Goal: Task Accomplishment & Management: Complete application form

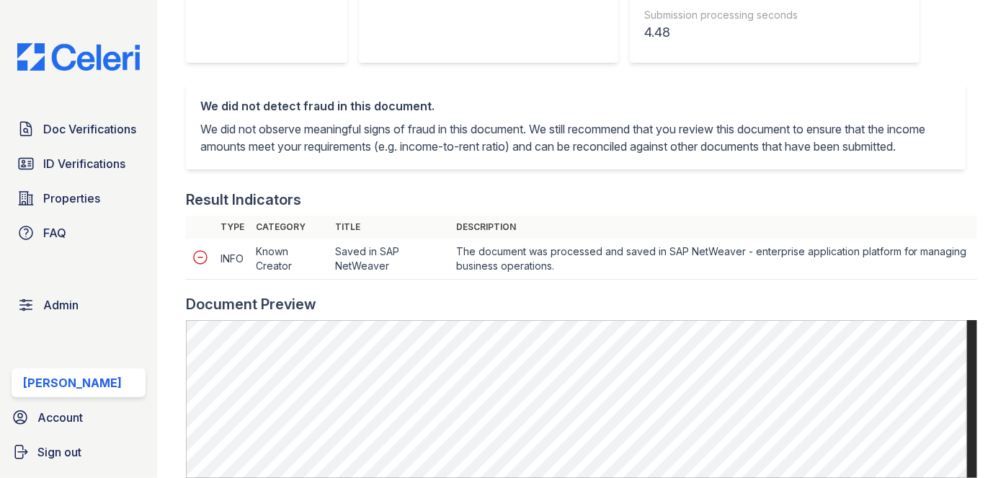
scroll to position [720, 0]
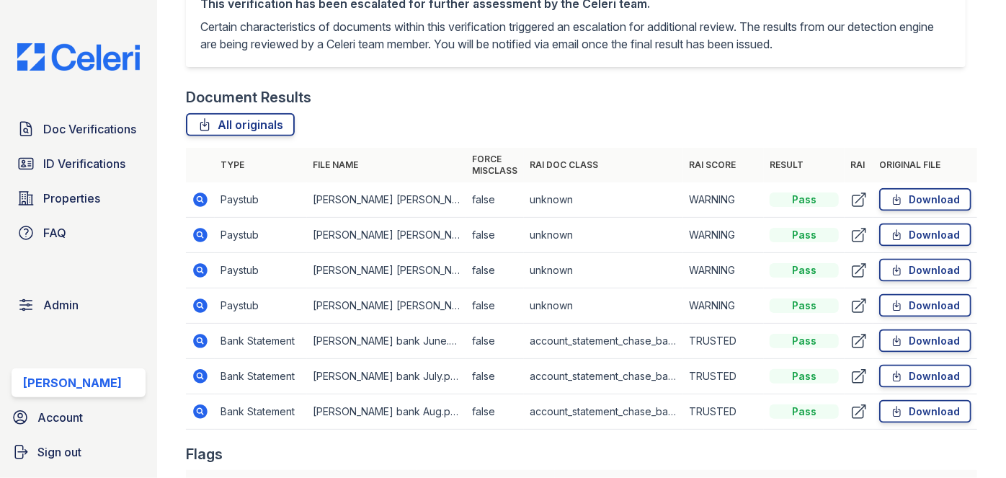
scroll to position [916, 0]
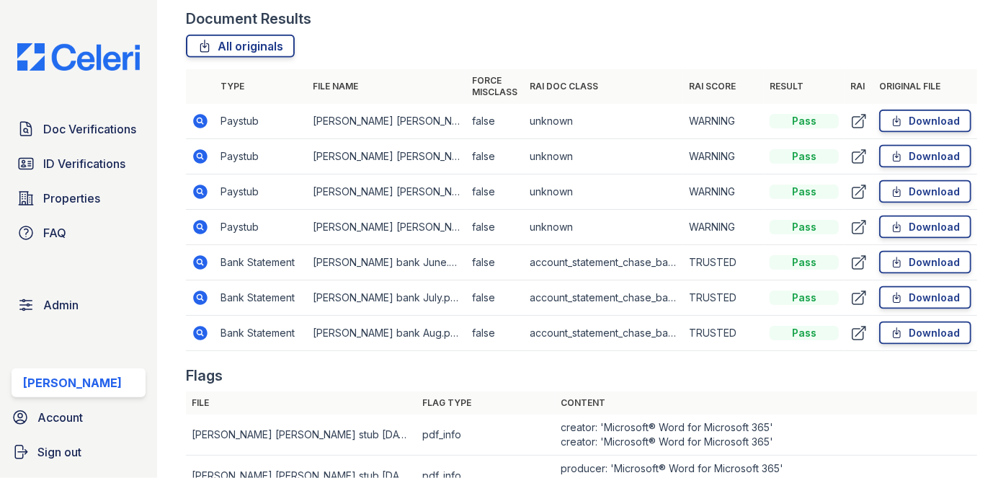
drag, startPoint x: 196, startPoint y: 112, endPoint x: 184, endPoint y: 104, distance: 14.2
click at [174, 98] on main "Document Verification 184505 All document verifications This verification is he…" at bounding box center [581, 239] width 849 height 478
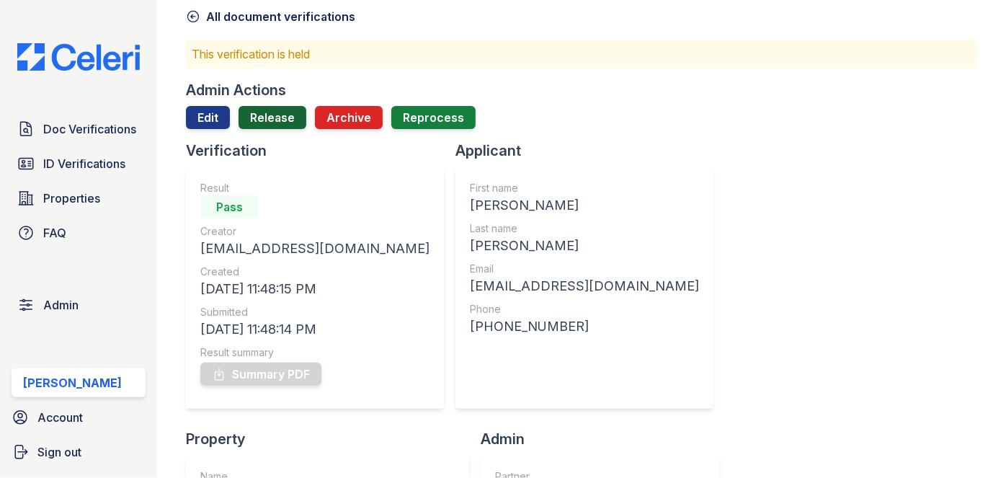
scroll to position [0, 0]
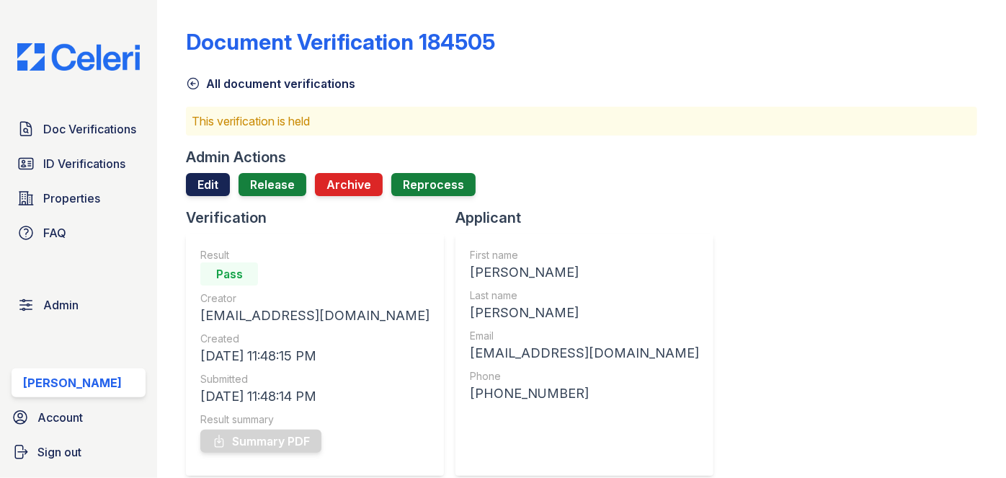
click at [216, 181] on link "Edit" at bounding box center [208, 184] width 44 height 23
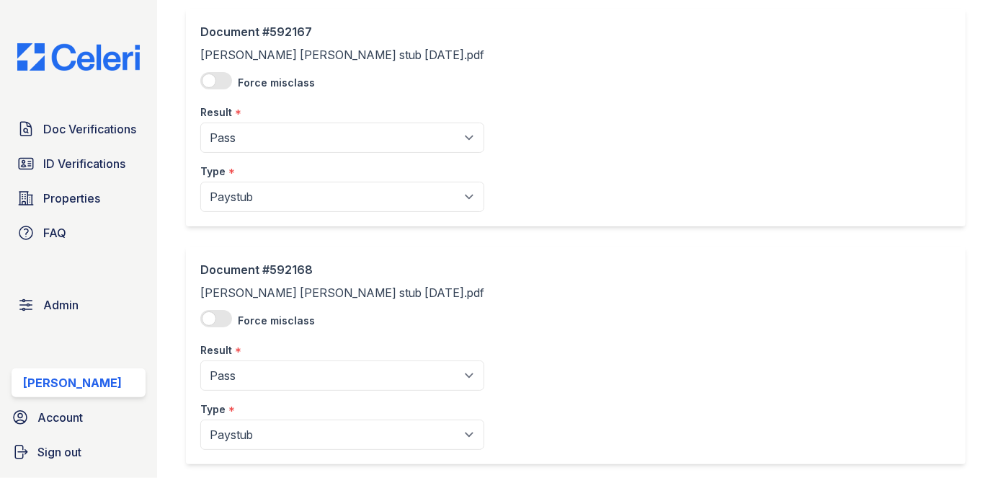
scroll to position [196, 0]
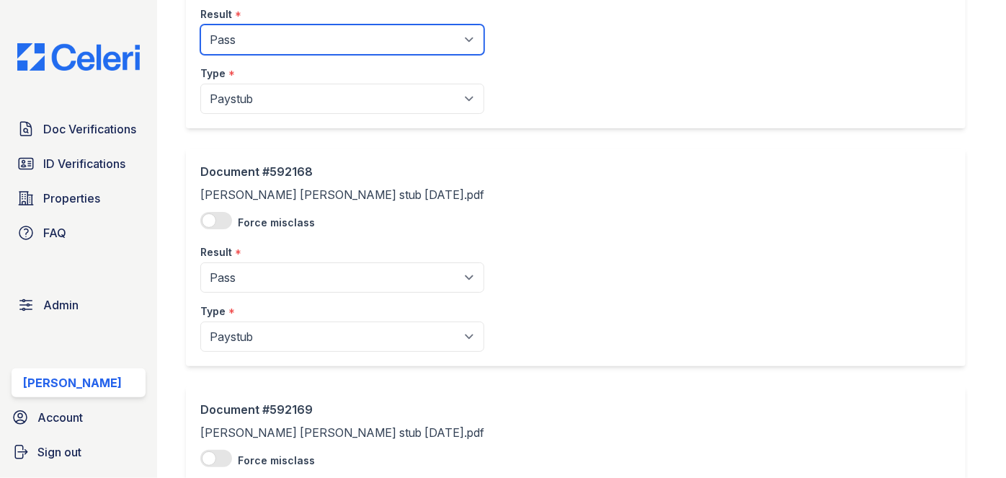
click at [274, 40] on select "Pending Sent Started Processing Pass Fail Caution Error N/A" at bounding box center [342, 39] width 284 height 30
select select "caution"
click at [200, 24] on select "Pending Sent Started Processing Pass Fail Caution Error N/A" at bounding box center [342, 39] width 284 height 30
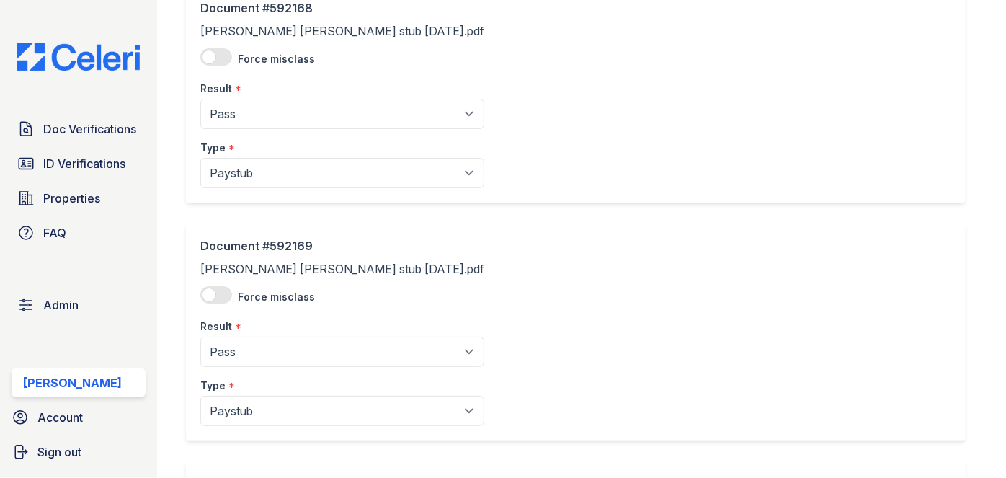
scroll to position [393, 0]
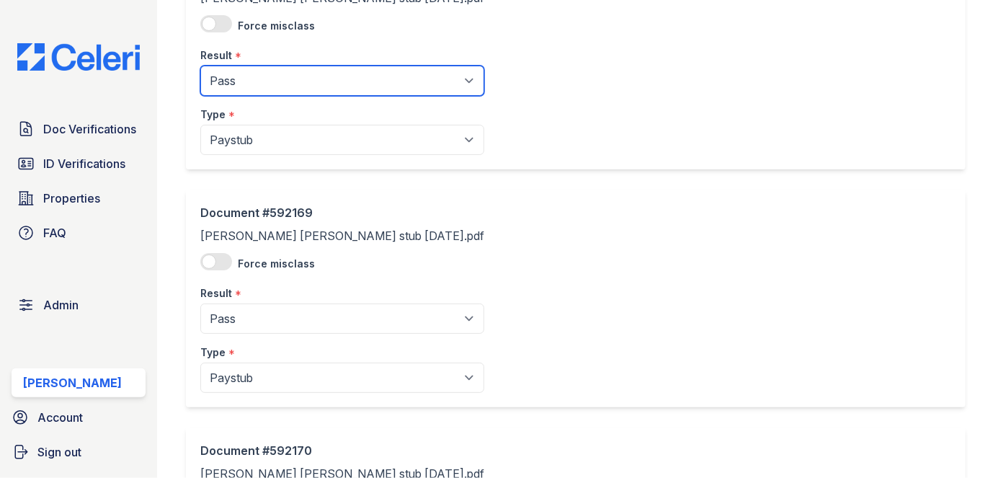
drag, startPoint x: 259, startPoint y: 79, endPoint x: 258, endPoint y: 88, distance: 9.5
click at [259, 79] on select "Pending Sent Started Processing Pass Fail Caution Error N/A" at bounding box center [342, 81] width 284 height 30
select select "caution"
click at [200, 66] on select "Pending Sent Started Processing Pass Fail Caution Error N/A" at bounding box center [342, 81] width 284 height 30
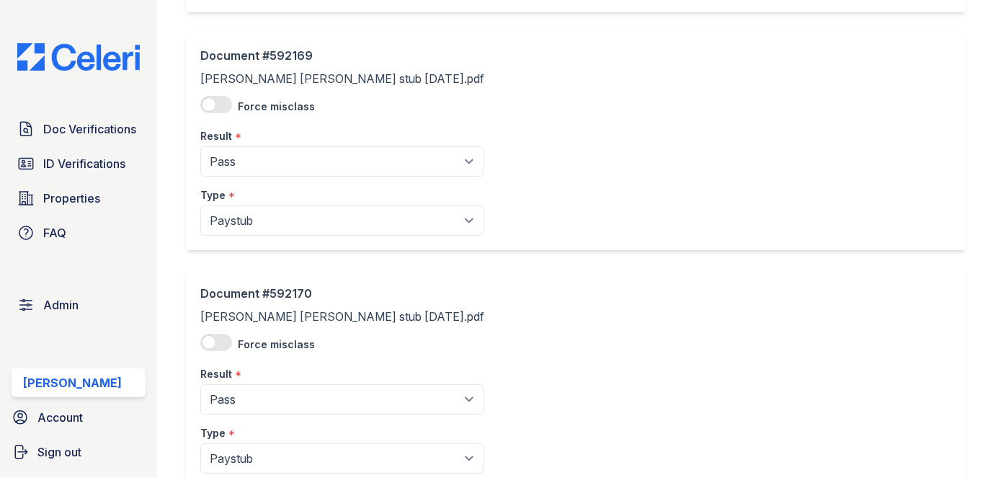
scroll to position [589, 0]
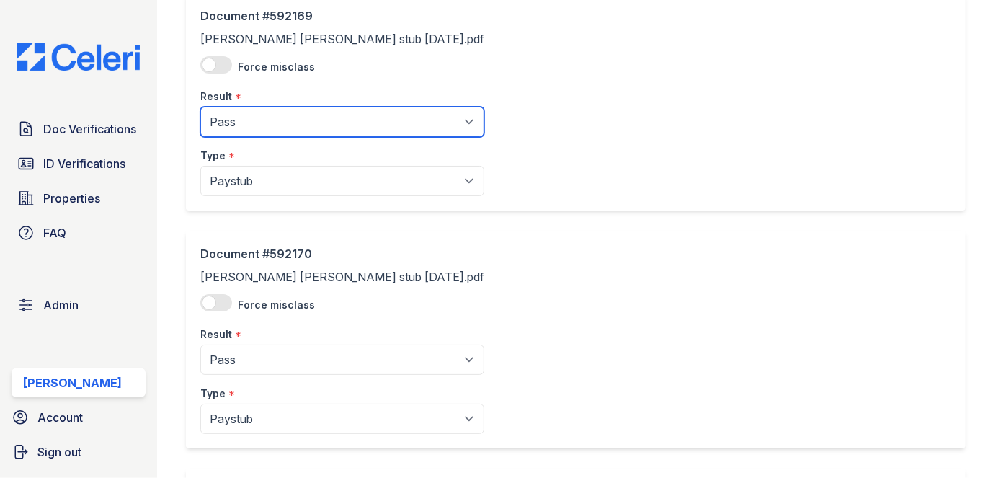
click at [255, 113] on select "Pending Sent Started Processing Pass Fail Caution Error N/A" at bounding box center [342, 122] width 284 height 30
select select "caution"
click at [200, 107] on select "Pending Sent Started Processing Pass Fail Caution Error N/A" at bounding box center [342, 122] width 284 height 30
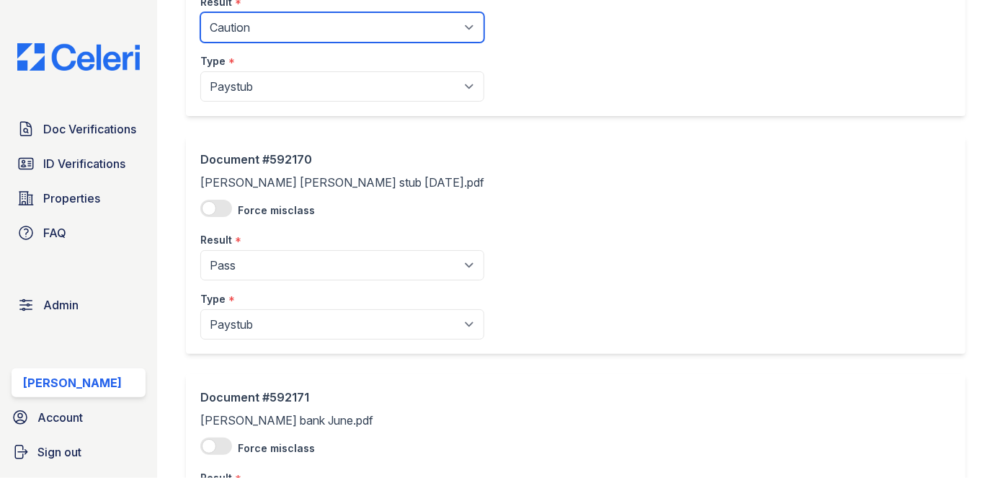
scroll to position [785, 0]
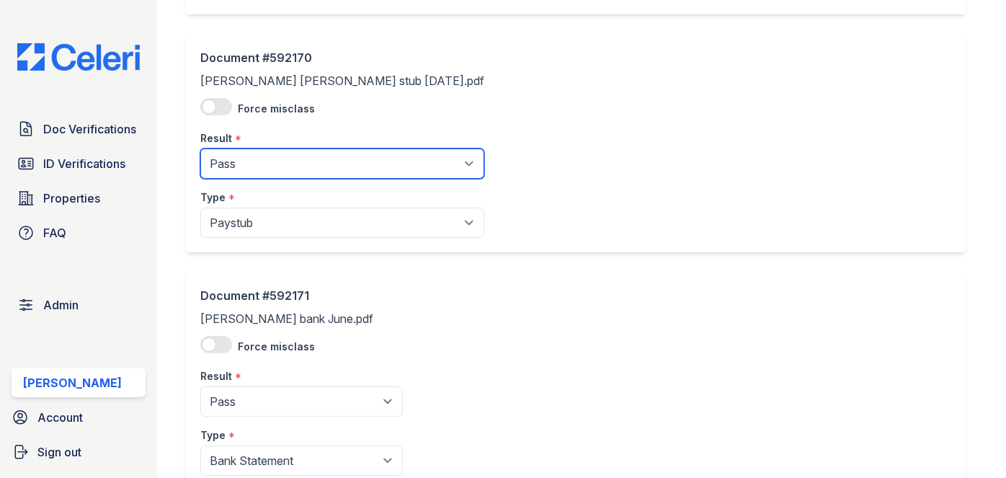
click at [249, 161] on select "Pending Sent Started Processing Pass Fail Caution Error N/A" at bounding box center [342, 163] width 284 height 30
click at [251, 171] on select "Pending Sent Started Processing Pass Fail Caution Error N/A" at bounding box center [342, 163] width 284 height 30
select select "caution"
click at [200, 148] on select "Pending Sent Started Processing Pass Fail Caution Error N/A" at bounding box center [342, 163] width 284 height 30
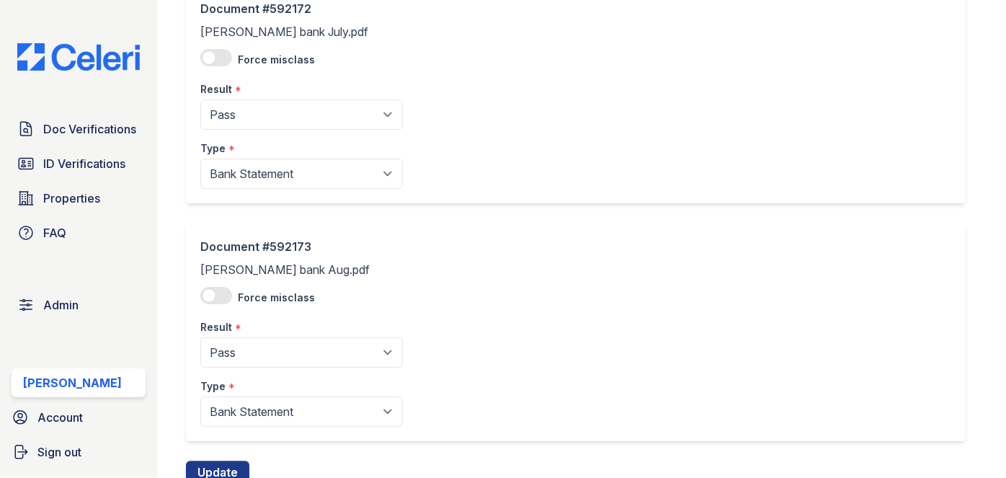
scroll to position [1362, 0]
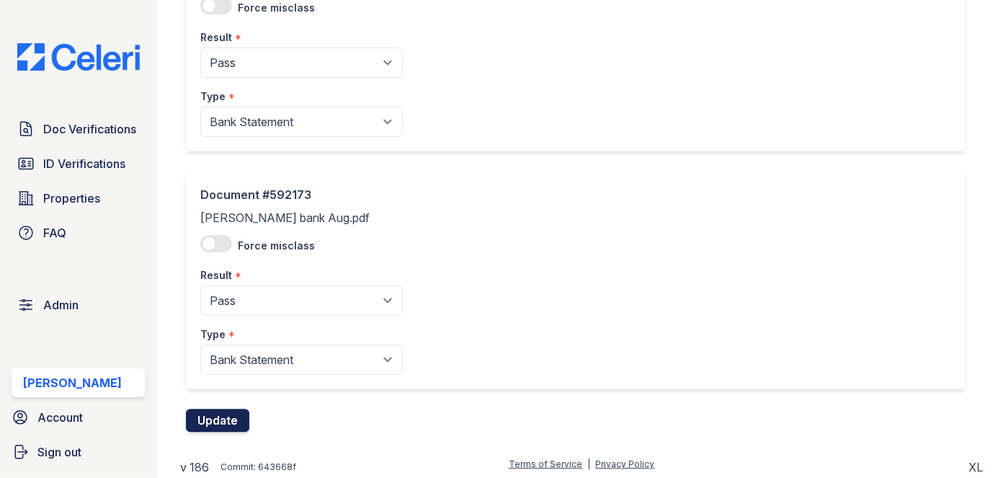
click at [229, 414] on button "Update" at bounding box center [217, 420] width 63 height 23
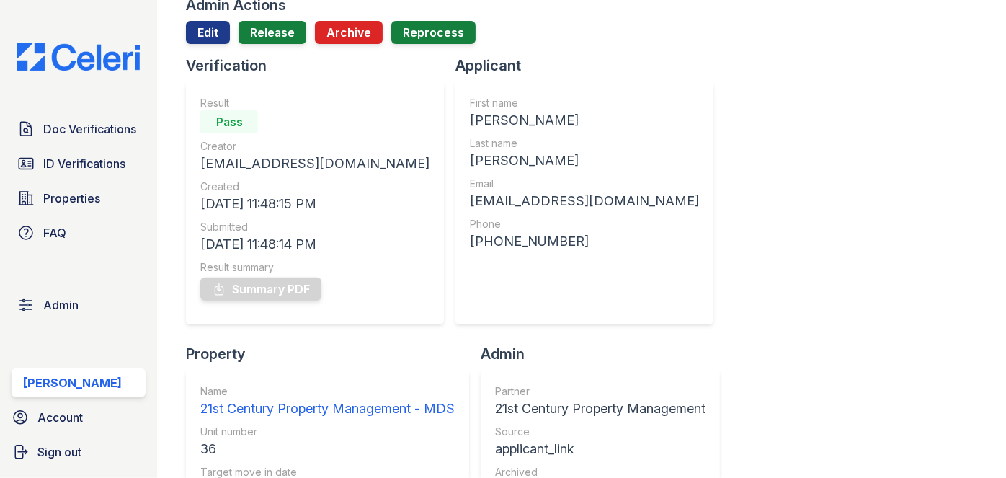
scroll to position [130, 0]
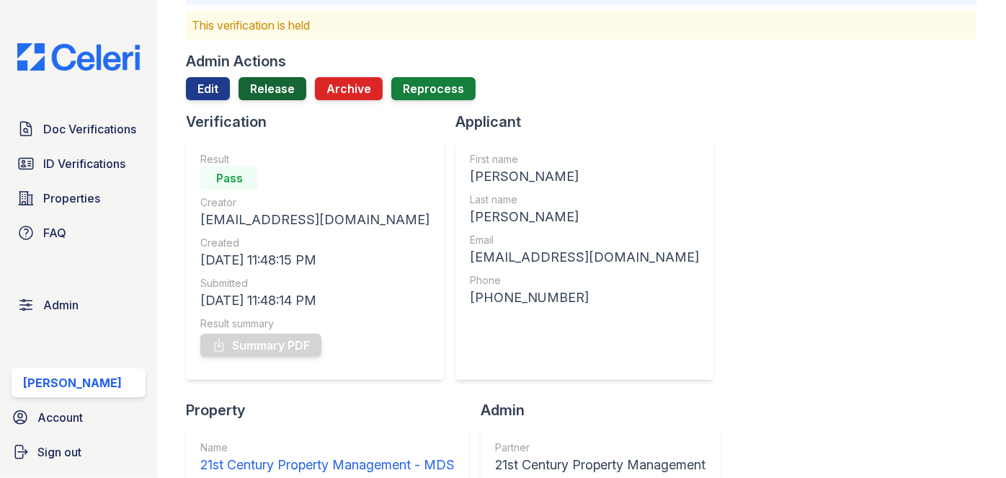
click at [278, 89] on link "Release" at bounding box center [272, 88] width 68 height 23
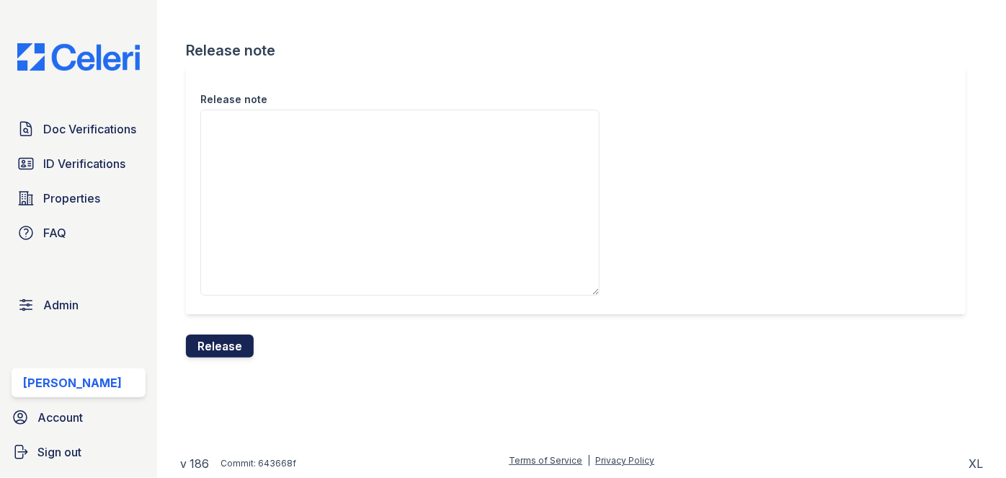
click at [223, 343] on button "Release" at bounding box center [220, 345] width 68 height 23
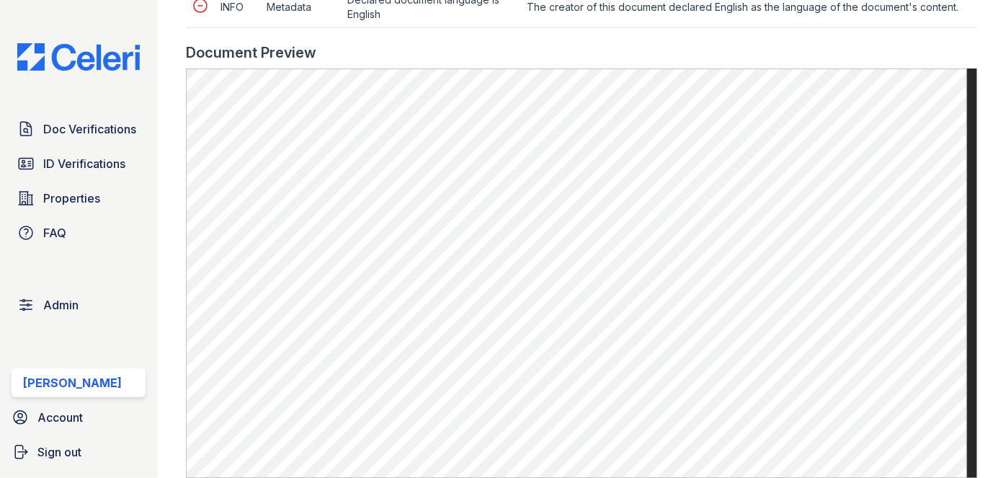
scroll to position [851, 0]
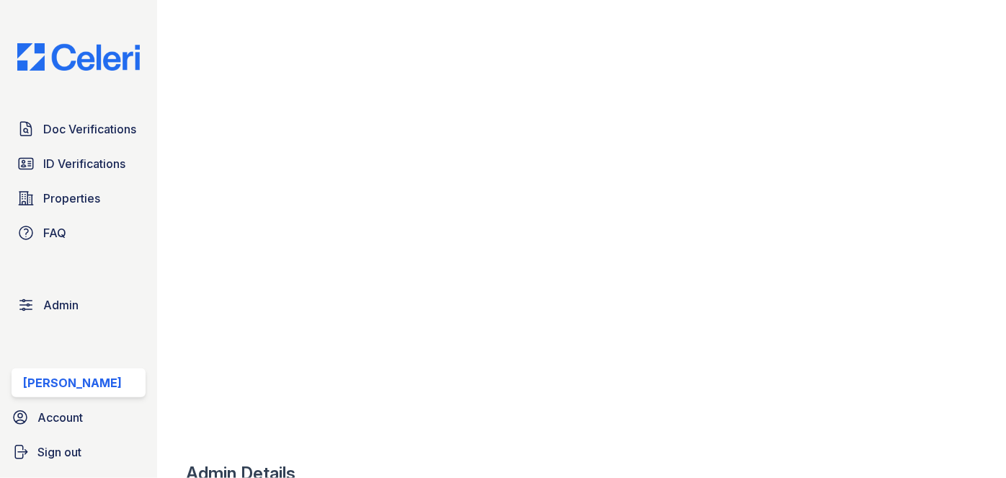
scroll to position [589, 0]
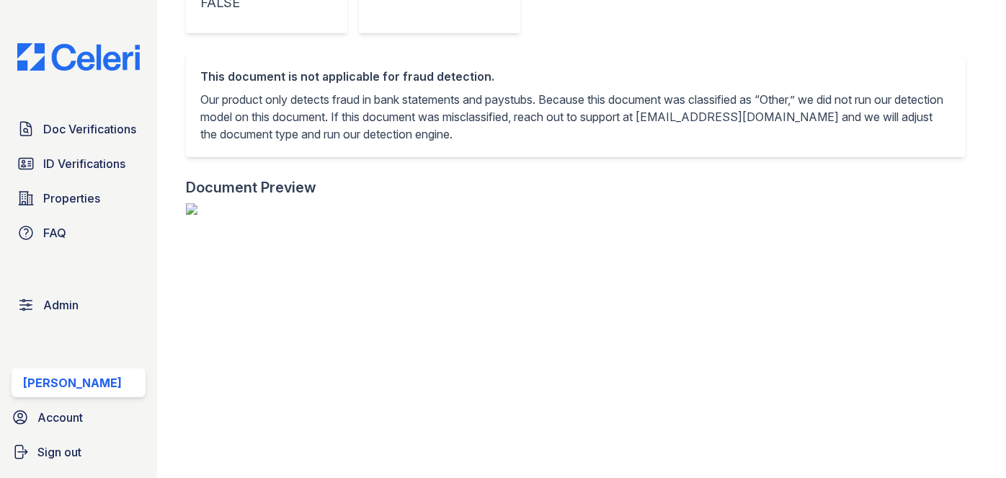
scroll to position [589, 0]
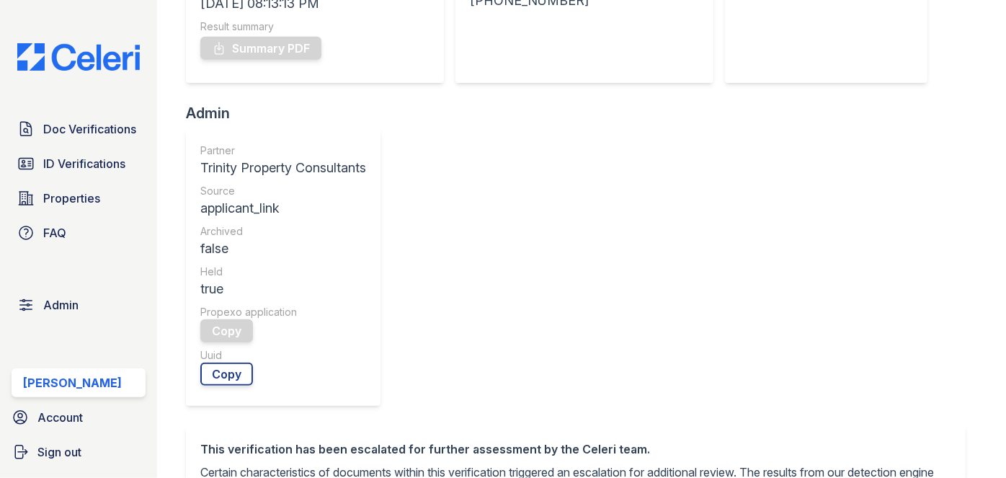
scroll to position [589, 0]
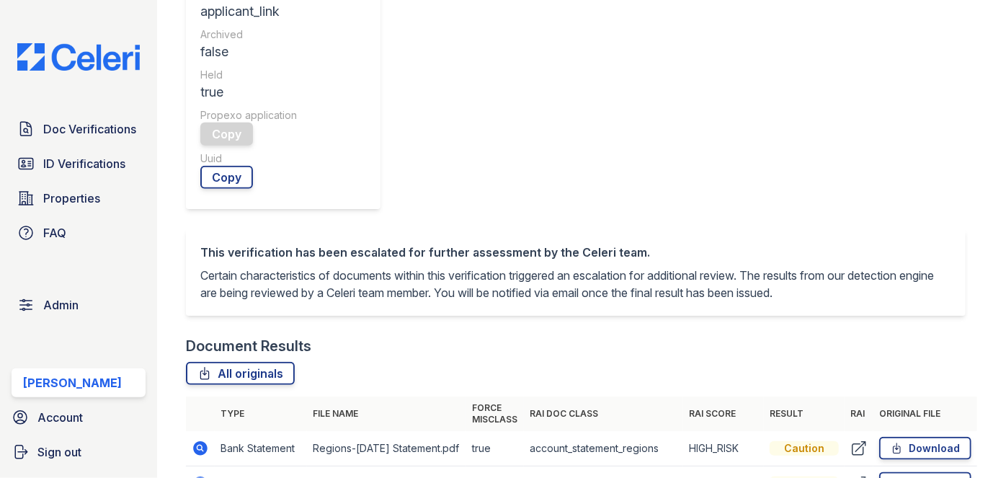
drag, startPoint x: 201, startPoint y: 220, endPoint x: 196, endPoint y: 227, distance: 8.2
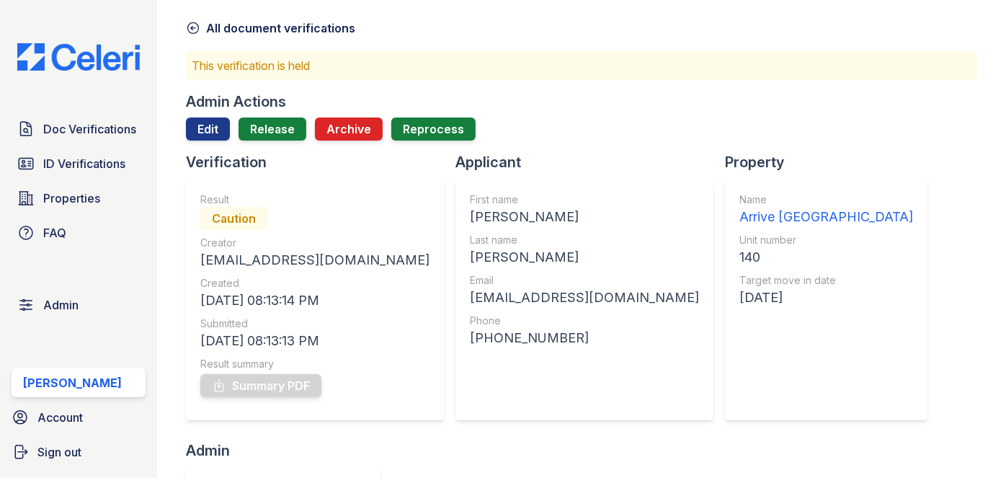
scroll to position [0, 0]
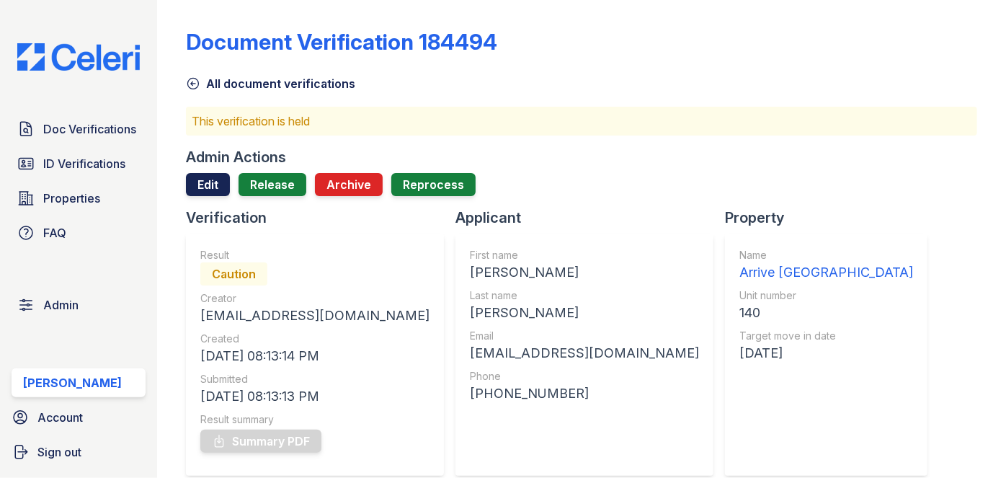
click at [197, 179] on link "Edit" at bounding box center [208, 184] width 44 height 23
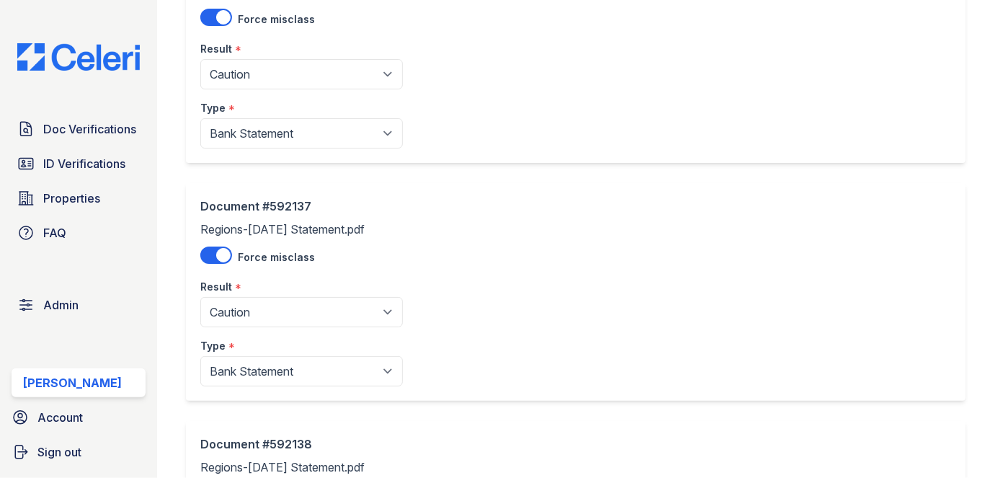
scroll to position [196, 0]
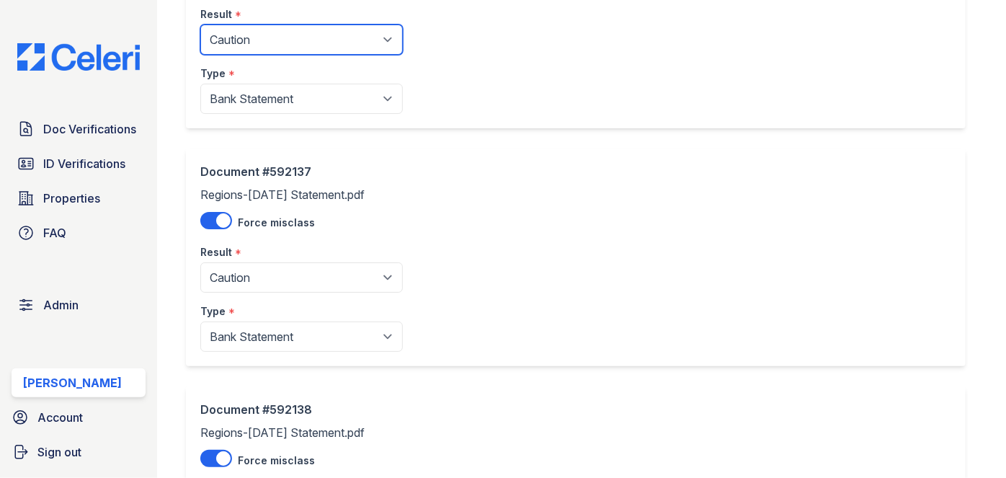
click at [277, 37] on select "Pending Sent Started Processing Pass Fail Caution Error N/A" at bounding box center [301, 39] width 202 height 30
select select "pass"
click at [200, 24] on select "Pending Sent Started Processing Pass Fail Caution Error N/A" at bounding box center [301, 39] width 202 height 30
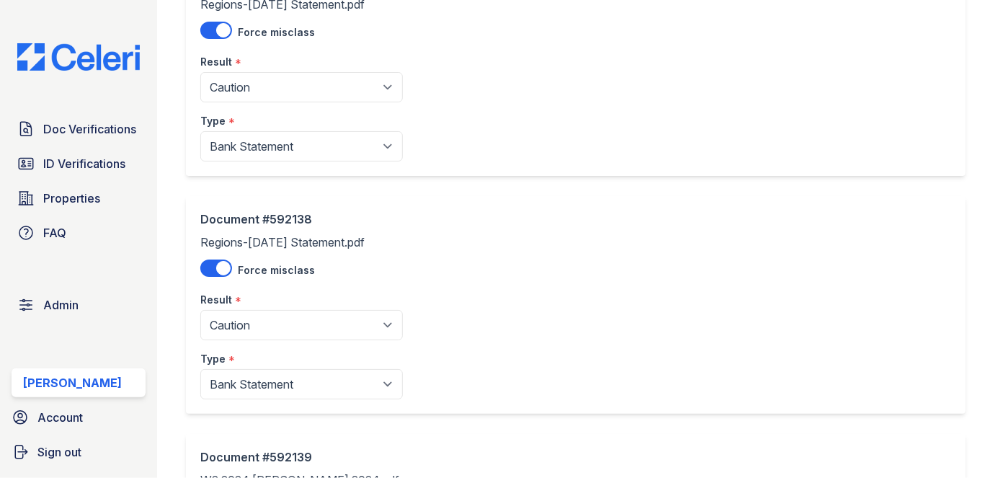
scroll to position [393, 0]
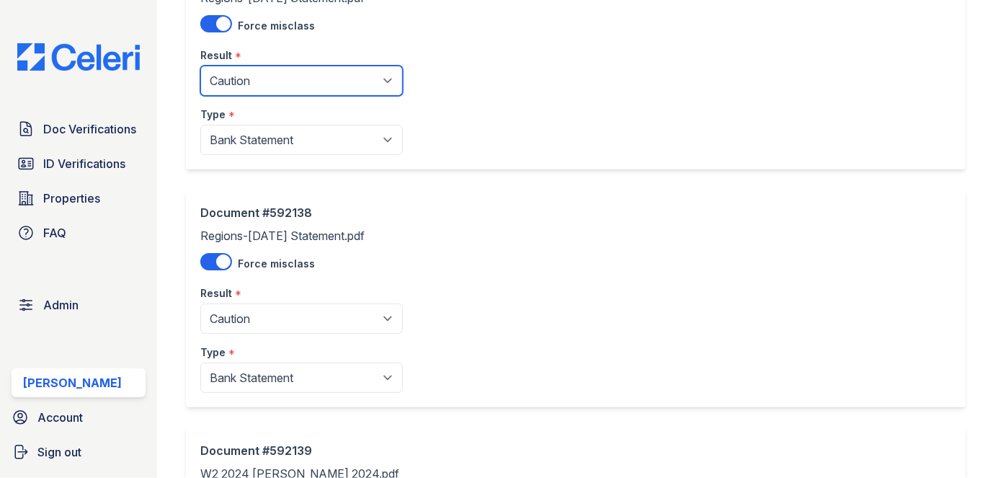
click at [249, 86] on select "Pending Sent Started Processing Pass Fail Caution Error N/A" at bounding box center [301, 81] width 202 height 30
click at [200, 66] on select "Pending Sent Started Processing Pass Fail Caution Error N/A" at bounding box center [301, 81] width 202 height 30
click at [265, 52] on div "Result *" at bounding box center [301, 51] width 202 height 29
click at [259, 75] on select "Pending Sent Started Processing Pass Fail Caution Error N/A" at bounding box center [301, 81] width 202 height 30
select select "pass"
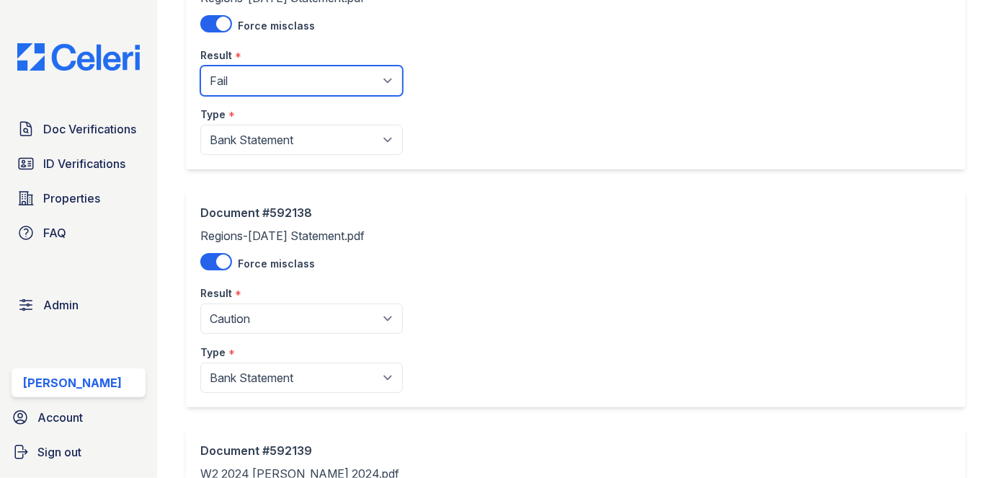
click at [200, 66] on select "Pending Sent Started Processing Pass Fail Caution Error N/A" at bounding box center [301, 81] width 202 height 30
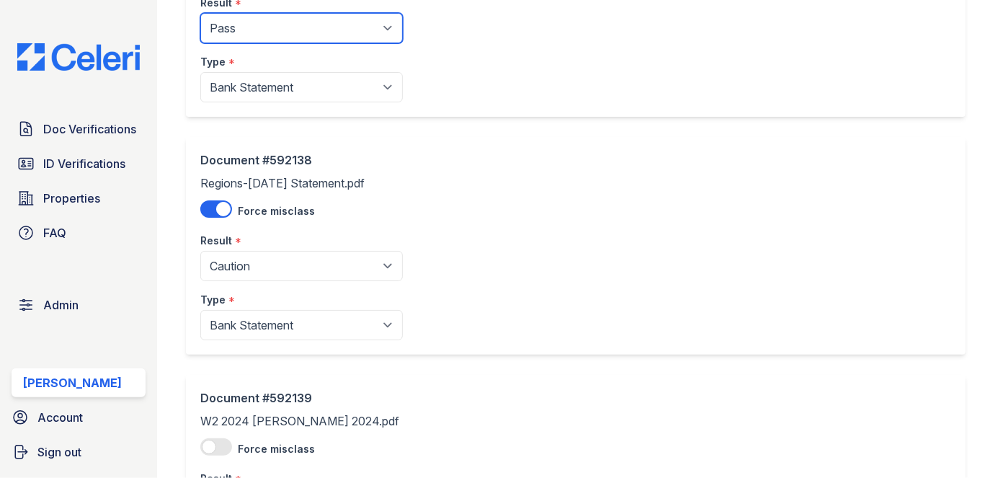
scroll to position [650, 0]
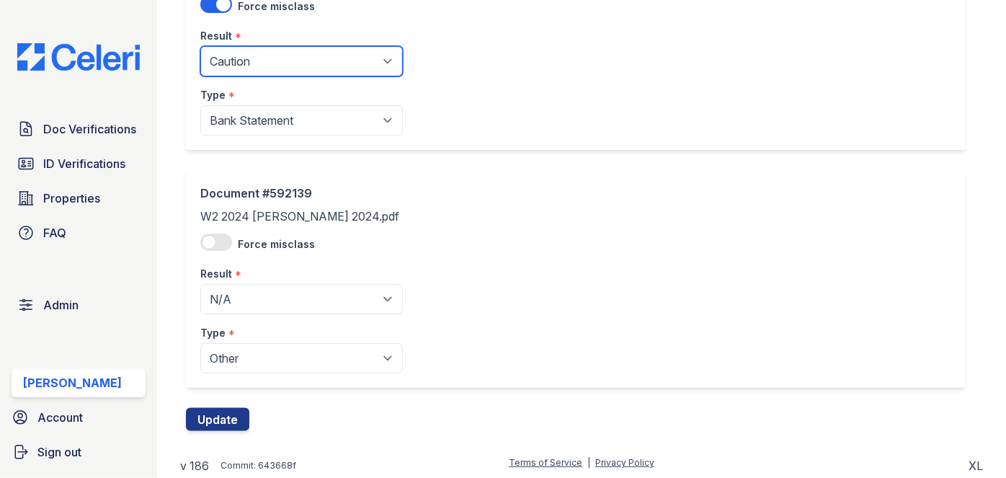
drag, startPoint x: 263, startPoint y: 54, endPoint x: 255, endPoint y: 68, distance: 15.8
click at [263, 54] on select "Pending Sent Started Processing Pass Fail Caution Error N/A" at bounding box center [301, 61] width 202 height 30
select select "pass"
click at [200, 46] on select "Pending Sent Started Processing Pass Fail Caution Error N/A" at bounding box center [301, 61] width 202 height 30
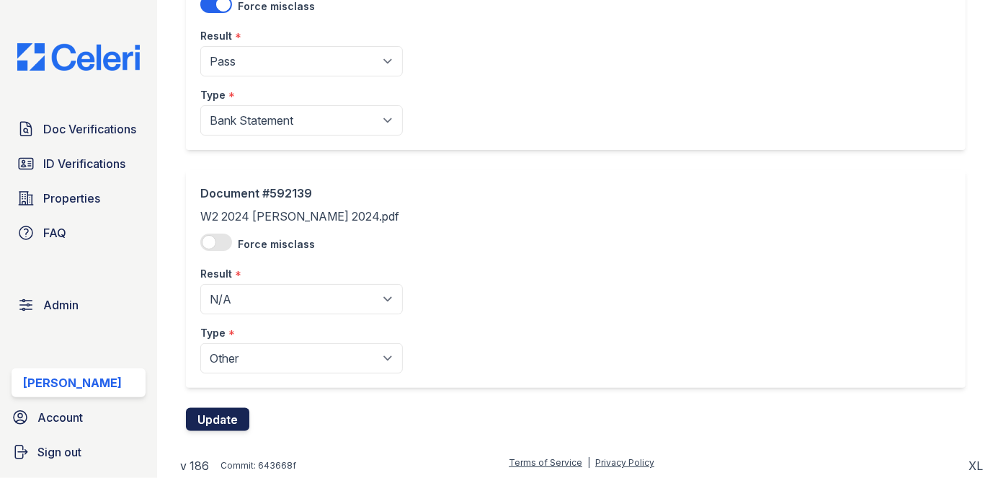
click at [228, 415] on button "Update" at bounding box center [217, 419] width 63 height 23
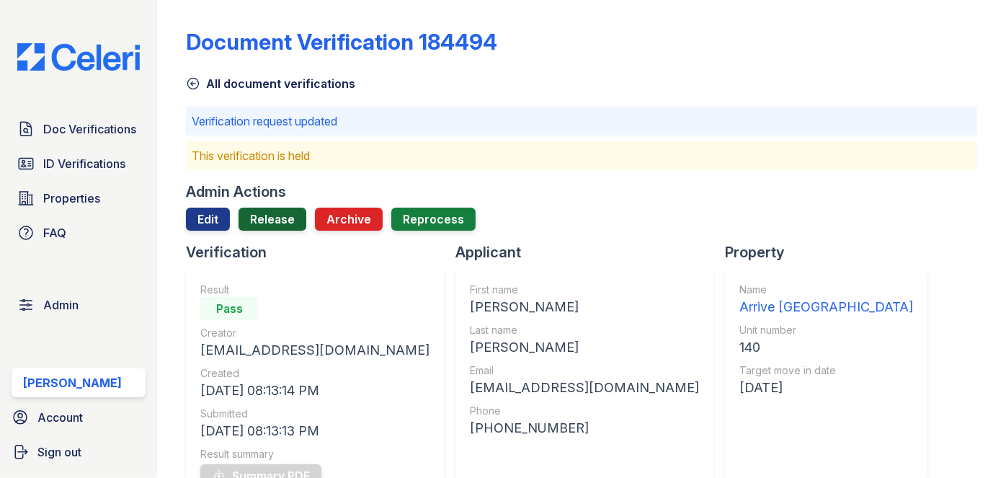
click at [280, 212] on link "Release" at bounding box center [272, 218] width 68 height 23
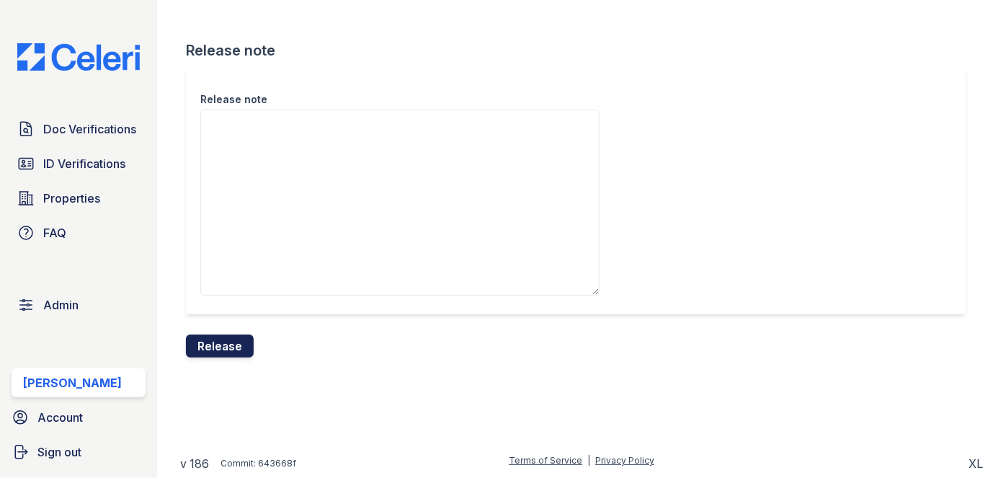
click at [228, 352] on button "Release" at bounding box center [220, 345] width 68 height 23
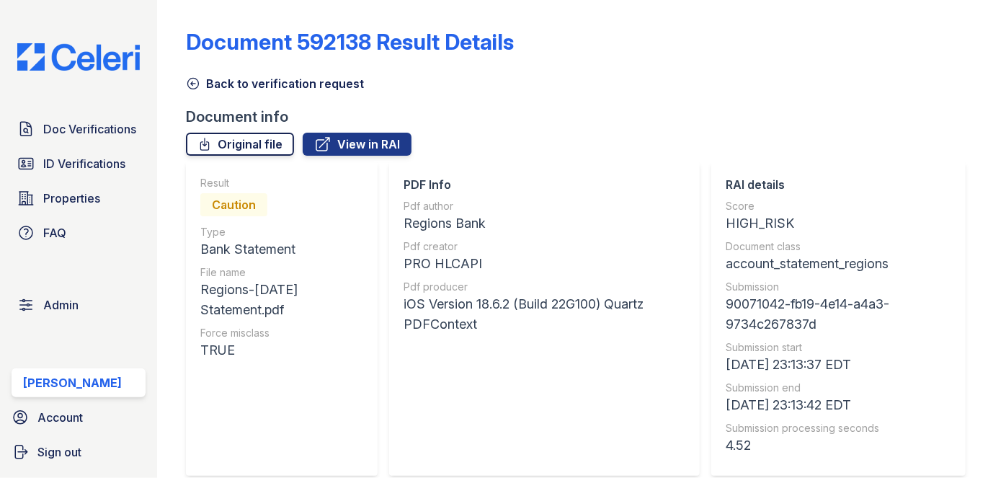
click at [265, 138] on link "Original file" at bounding box center [240, 144] width 108 height 23
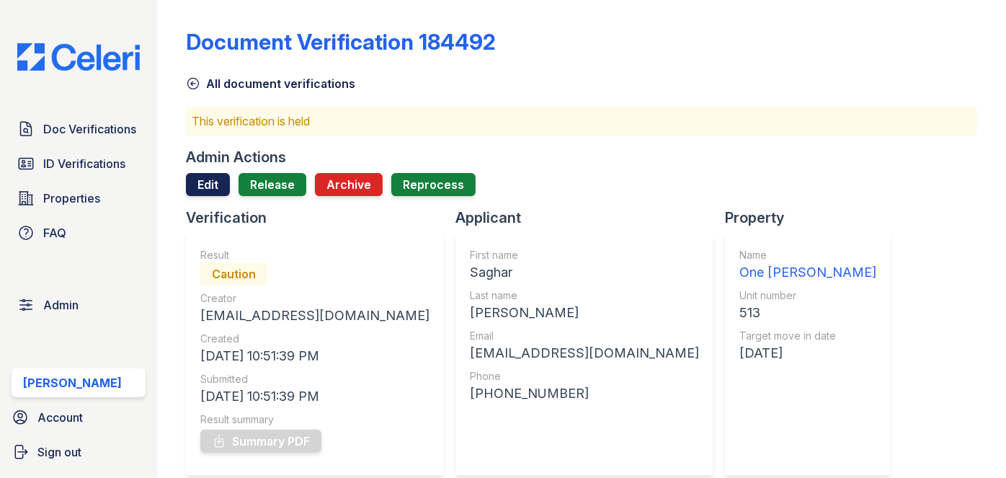
click at [220, 177] on link "Edit" at bounding box center [208, 184] width 44 height 23
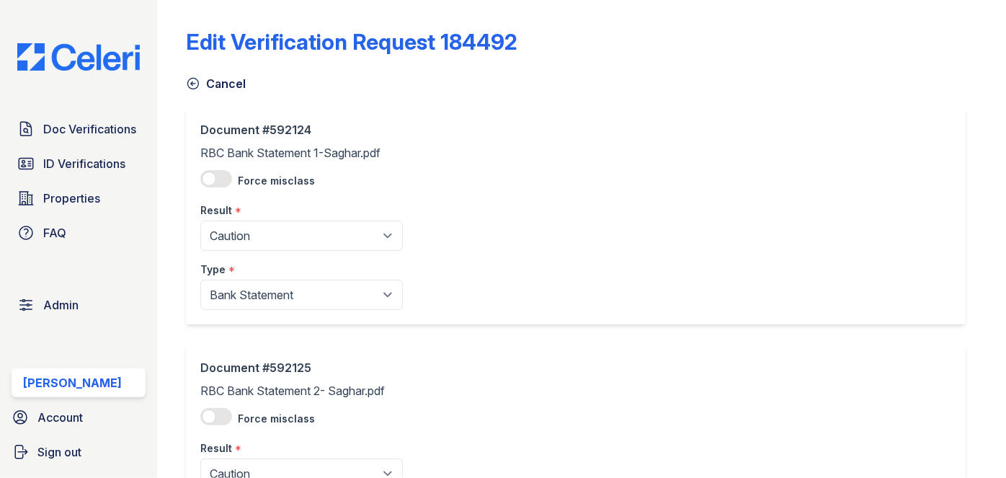
click at [261, 215] on div "Result *" at bounding box center [301, 206] width 202 height 29
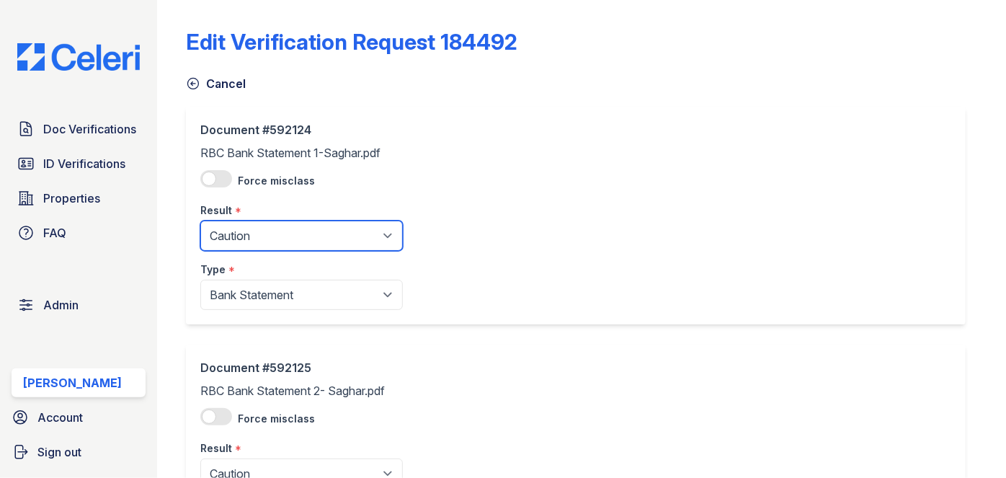
click at [263, 226] on select "Pending Sent Started Processing Pass Fail Caution Error N/A" at bounding box center [301, 235] width 202 height 30
select select "pass"
click at [200, 220] on select "Pending Sent Started Processing Pass Fail Caution Error N/A" at bounding box center [301, 235] width 202 height 30
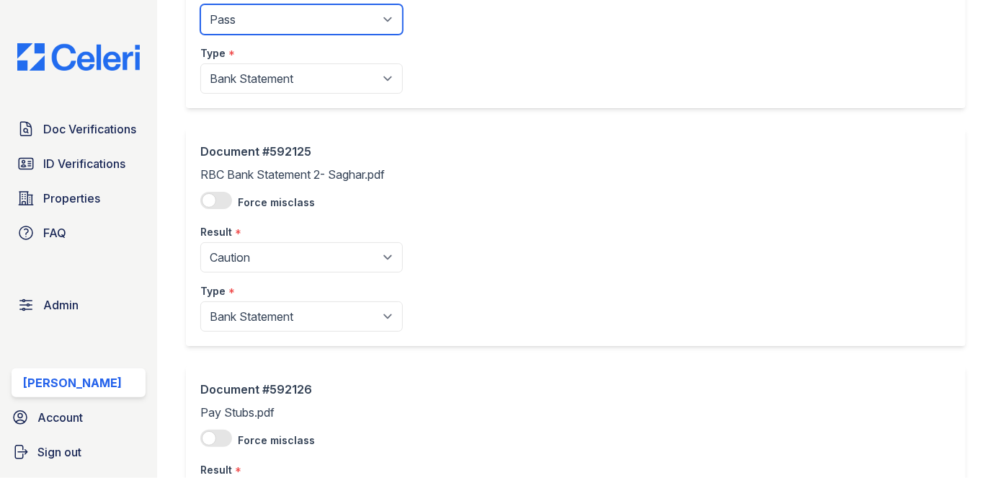
scroll to position [262, 0]
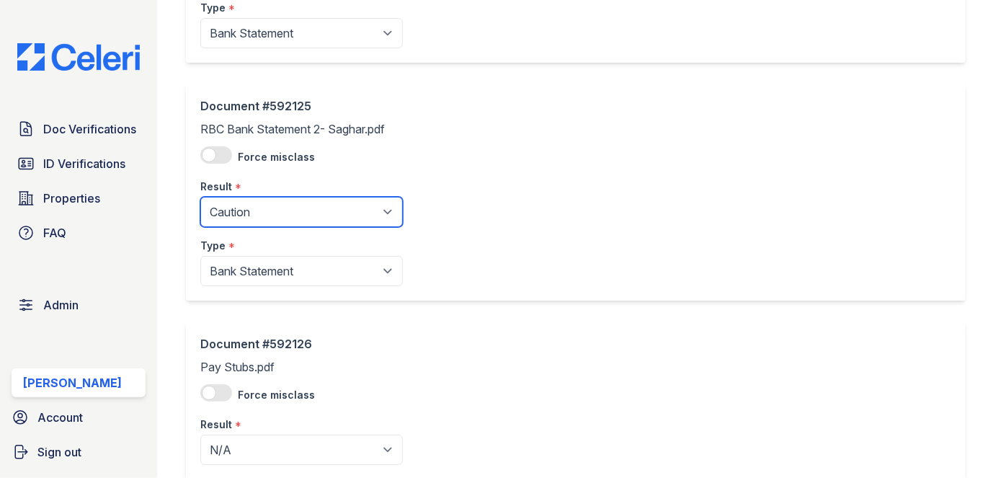
click at [254, 213] on select "Pending Sent Started Processing Pass Fail Caution Error N/A" at bounding box center [301, 212] width 202 height 30
select select "pass"
click at [200, 197] on select "Pending Sent Started Processing Pass Fail Caution Error N/A" at bounding box center [301, 212] width 202 height 30
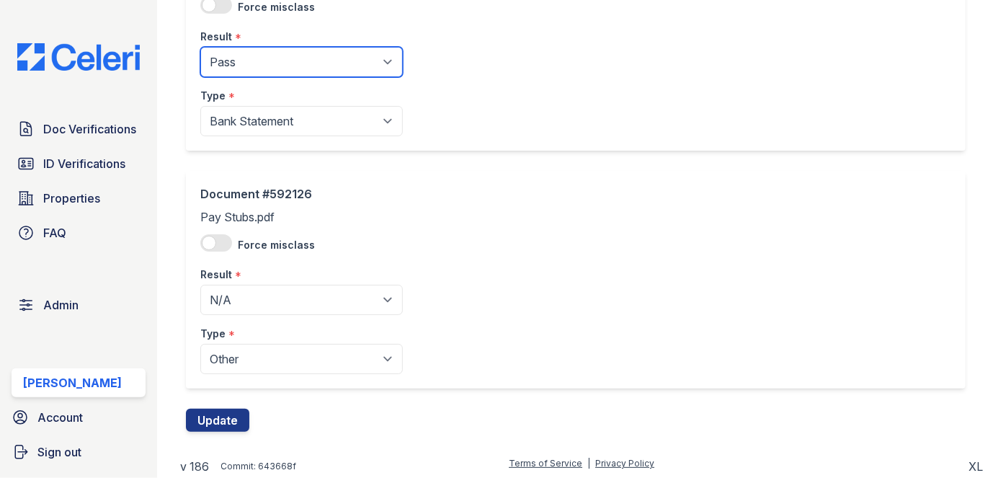
scroll to position [413, 0]
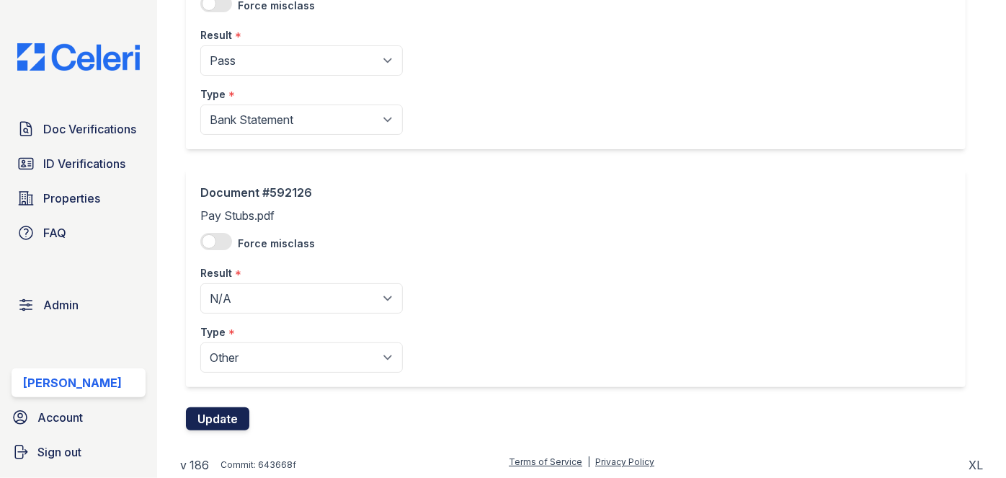
click at [225, 420] on button "Update" at bounding box center [217, 418] width 63 height 23
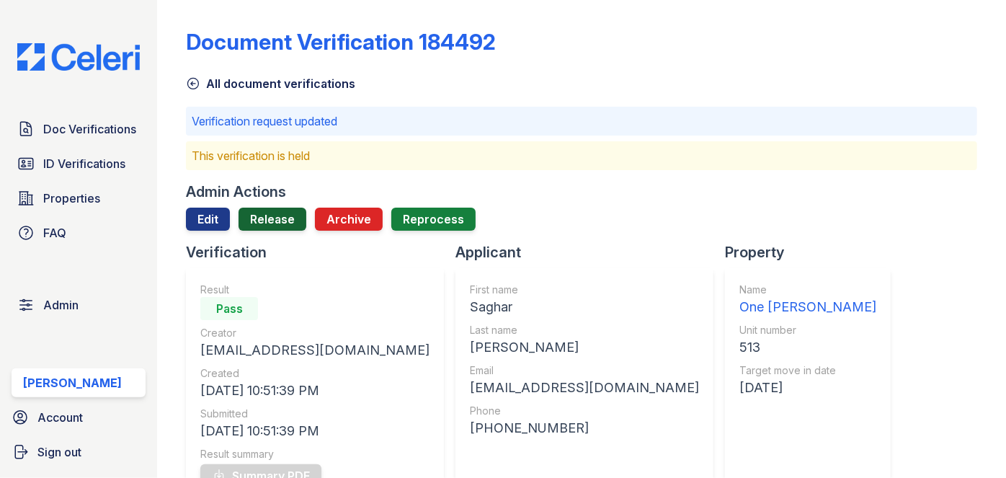
click at [274, 215] on link "Release" at bounding box center [272, 218] width 68 height 23
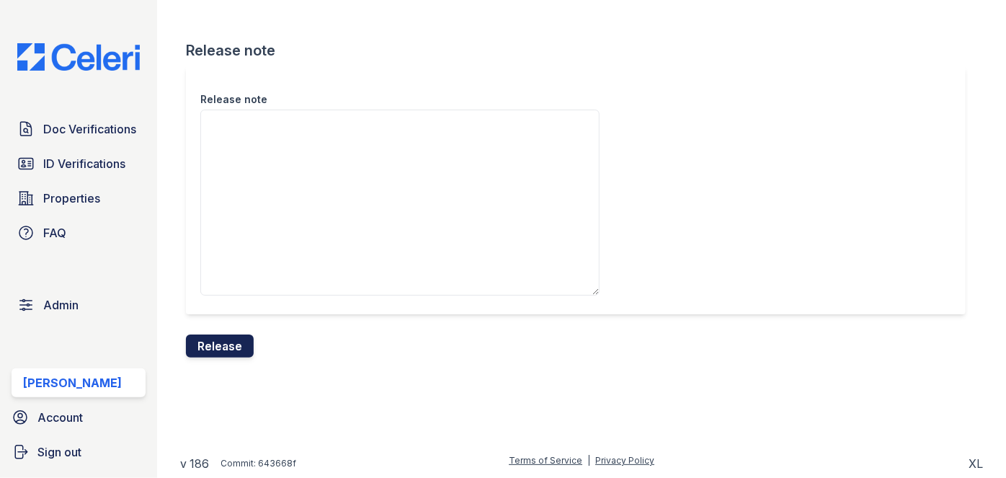
click at [223, 344] on button "Release" at bounding box center [220, 345] width 68 height 23
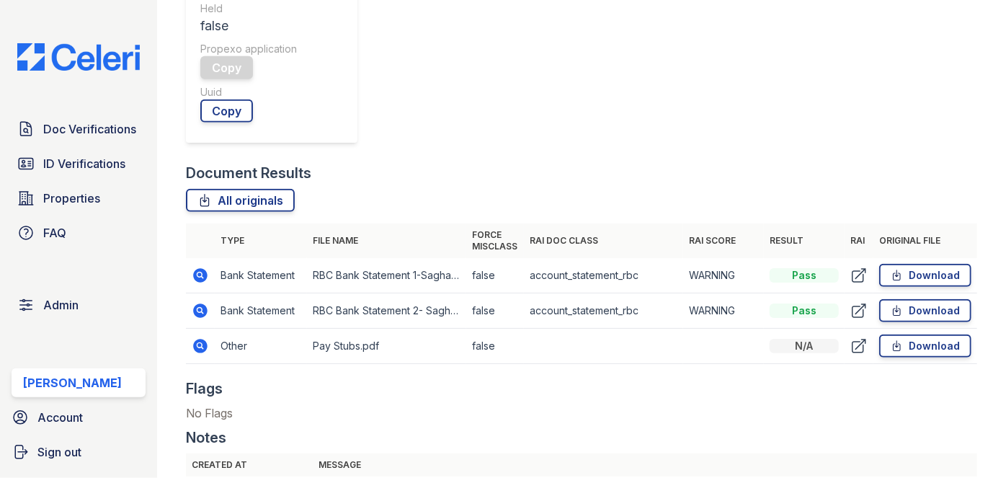
scroll to position [589, 0]
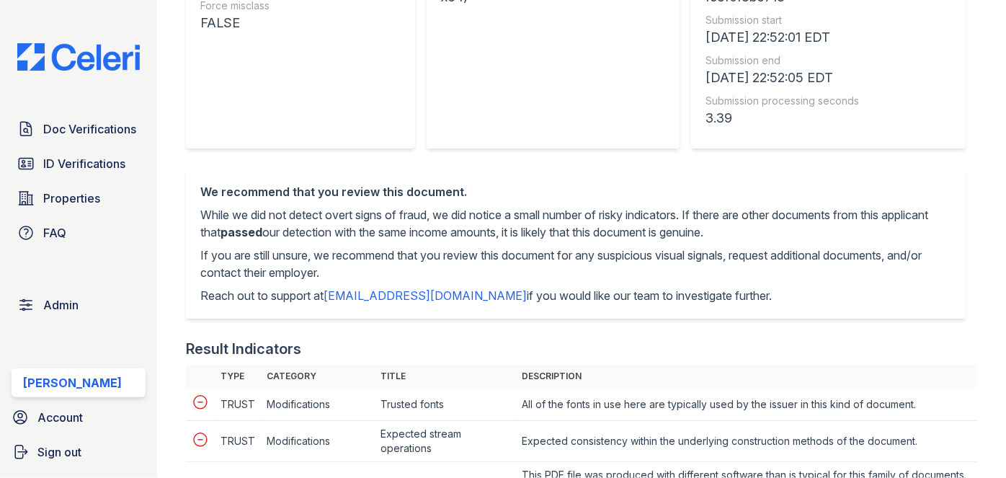
scroll to position [65, 0]
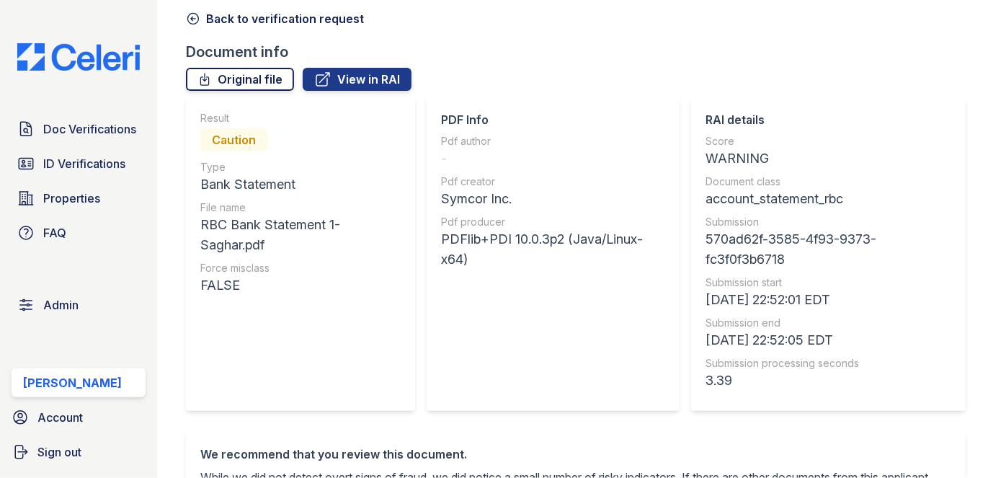
click at [240, 71] on link "Original file" at bounding box center [240, 79] width 108 height 23
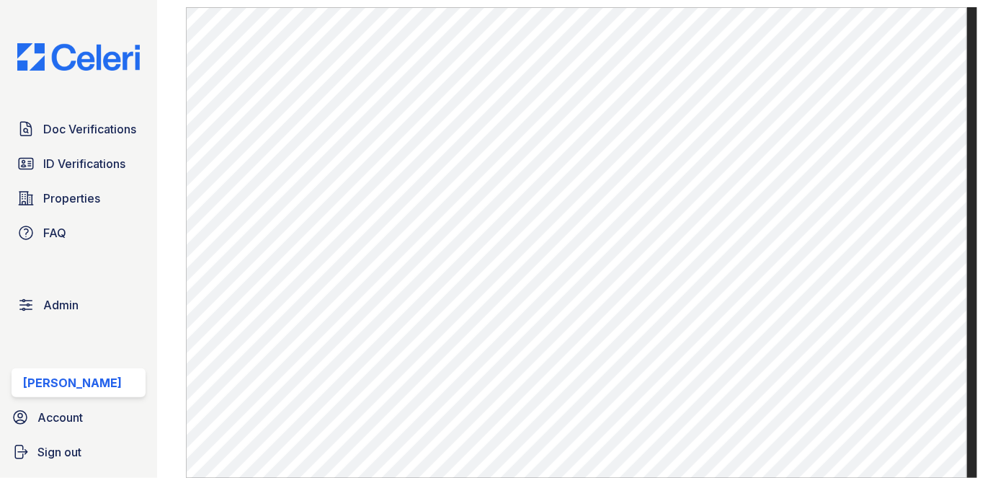
scroll to position [982, 0]
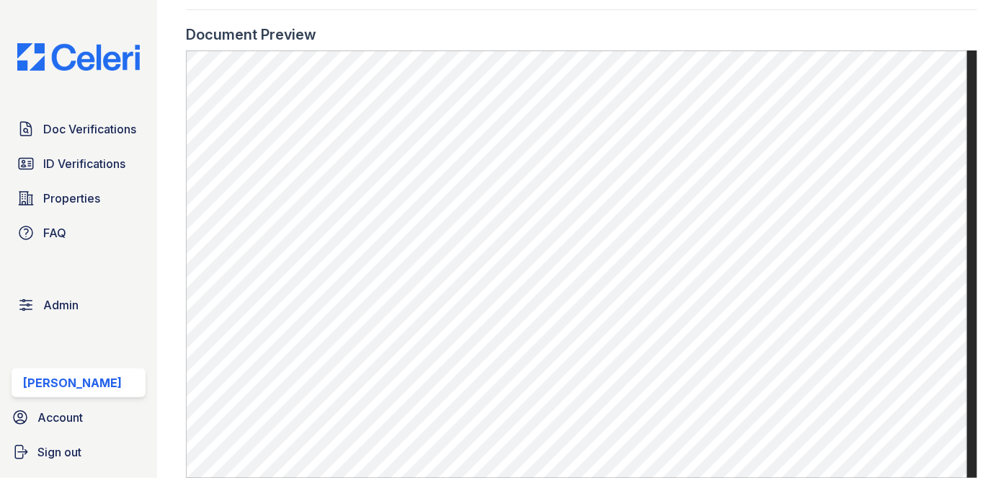
scroll to position [982, 0]
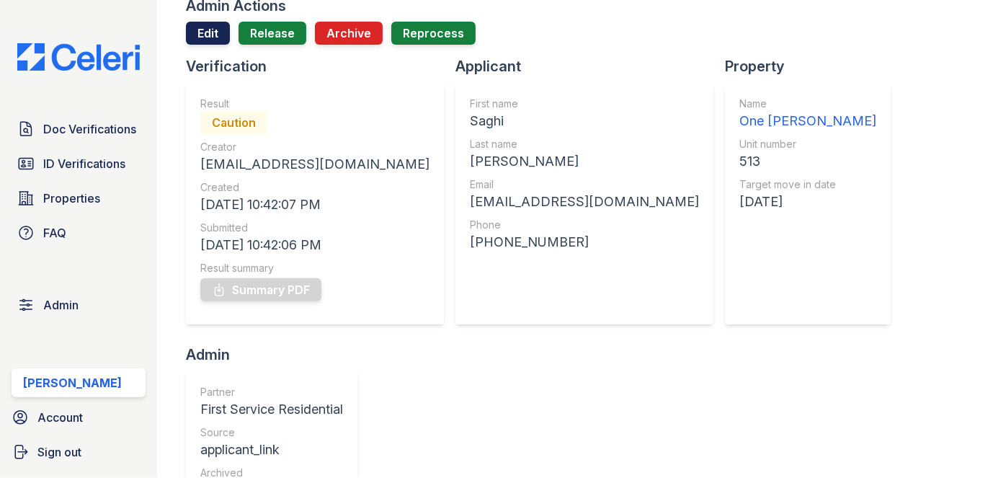
scroll to position [65, 0]
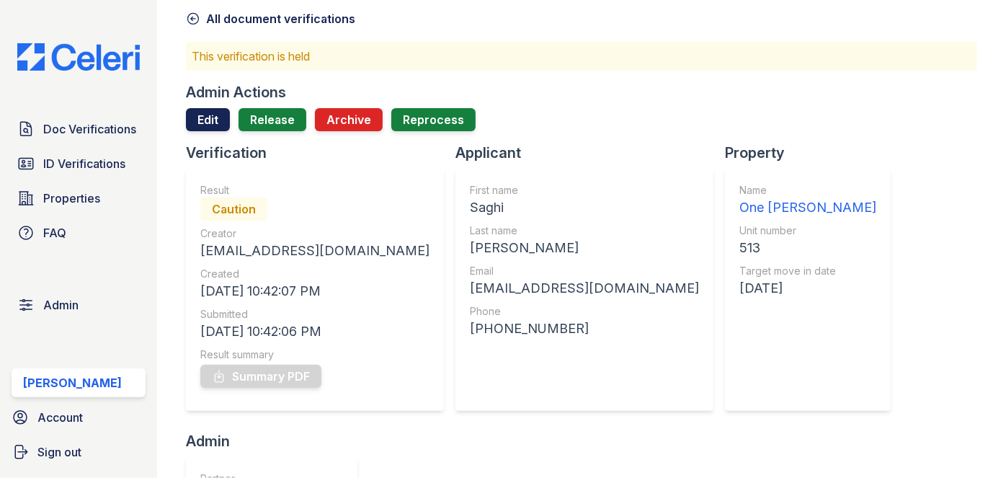
click at [212, 116] on link "Edit" at bounding box center [208, 119] width 44 height 23
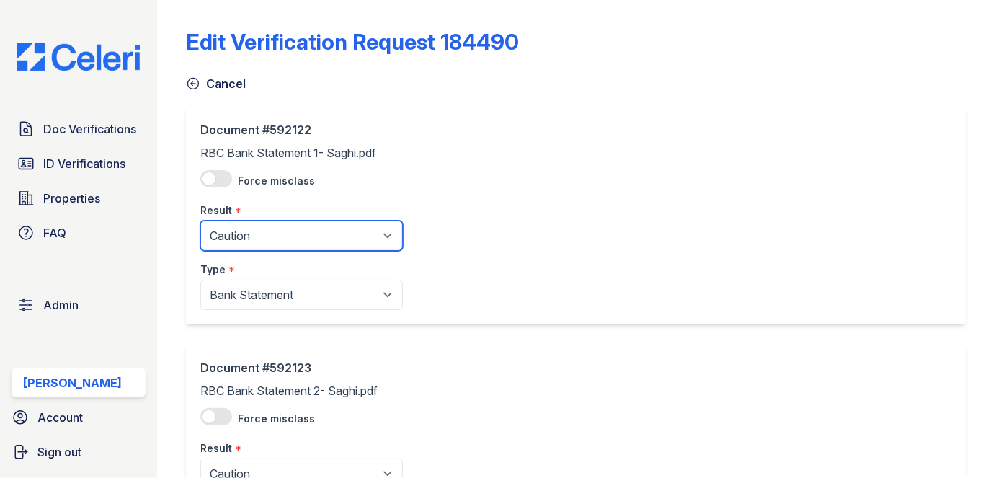
click at [297, 231] on select "Pending Sent Started Processing Pass Fail Caution Error N/A" at bounding box center [301, 235] width 202 height 30
select select "pass"
click at [200, 220] on select "Pending Sent Started Processing Pass Fail Caution Error N/A" at bounding box center [301, 235] width 202 height 30
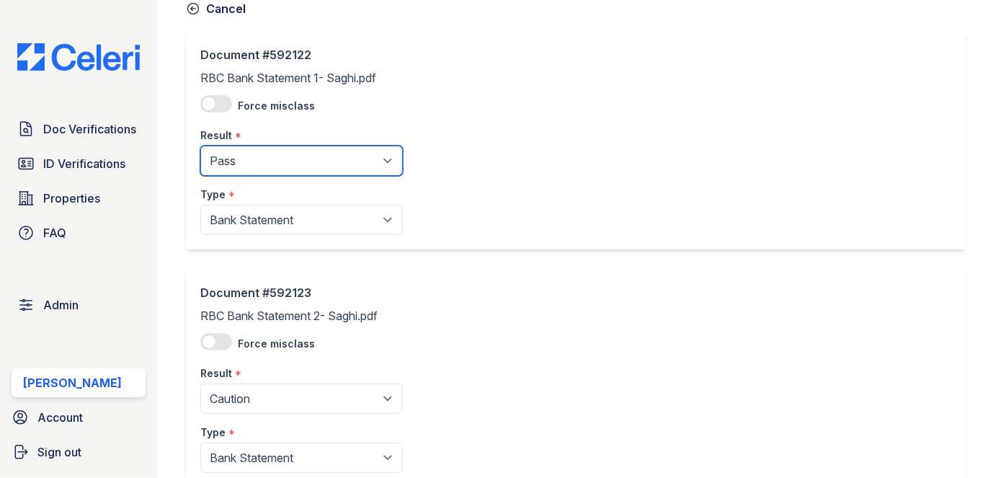
scroll to position [175, 0]
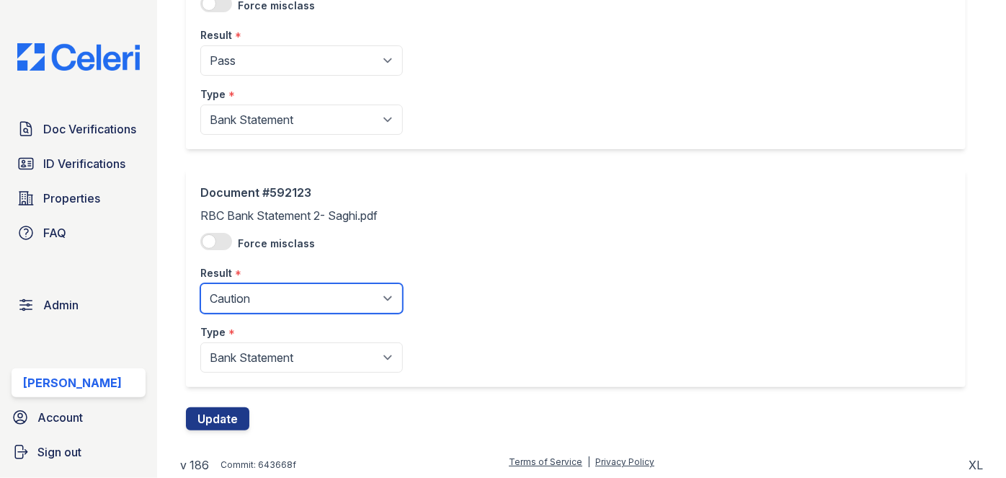
click at [241, 291] on select "Pending Sent Started Processing Pass Fail Caution Error N/A" at bounding box center [301, 298] width 202 height 30
select select "pass"
click at [200, 283] on select "Pending Sent Started Processing Pass Fail Caution Error N/A" at bounding box center [301, 298] width 202 height 30
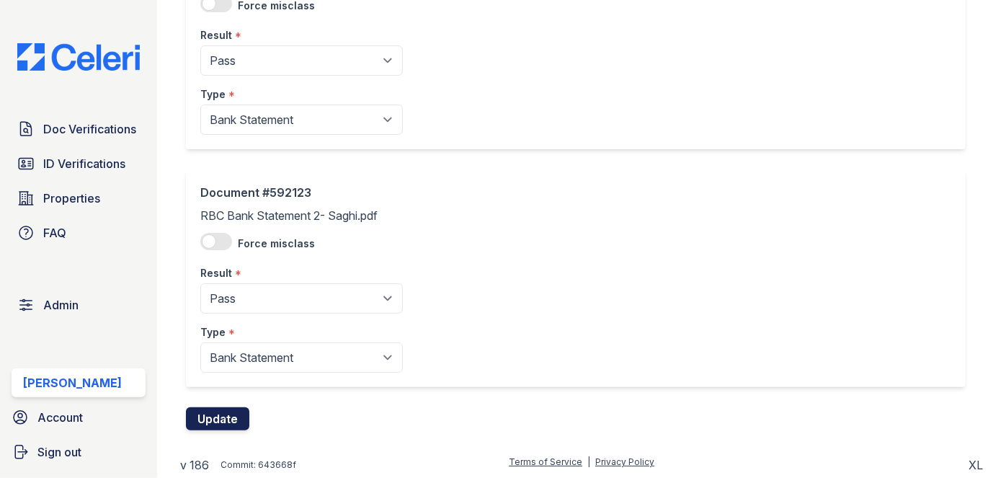
click at [224, 414] on button "Update" at bounding box center [217, 418] width 63 height 23
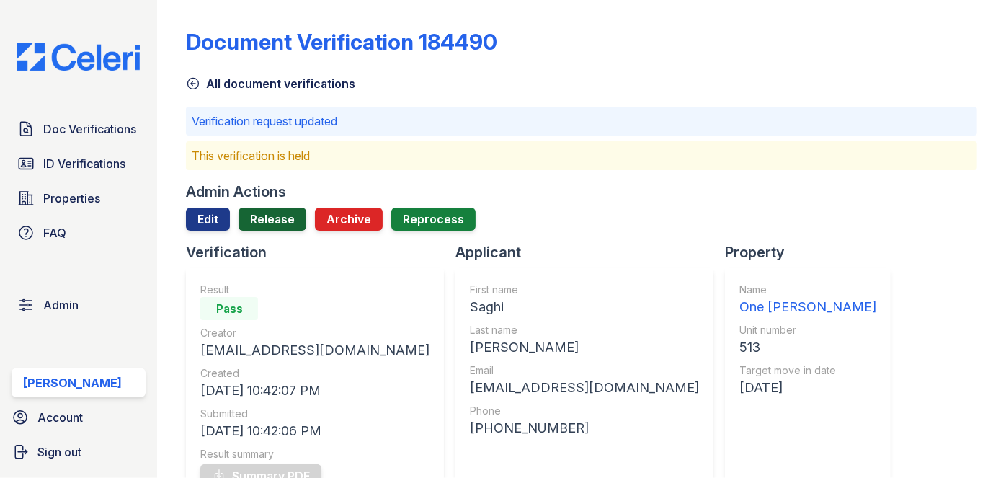
click at [277, 213] on link "Release" at bounding box center [272, 218] width 68 height 23
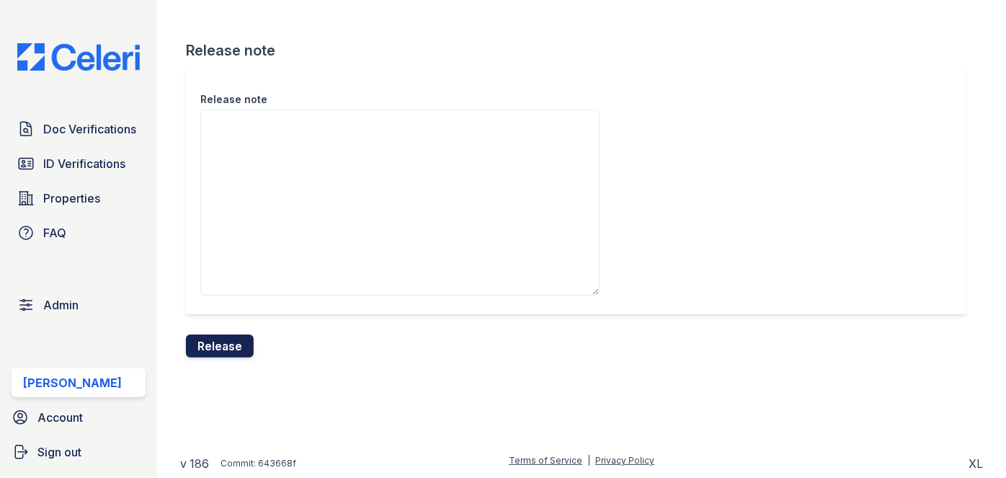
click at [223, 340] on button "Release" at bounding box center [220, 345] width 68 height 23
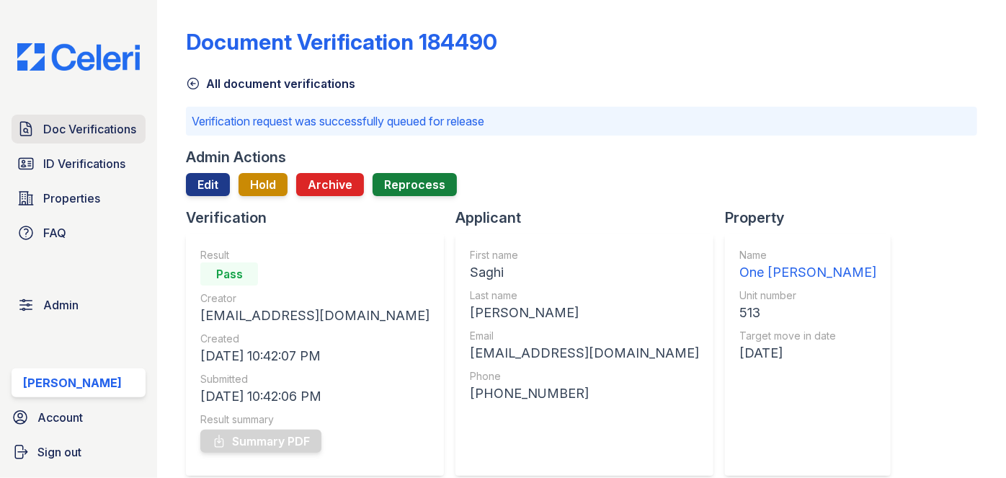
click at [117, 126] on span "Doc Verifications" at bounding box center [89, 128] width 93 height 17
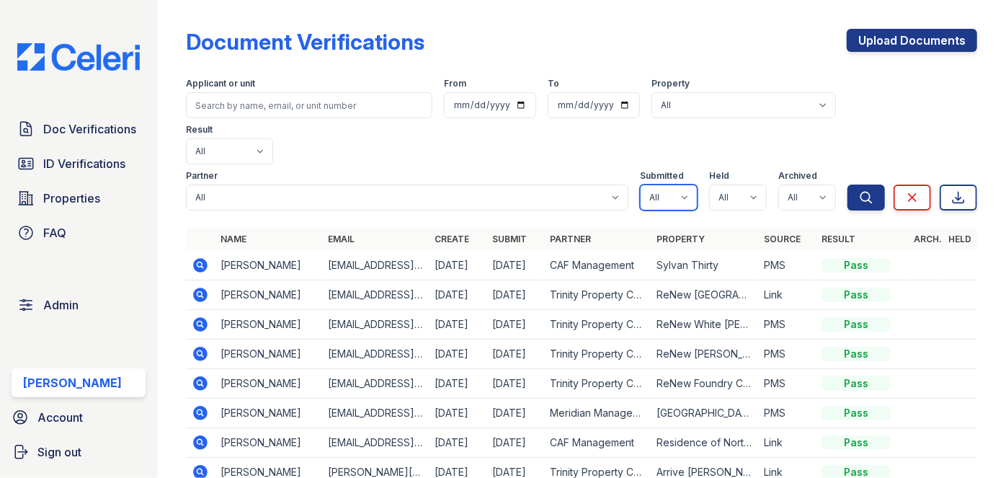
click at [663, 184] on select "All true false" at bounding box center [669, 197] width 58 height 26
select select "true"
click at [640, 184] on select "All true false" at bounding box center [669, 197] width 58 height 26
click at [736, 184] on select "All true false" at bounding box center [738, 197] width 58 height 26
select select "true"
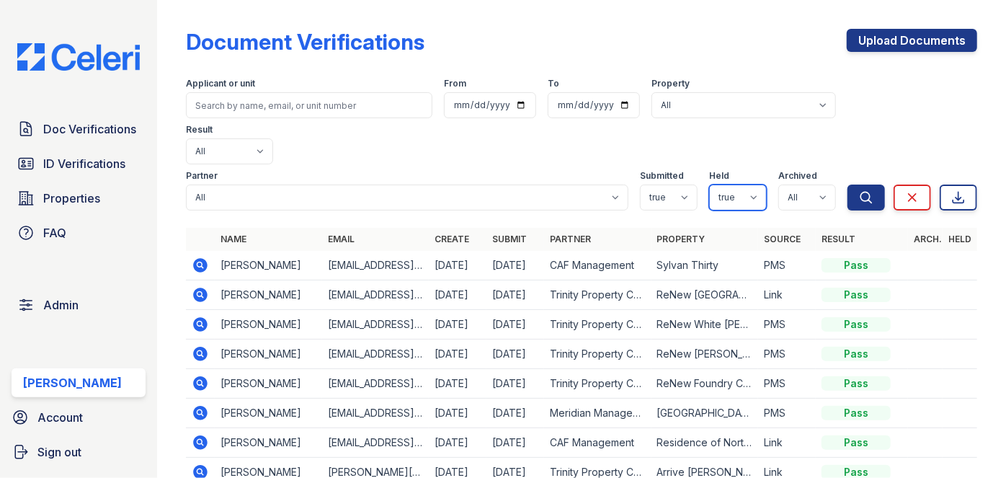
click at [709, 184] on select "All true false" at bounding box center [738, 197] width 58 height 26
click at [801, 184] on select "All true false" at bounding box center [807, 197] width 58 height 26
select select "false"
click at [778, 184] on select "All true false" at bounding box center [807, 197] width 58 height 26
click at [836, 164] on div "Partner All 21st Century Property Management Acme Corp. ACME Properties Alliah …" at bounding box center [516, 187] width 661 height 46
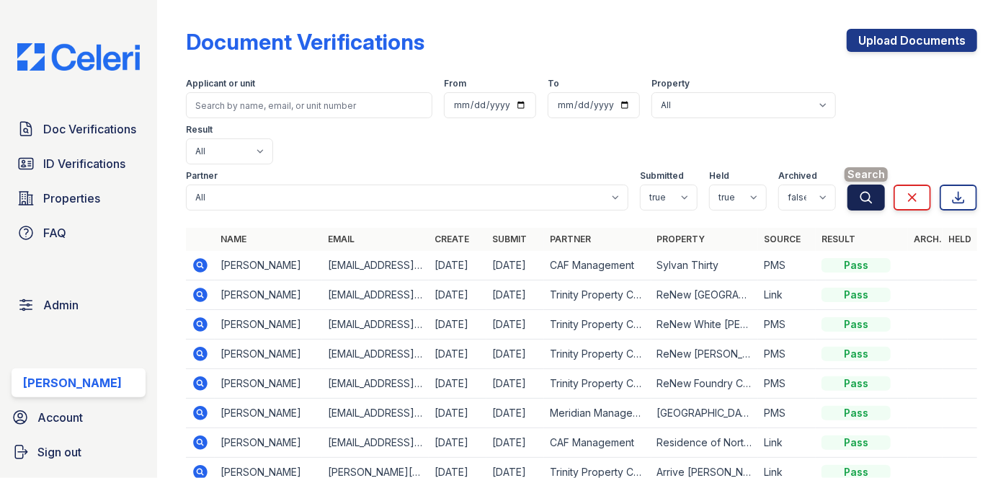
click at [847, 184] on button "Search" at bounding box center [865, 197] width 37 height 26
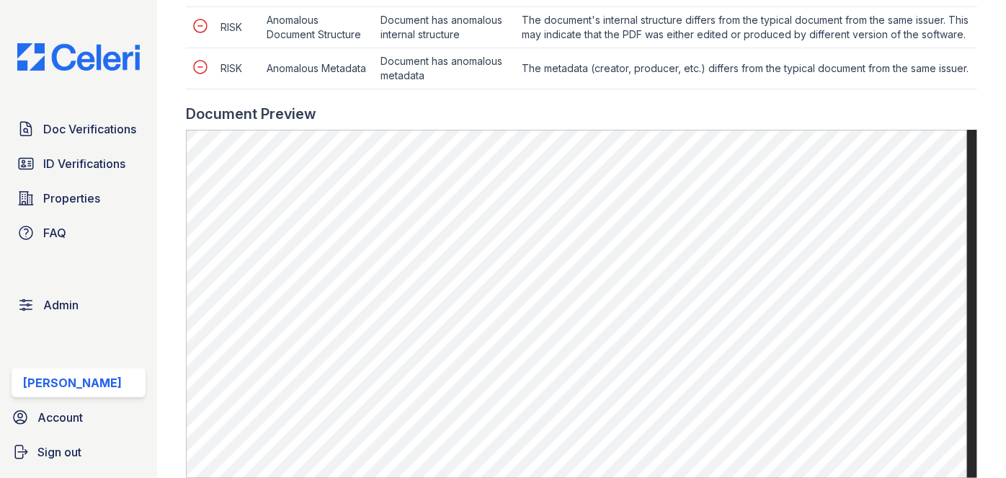
scroll to position [982, 0]
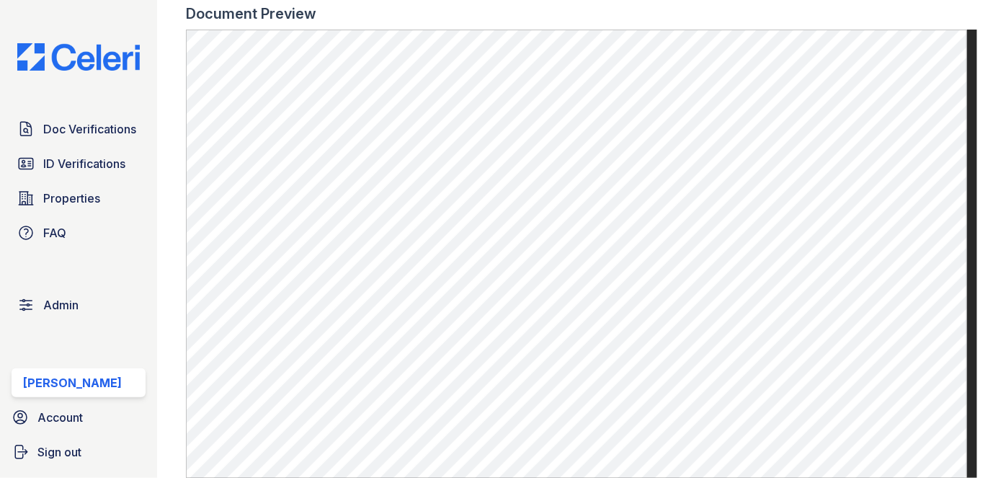
scroll to position [982, 0]
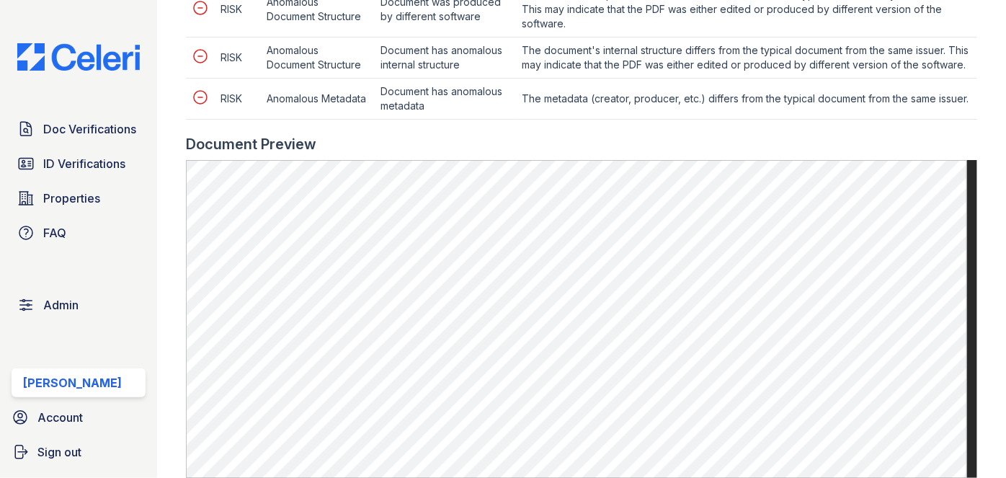
scroll to position [851, 0]
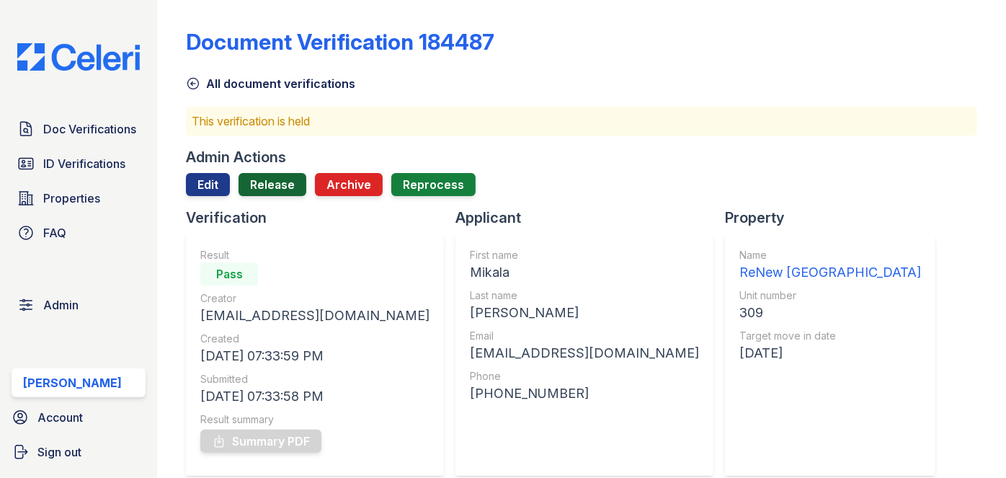
click at [287, 187] on link "Release" at bounding box center [272, 184] width 68 height 23
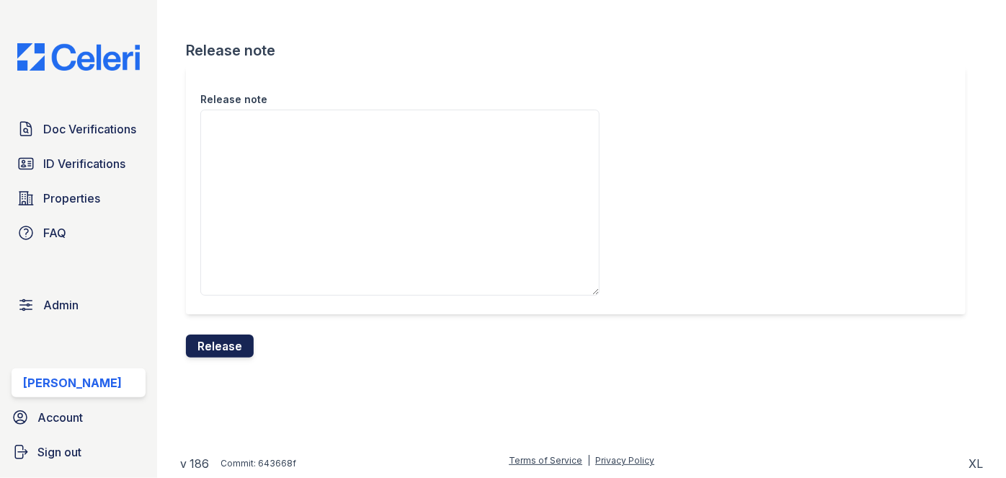
click at [246, 339] on button "Release" at bounding box center [220, 345] width 68 height 23
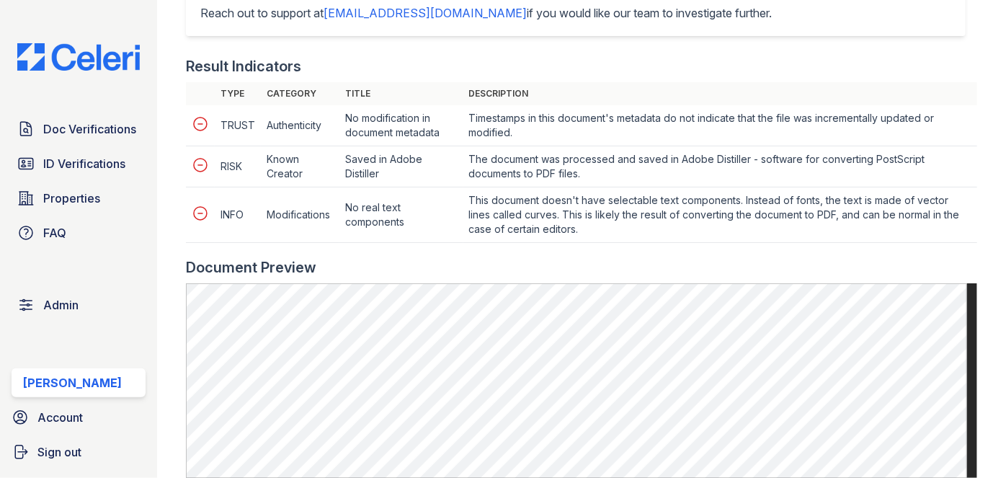
scroll to position [720, 0]
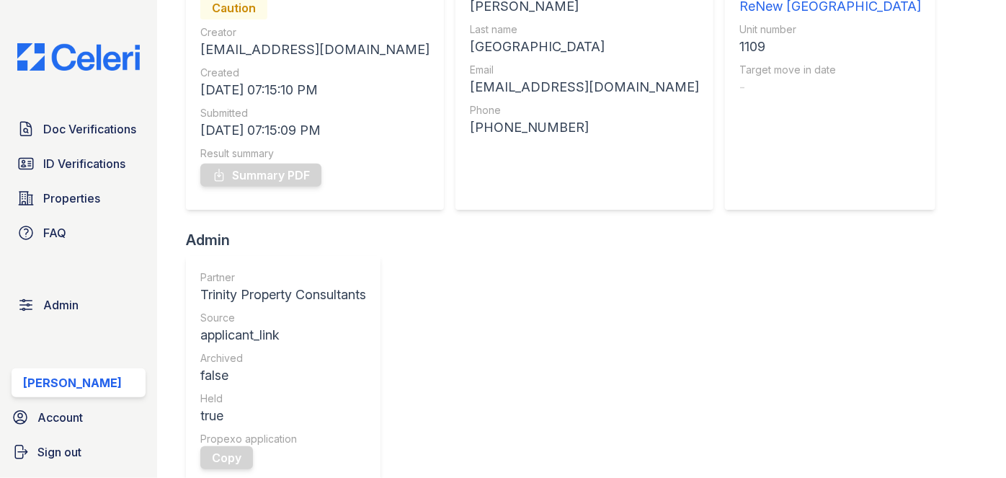
scroll to position [130, 0]
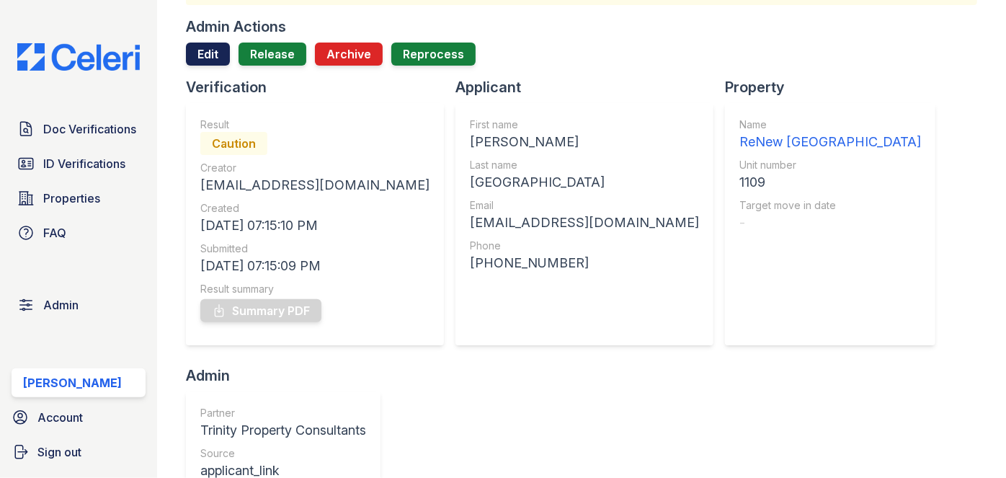
click at [204, 50] on link "Edit" at bounding box center [208, 54] width 44 height 23
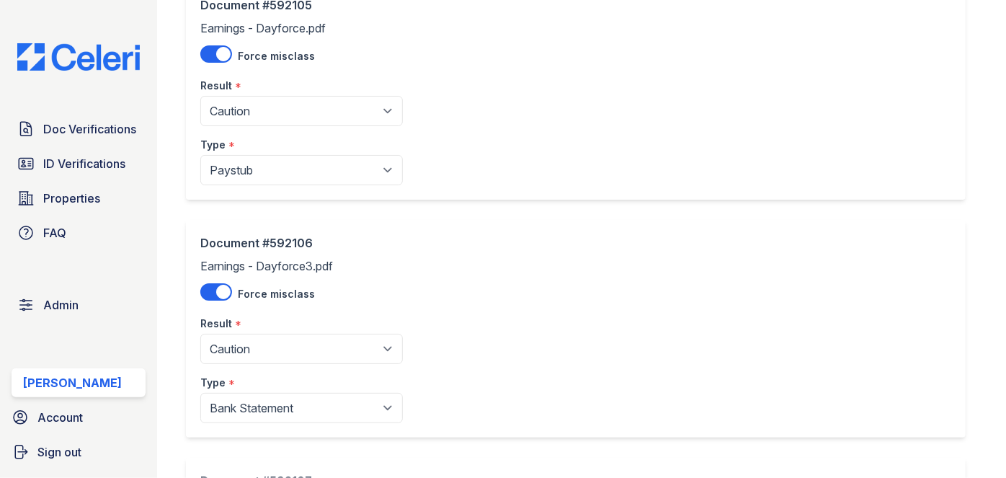
scroll to position [130, 0]
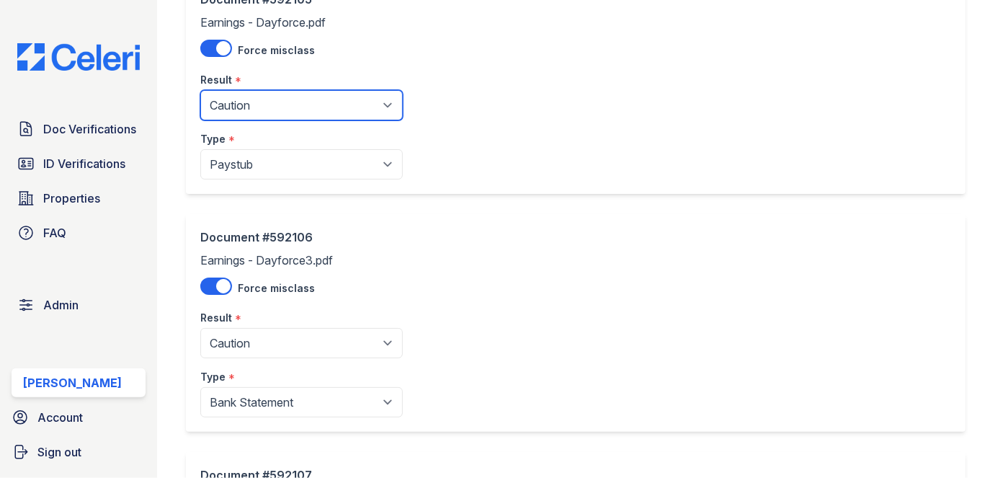
click at [256, 92] on select "Pending Sent Started Processing Pass Fail Caution Error N/A" at bounding box center [301, 105] width 202 height 30
select select "fail"
click at [200, 90] on select "Pending Sent Started Processing Pass Fail Caution Error N/A" at bounding box center [301, 105] width 202 height 30
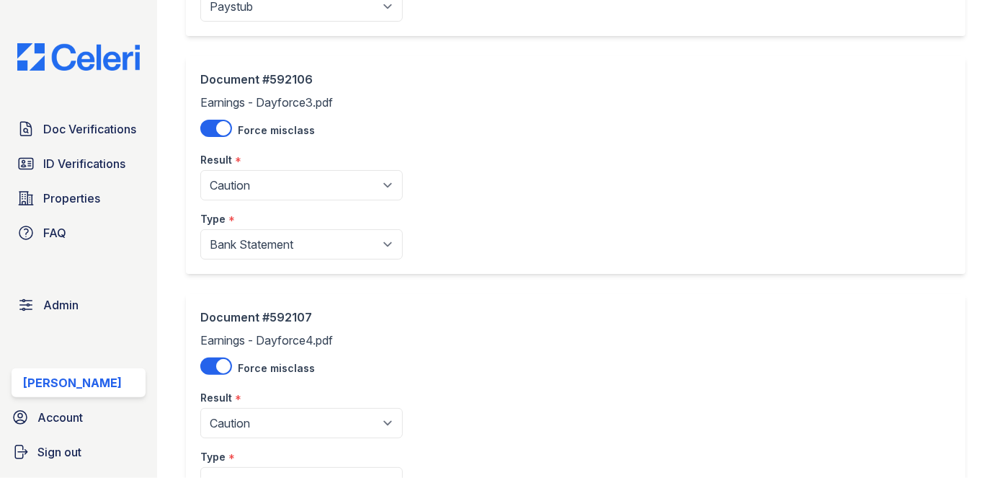
scroll to position [327, 0]
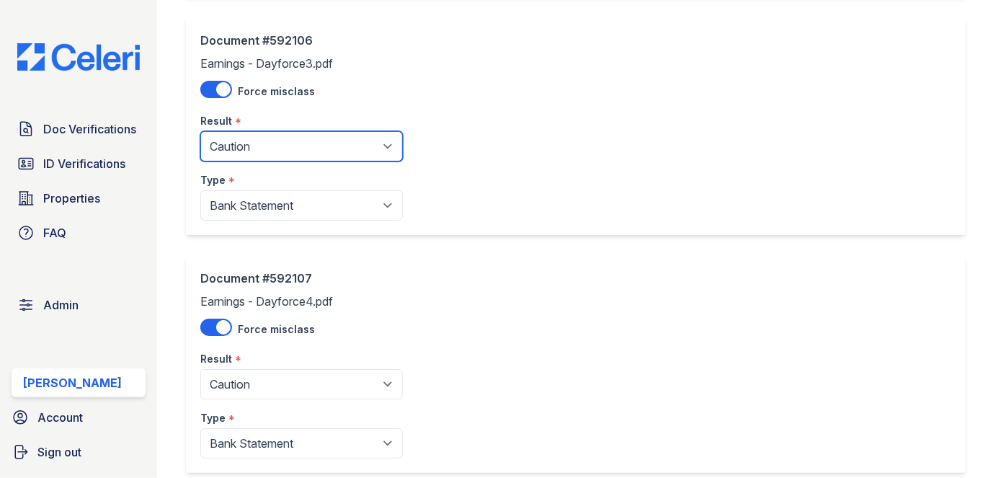
click at [244, 144] on select "Pending Sent Started Processing Pass Fail Caution Error N/A" at bounding box center [301, 146] width 202 height 30
select select "fail"
click at [200, 131] on select "Pending Sent Started Processing Pass Fail Caution Error N/A" at bounding box center [301, 146] width 202 height 30
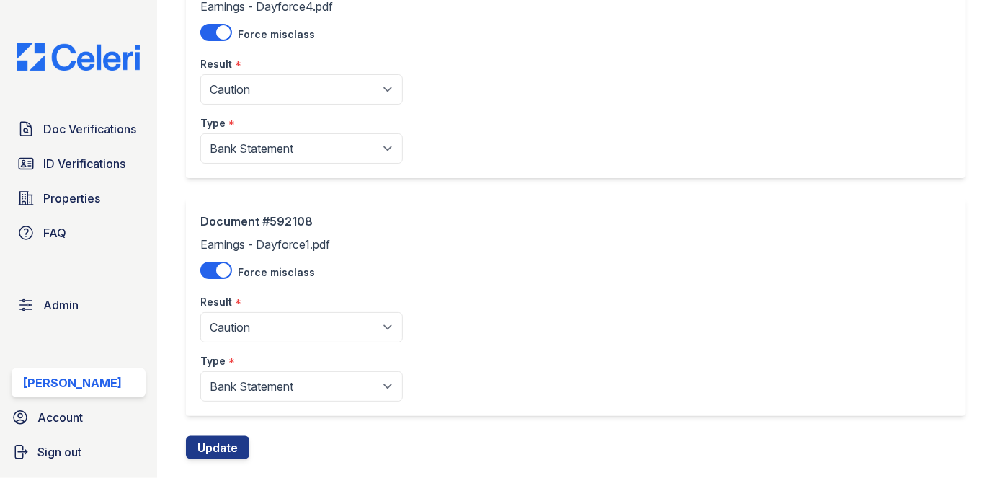
scroll to position [650, 0]
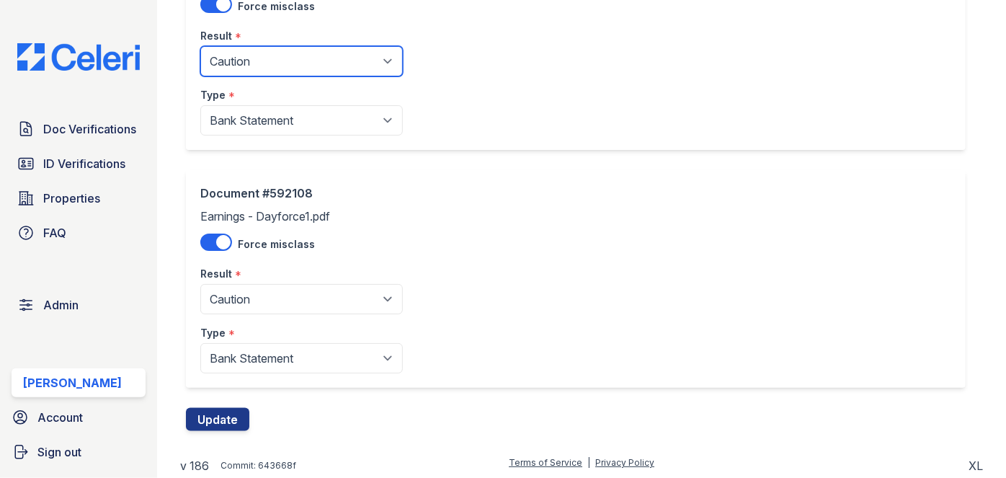
click at [256, 50] on select "Pending Sent Started Processing Pass Fail Caution Error N/A" at bounding box center [301, 61] width 202 height 30
select select "fail"
click at [200, 46] on select "Pending Sent Started Processing Pass Fail Caution Error N/A" at bounding box center [301, 61] width 202 height 30
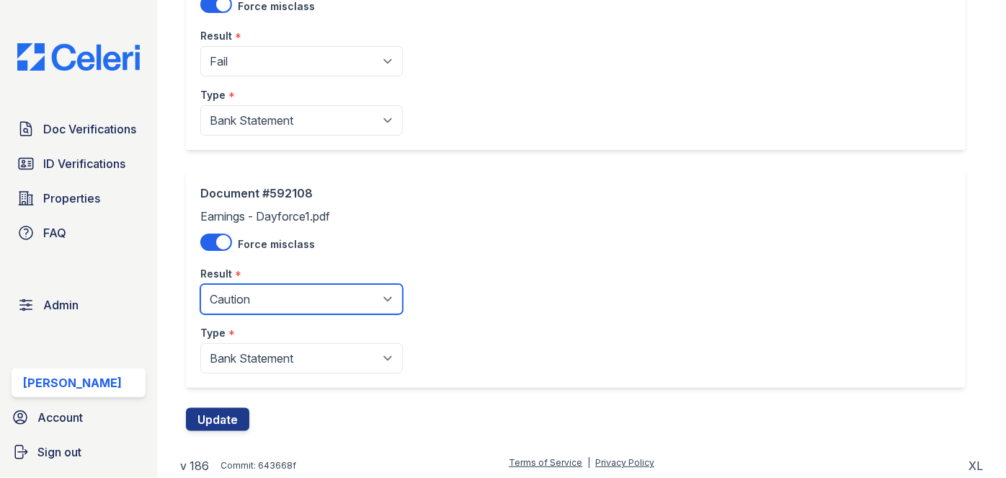
drag, startPoint x: 252, startPoint y: 298, endPoint x: 252, endPoint y: 285, distance: 13.0
click at [252, 298] on select "Pending Sent Started Processing Pass Fail Caution Error N/A" at bounding box center [301, 299] width 202 height 30
select select "fail"
click at [200, 284] on select "Pending Sent Started Processing Pass Fail Caution Error N/A" at bounding box center [301, 299] width 202 height 30
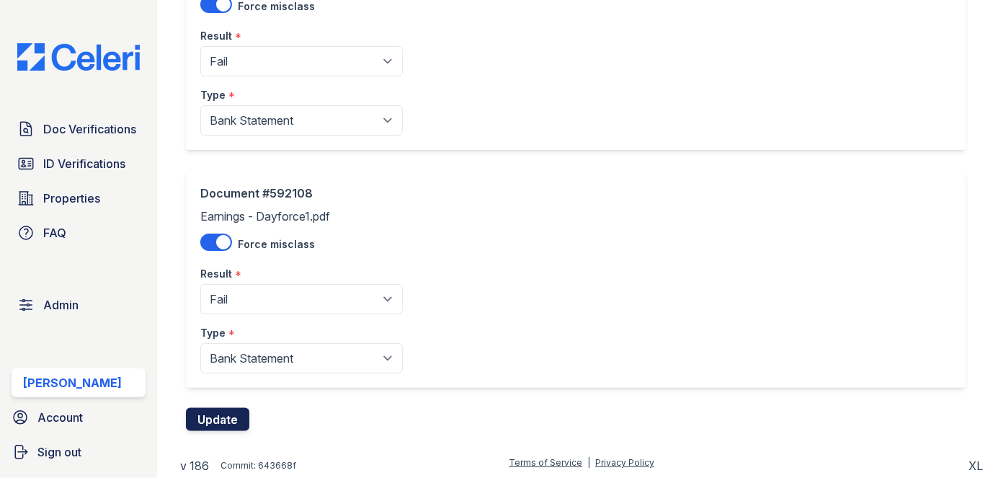
click at [232, 414] on button "Update" at bounding box center [217, 419] width 63 height 23
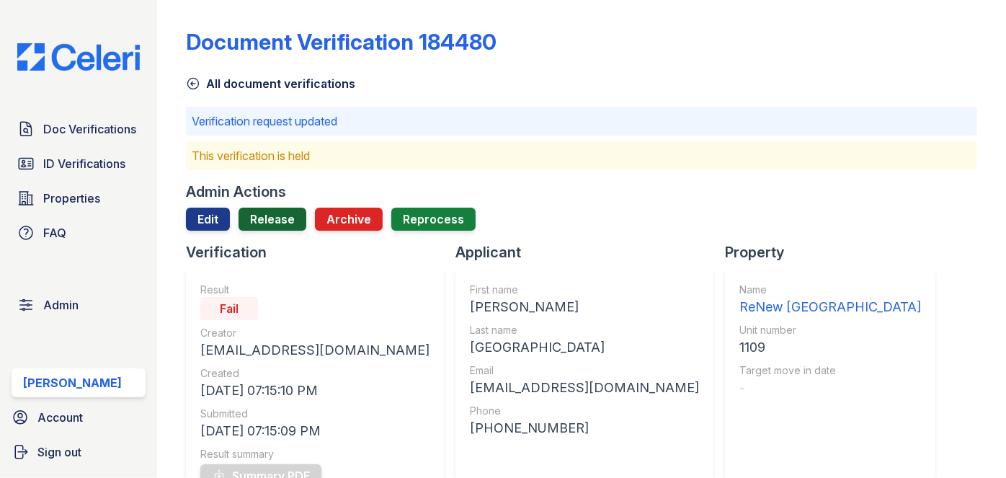
click at [276, 221] on link "Release" at bounding box center [272, 218] width 68 height 23
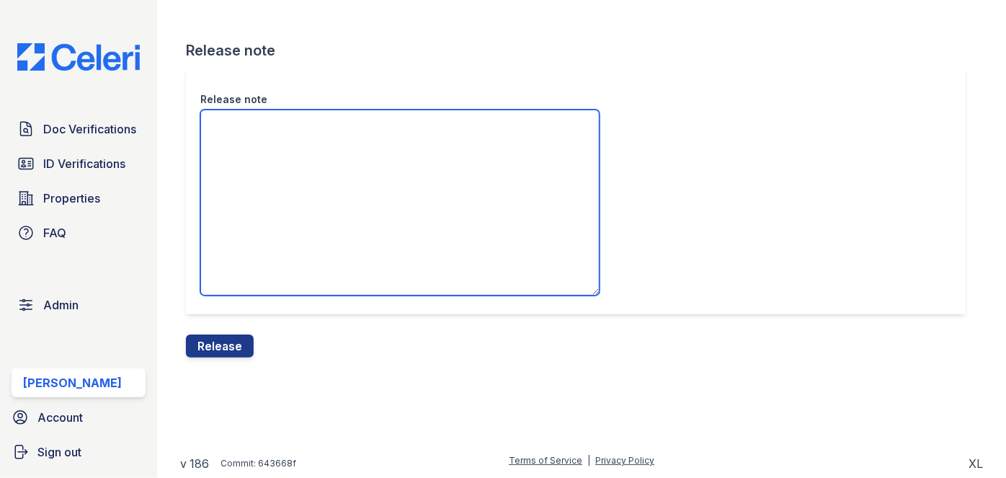
click at [238, 136] on textarea "Release note" at bounding box center [399, 203] width 399 height 186
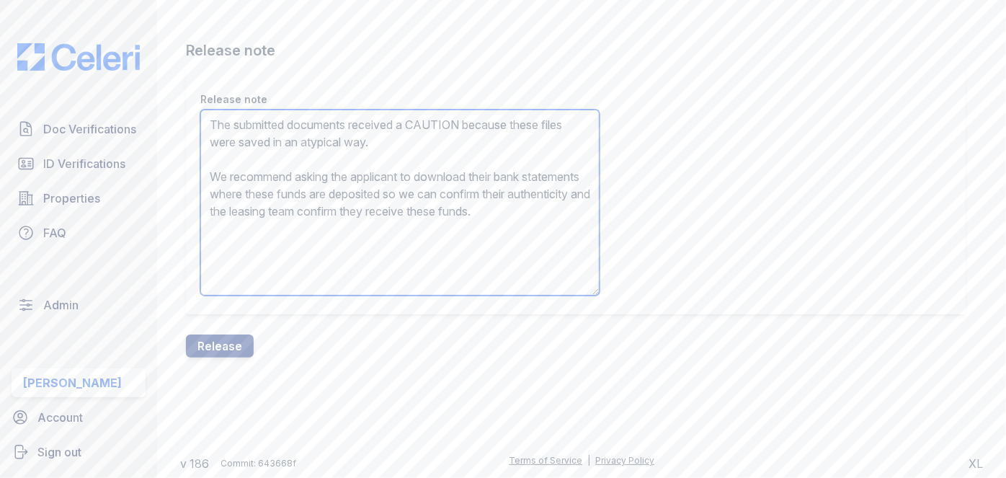
click at [426, 122] on textarea "The submitted documents received a CAUTION because these files were saved in an…" at bounding box center [399, 203] width 399 height 186
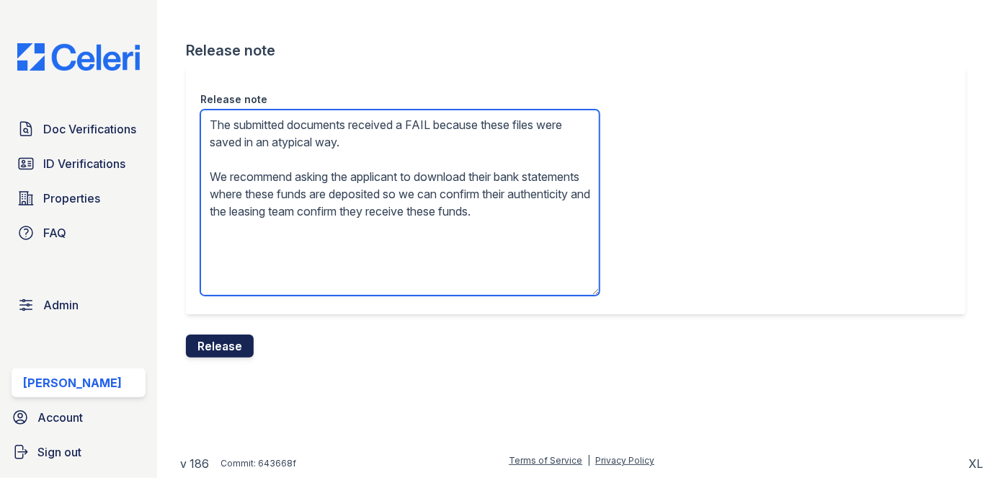
type textarea "The submitted documents received a FAIL because these files were saved in an at…"
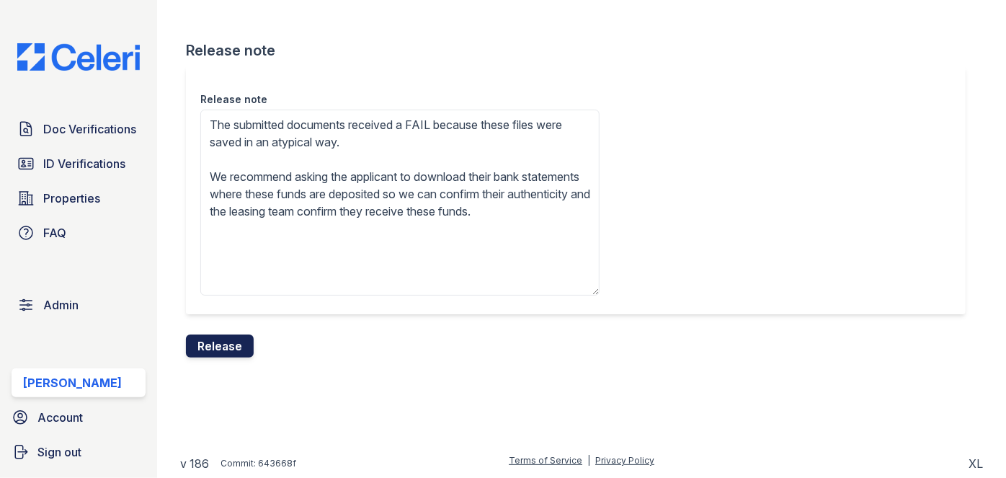
click at [236, 339] on button "Release" at bounding box center [220, 345] width 68 height 23
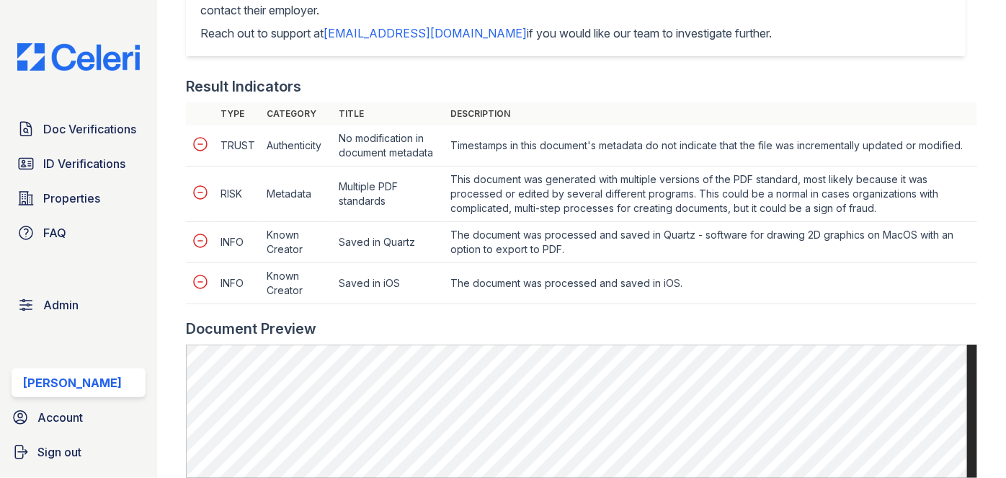
scroll to position [851, 0]
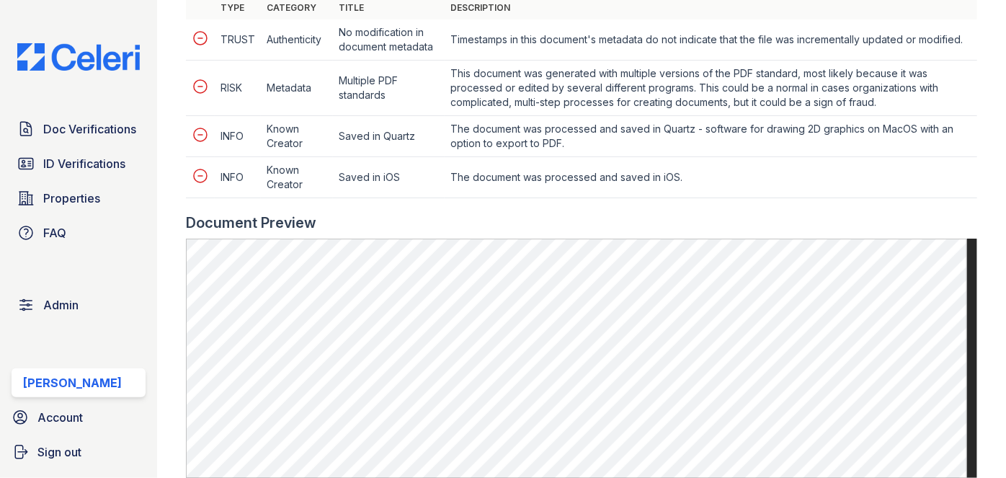
scroll to position [851, 0]
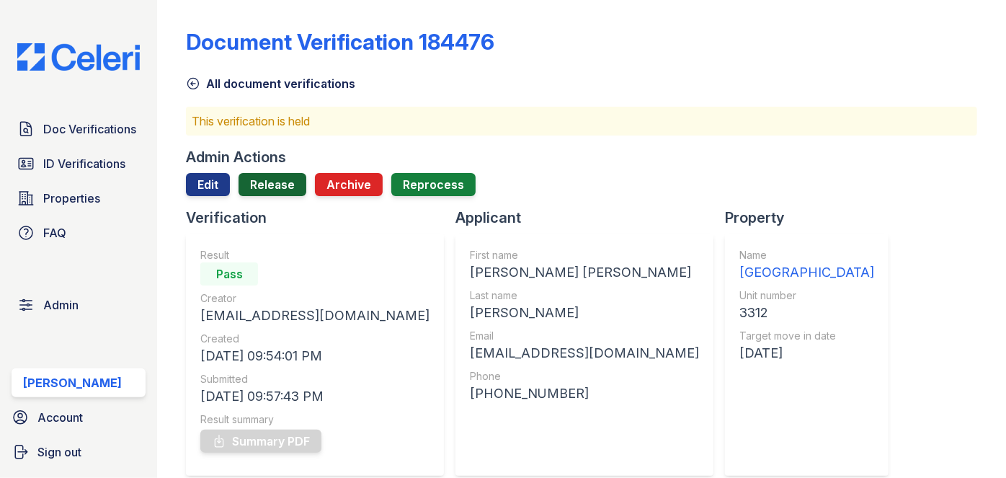
click at [276, 183] on link "Release" at bounding box center [272, 184] width 68 height 23
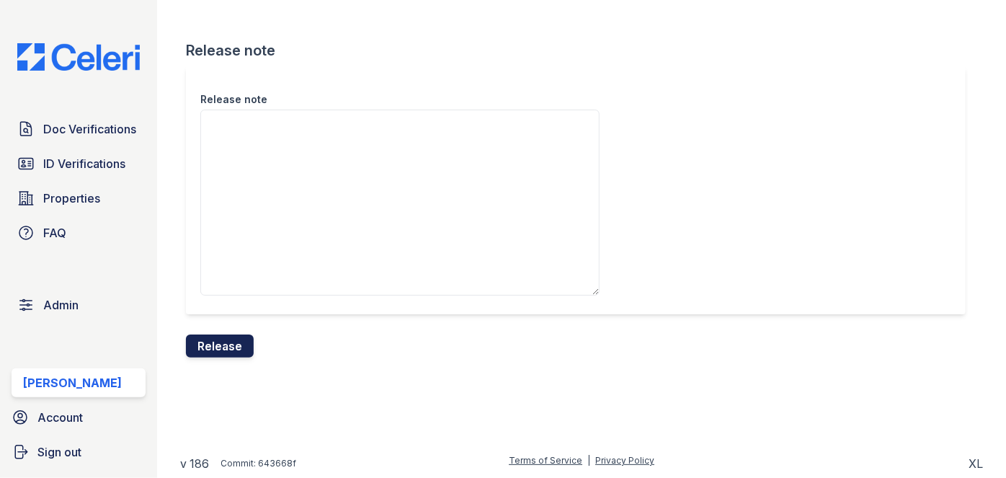
click at [227, 339] on button "Release" at bounding box center [220, 345] width 68 height 23
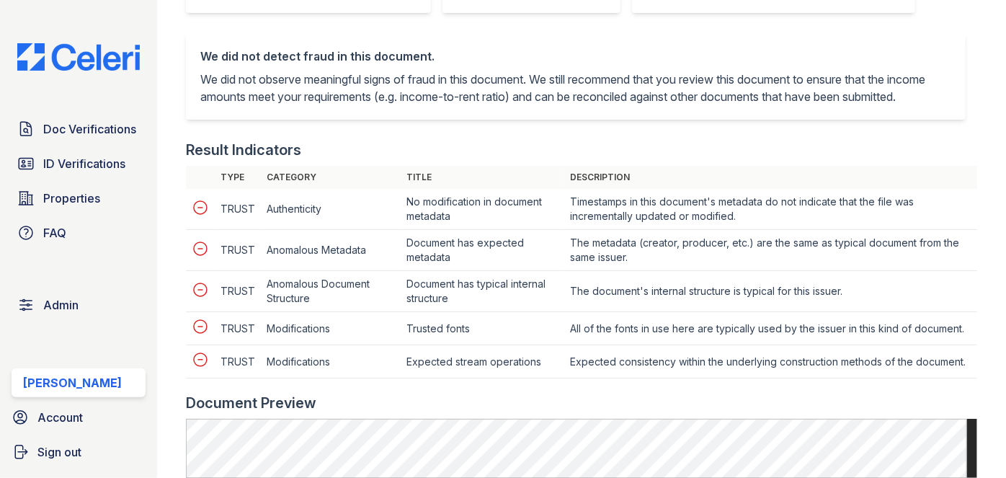
scroll to position [720, 0]
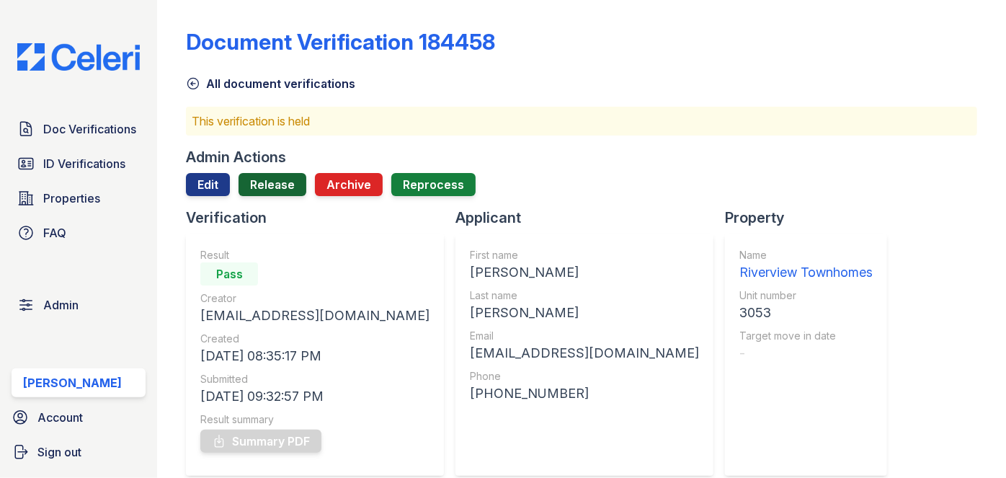
click at [280, 188] on link "Release" at bounding box center [272, 184] width 68 height 23
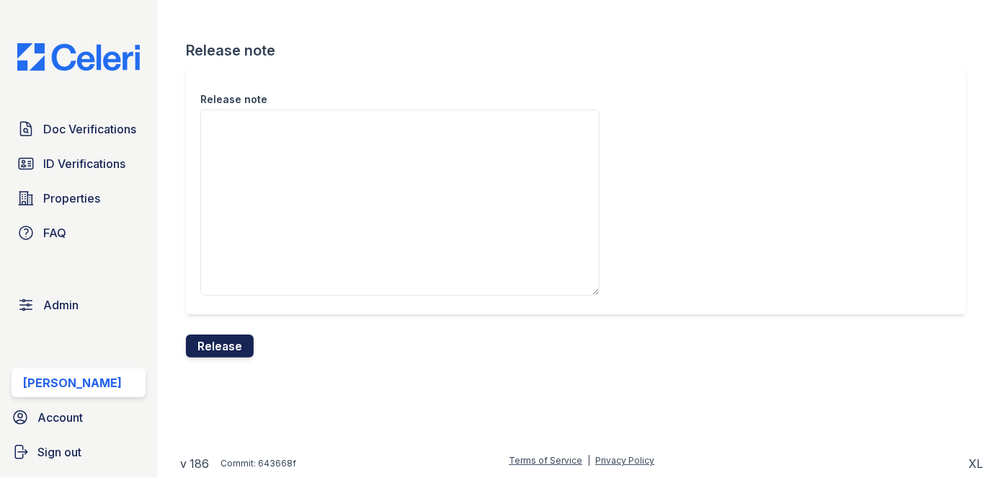
click at [232, 344] on button "Release" at bounding box center [220, 345] width 68 height 23
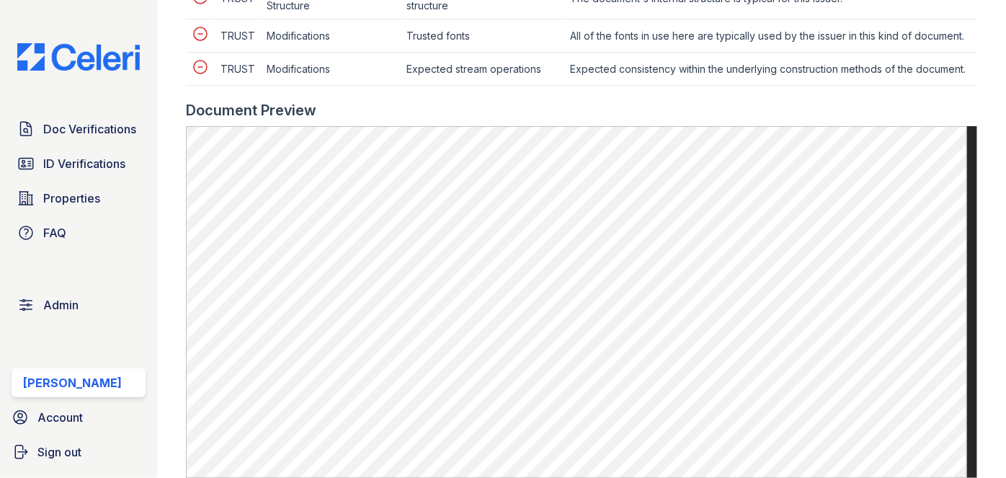
scroll to position [785, 0]
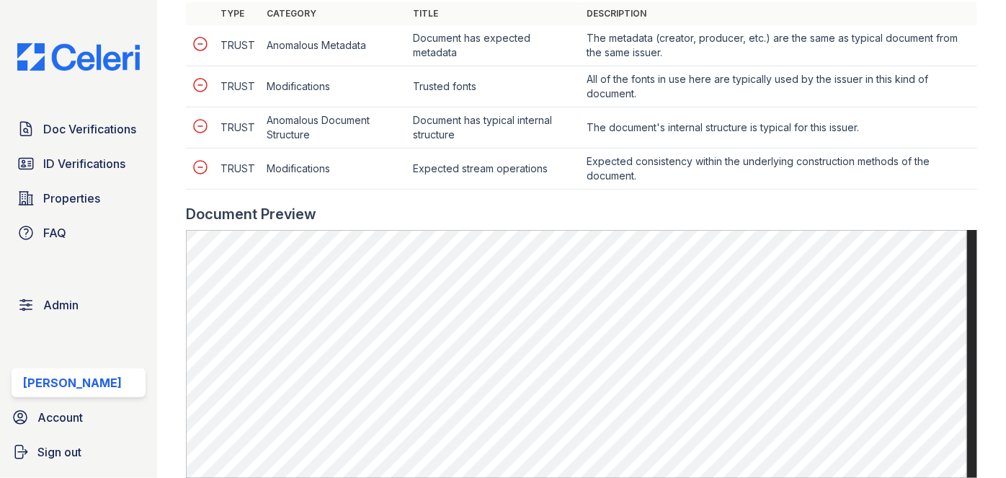
scroll to position [655, 0]
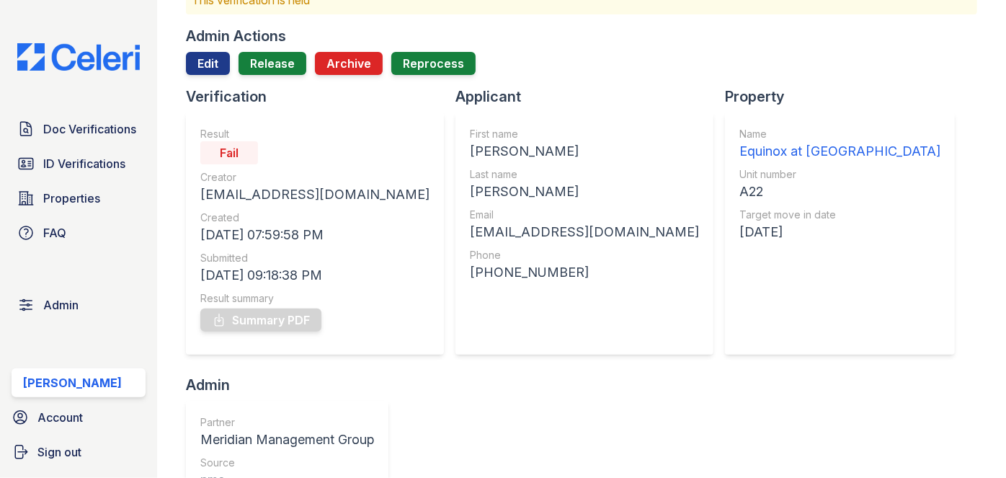
scroll to position [65, 0]
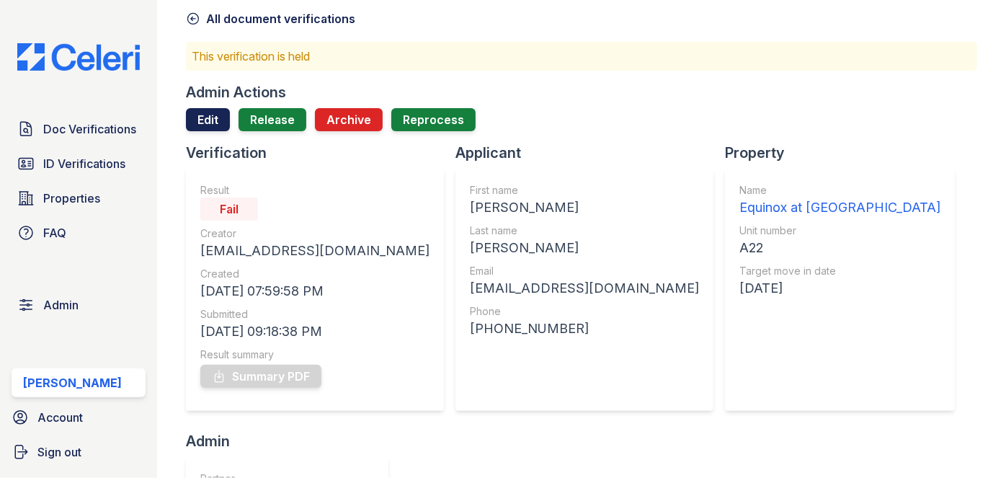
click at [215, 118] on link "Edit" at bounding box center [208, 119] width 44 height 23
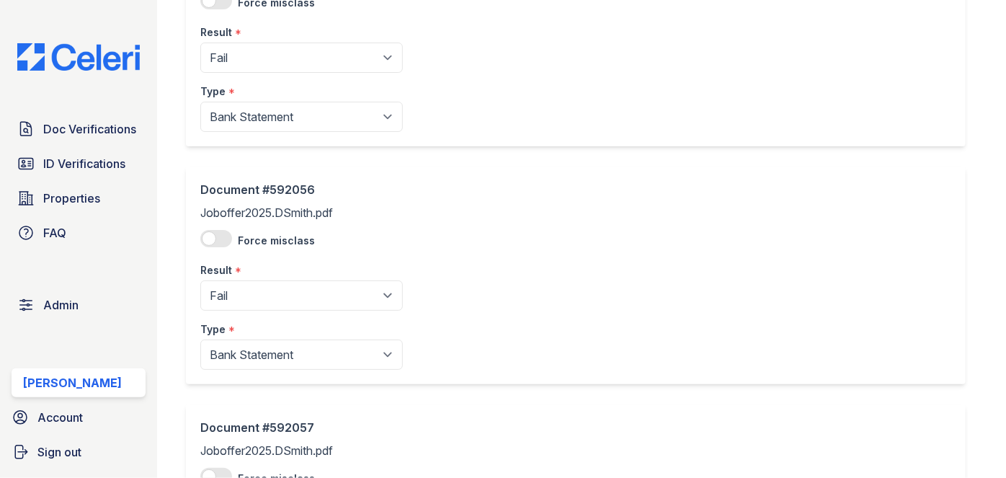
scroll to position [589, 0]
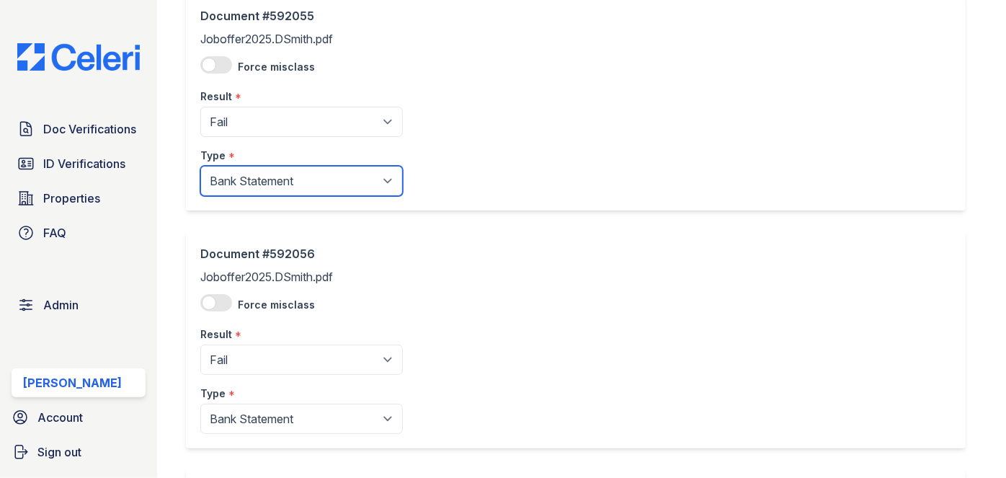
click at [271, 178] on select "Paystub Bank Statement Offer Letter Tax Documents Benefit Award Letter Investme…" at bounding box center [301, 181] width 202 height 30
select select "offer_letter"
click at [200, 166] on select "Paystub Bank Statement Offer Letter Tax Documents Benefit Award Letter Investme…" at bounding box center [301, 181] width 202 height 30
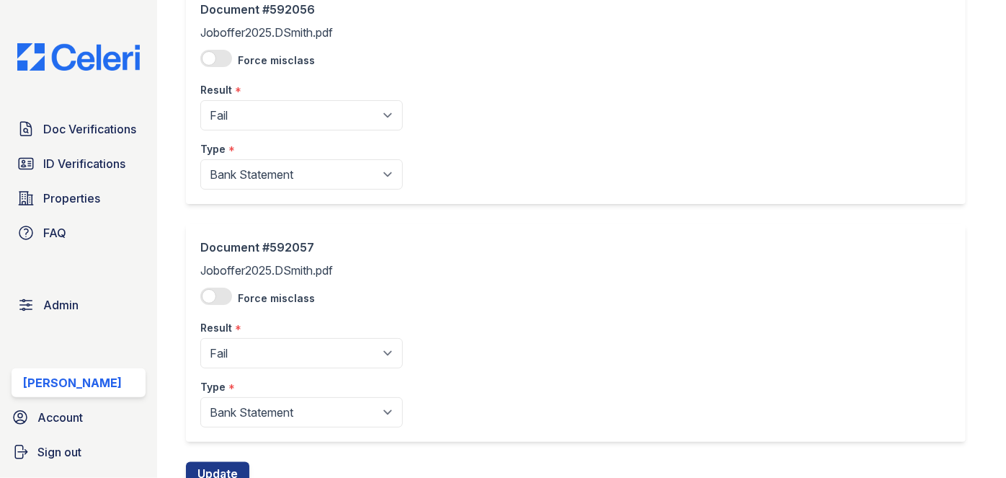
scroll to position [851, 0]
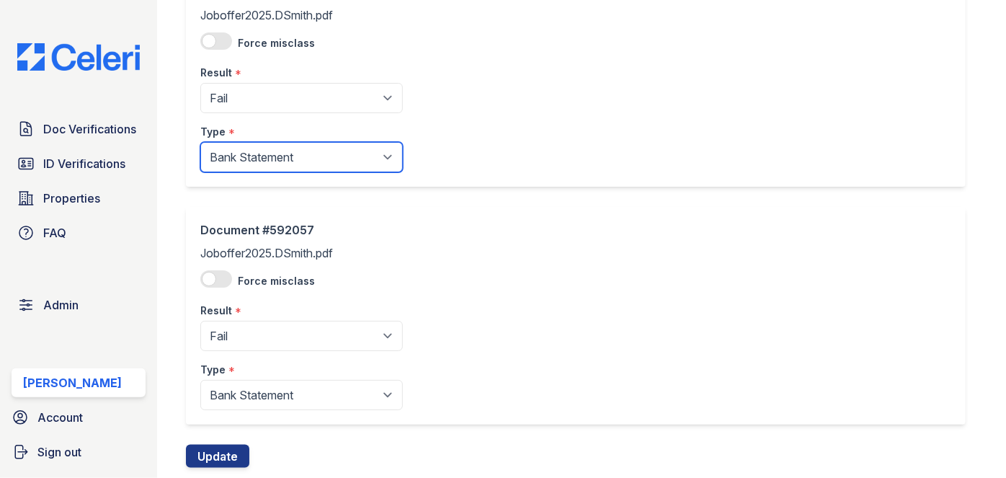
click at [263, 166] on select "Paystub Bank Statement Offer Letter Tax Documents Benefit Award Letter Investme…" at bounding box center [301, 157] width 202 height 30
select select "offer_letter"
click at [200, 142] on select "Paystub Bank Statement Offer Letter Tax Documents Benefit Award Letter Investme…" at bounding box center [301, 157] width 202 height 30
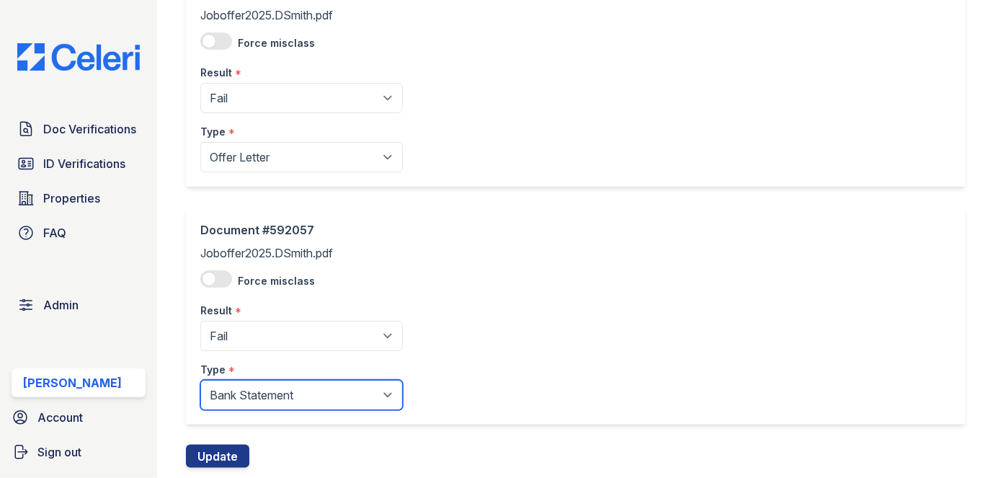
drag, startPoint x: 257, startPoint y: 390, endPoint x: 257, endPoint y: 380, distance: 10.1
click at [257, 387] on select "Paystub Bank Statement Offer Letter Tax Documents Benefit Award Letter Investme…" at bounding box center [301, 395] width 202 height 30
select select "offer_letter"
click at [200, 380] on select "Paystub Bank Statement Offer Letter Tax Documents Benefit Award Letter Investme…" at bounding box center [301, 395] width 202 height 30
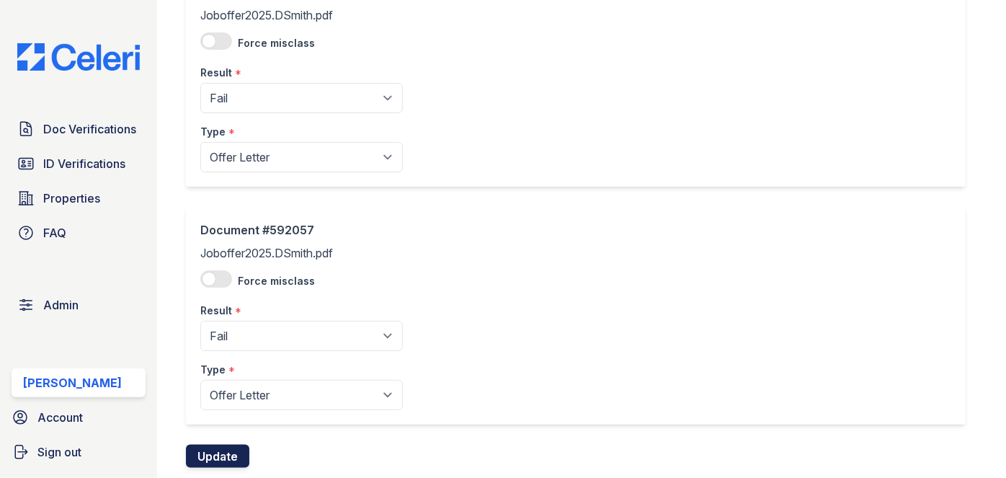
click at [232, 450] on button "Update" at bounding box center [217, 456] width 63 height 23
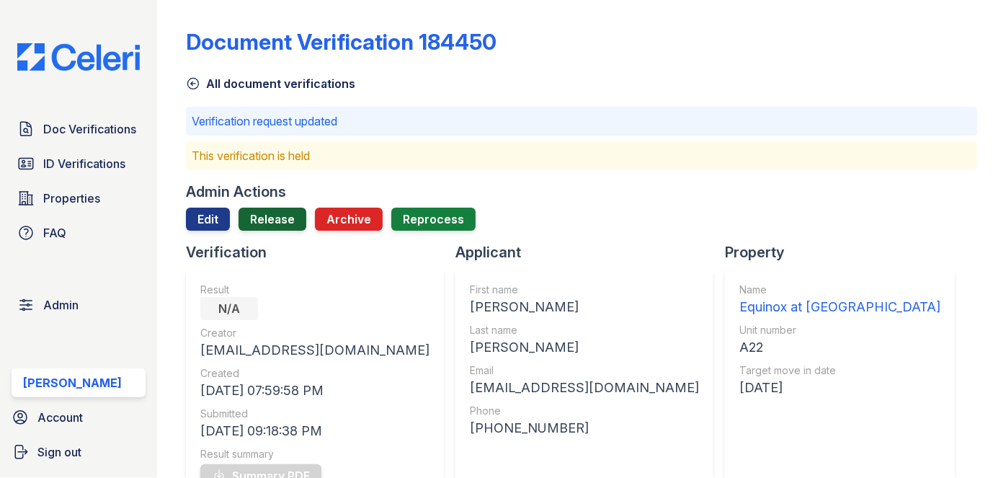
click at [279, 223] on link "Release" at bounding box center [272, 218] width 68 height 23
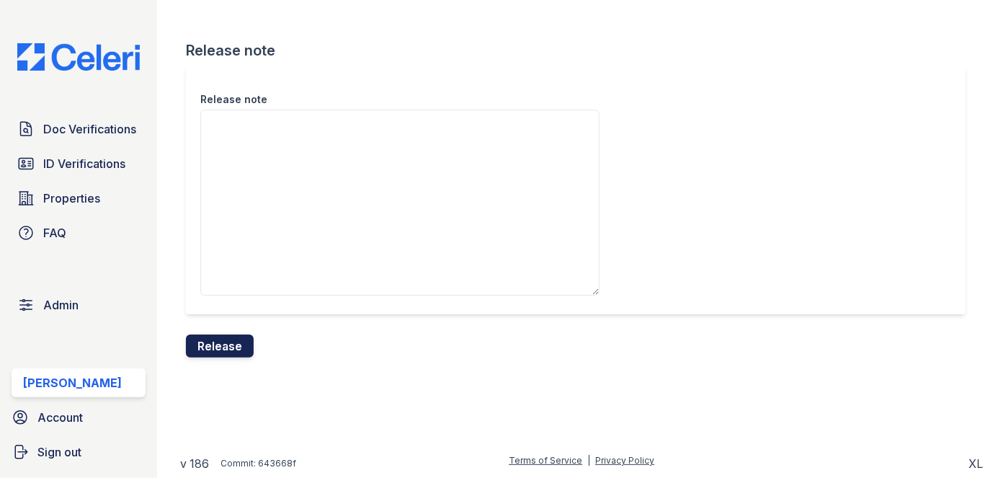
click at [234, 346] on button "Release" at bounding box center [220, 345] width 68 height 23
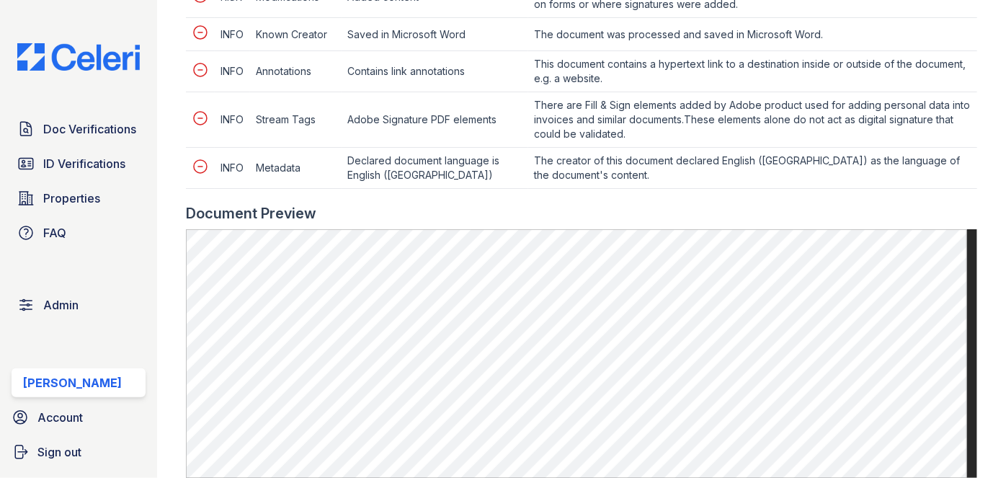
scroll to position [1048, 0]
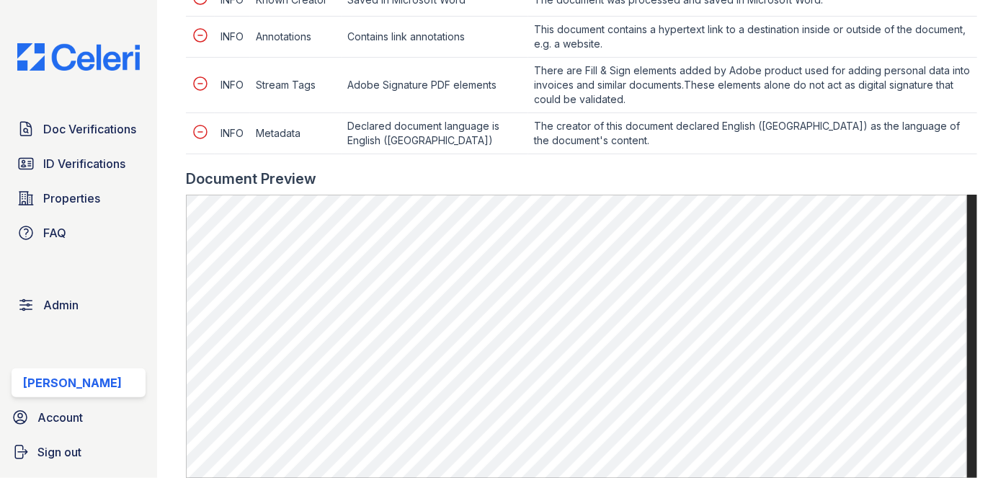
scroll to position [1048, 0]
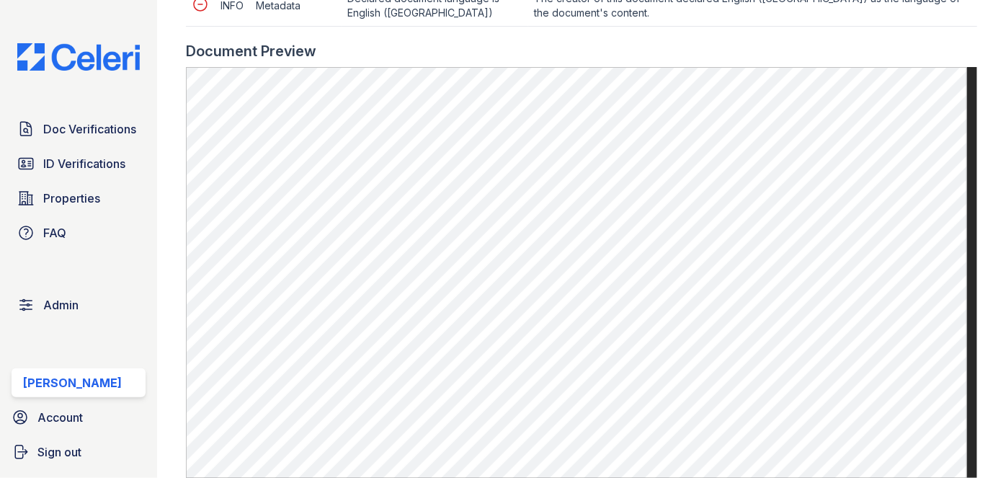
scroll to position [1179, 0]
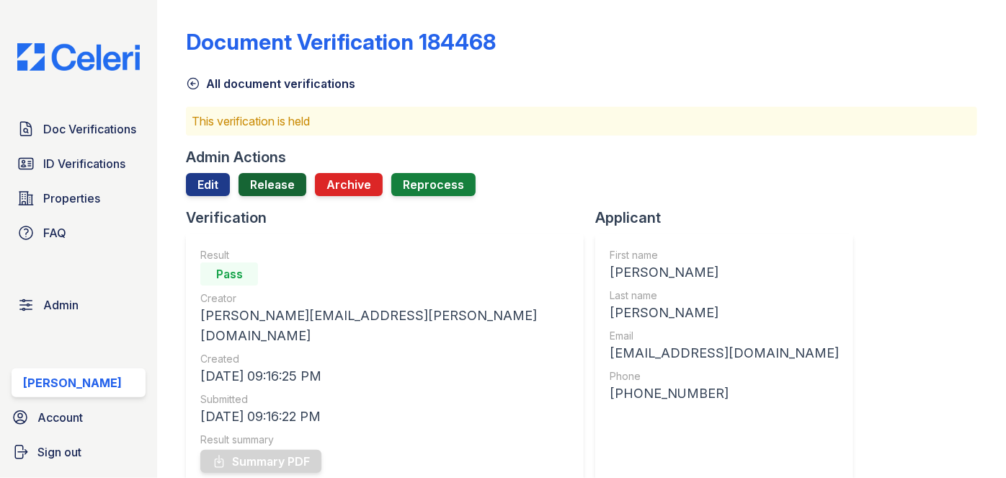
click at [273, 188] on link "Release" at bounding box center [272, 184] width 68 height 23
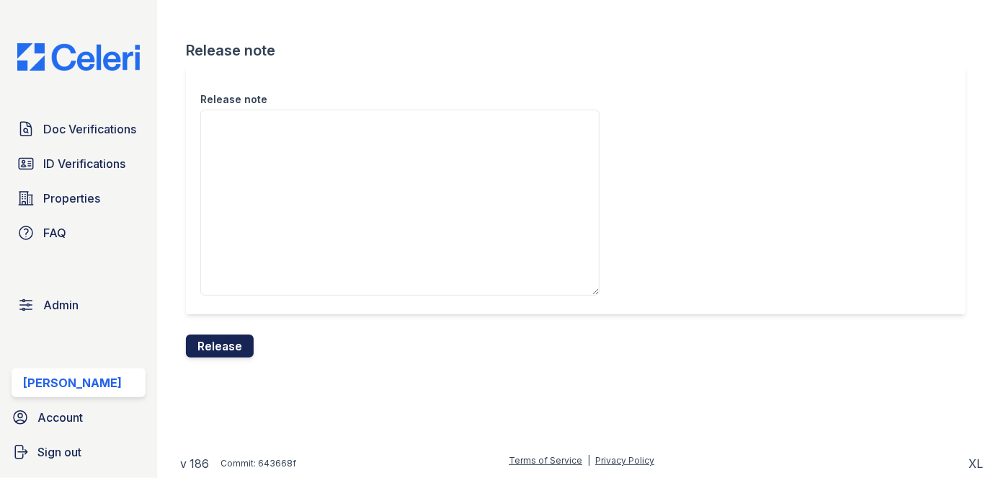
click at [241, 336] on button "Release" at bounding box center [220, 345] width 68 height 23
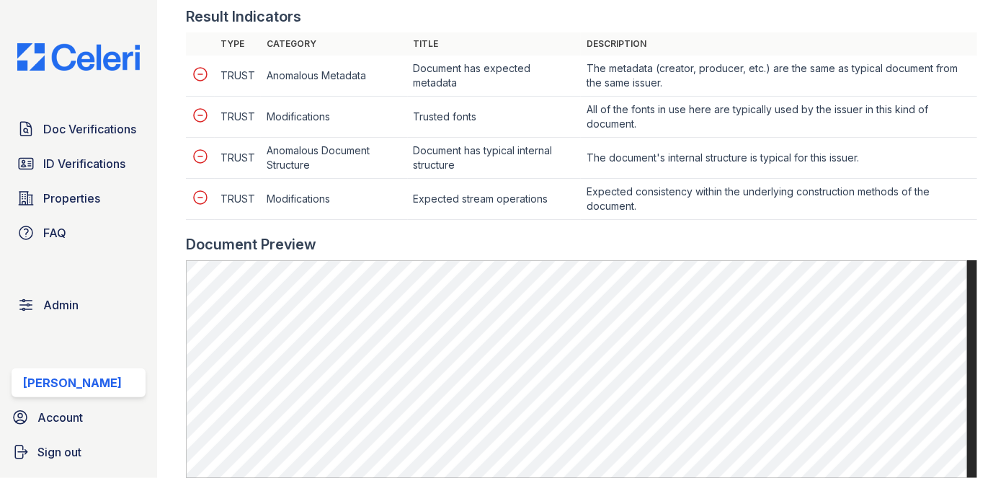
scroll to position [785, 0]
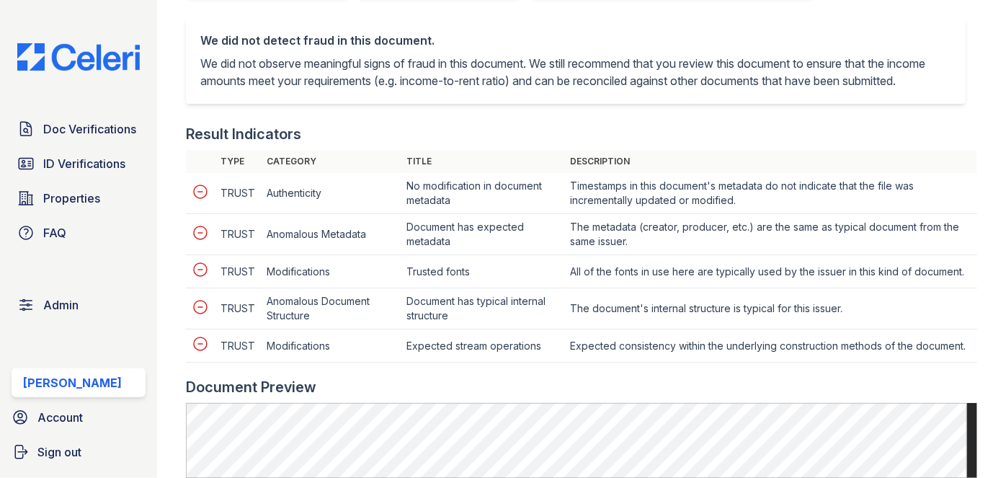
scroll to position [851, 0]
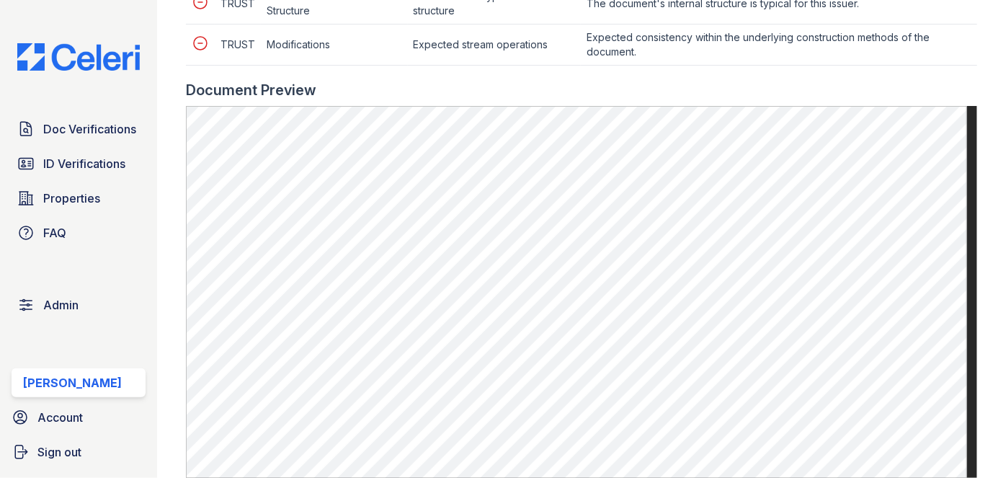
scroll to position [785, 0]
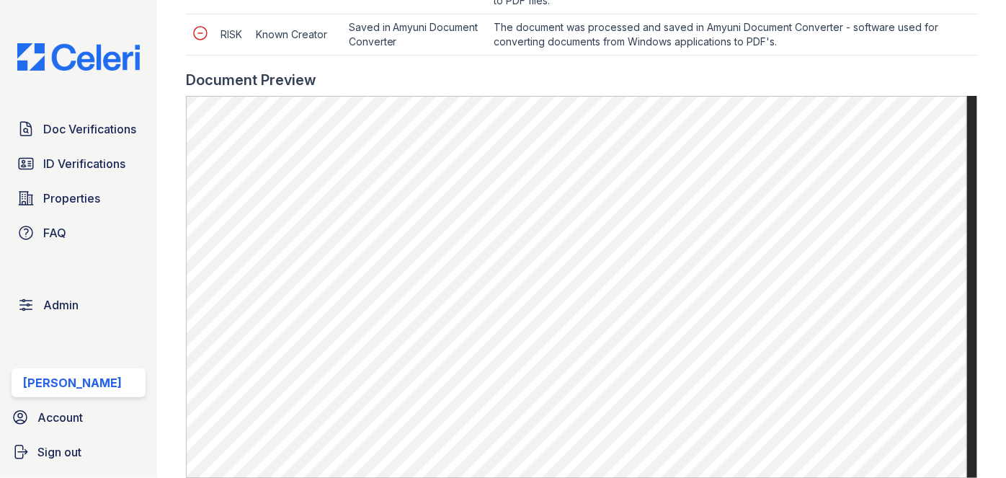
scroll to position [916, 0]
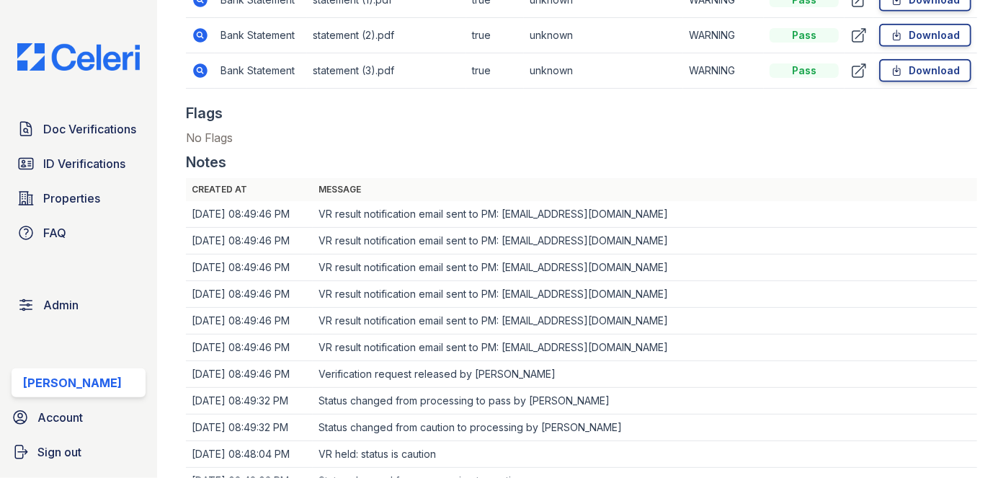
scroll to position [958, 0]
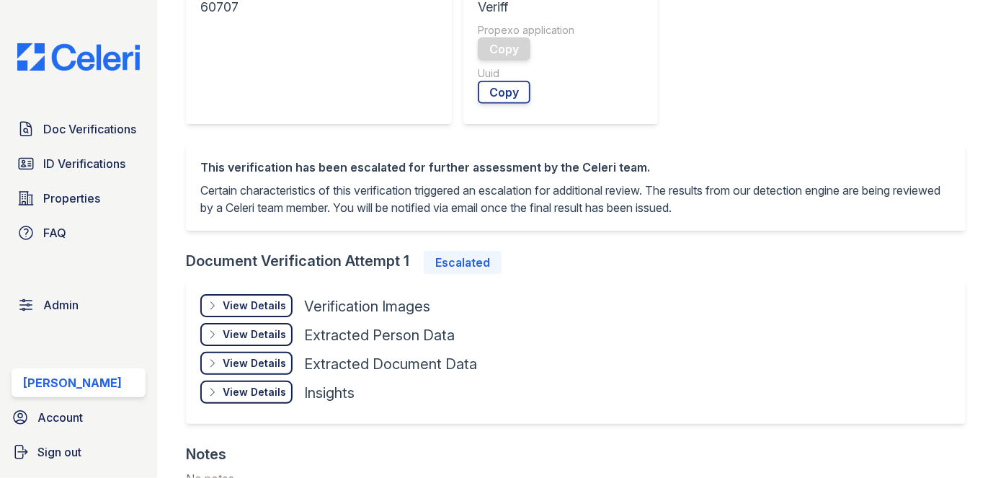
scroll to position [851, 0]
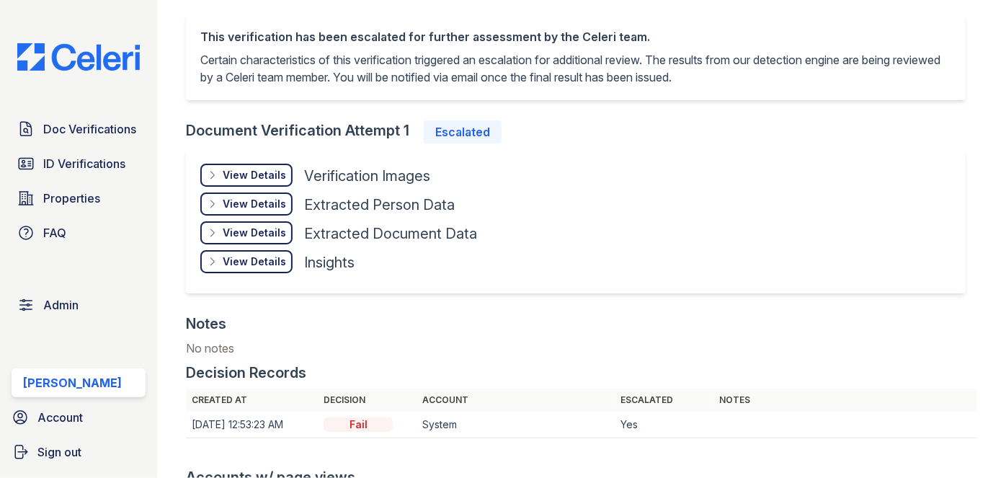
click at [261, 255] on div "View Details" at bounding box center [254, 261] width 63 height 14
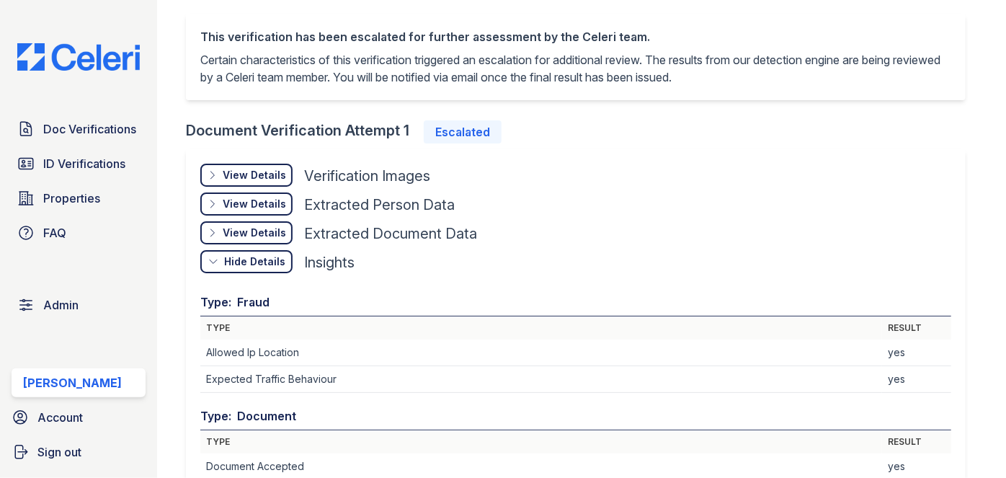
click at [258, 176] on div "View Details" at bounding box center [254, 175] width 63 height 14
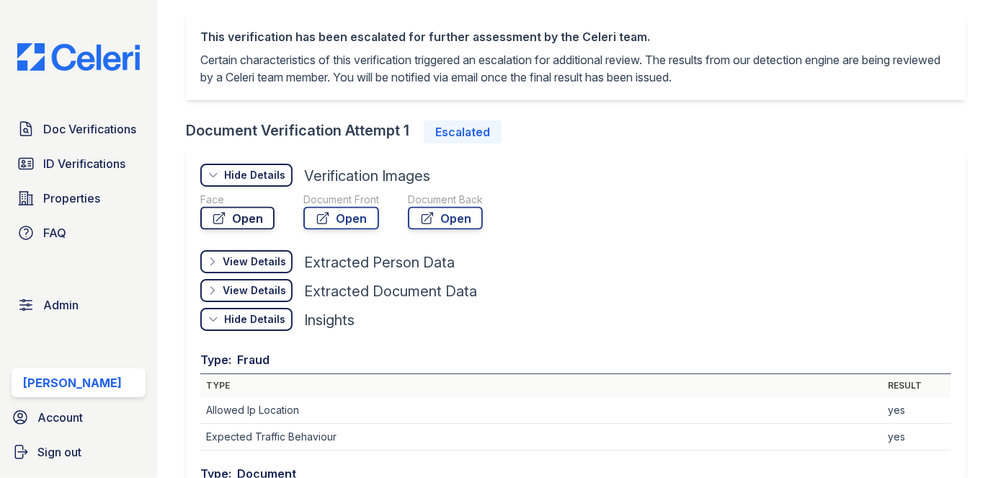
click at [242, 215] on link "Open" at bounding box center [237, 218] width 74 height 23
click at [366, 222] on link "Open" at bounding box center [341, 218] width 76 height 23
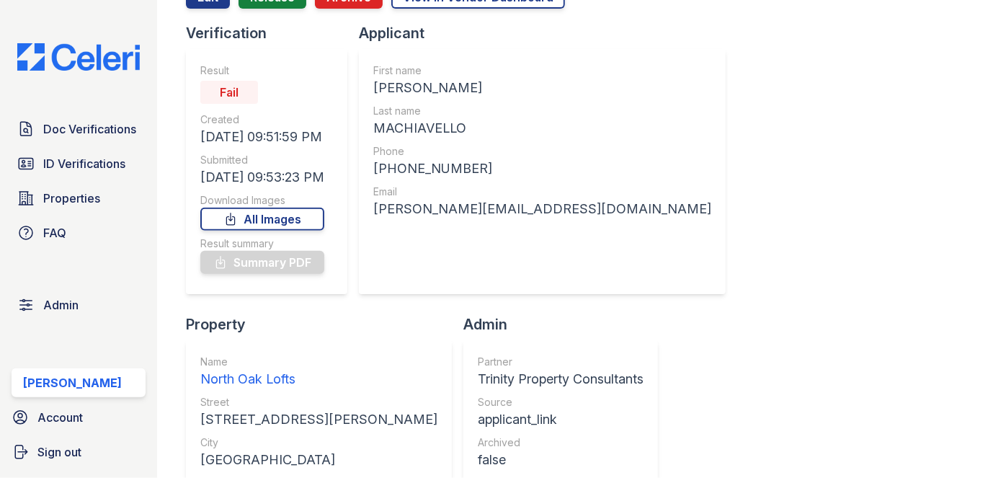
scroll to position [130, 0]
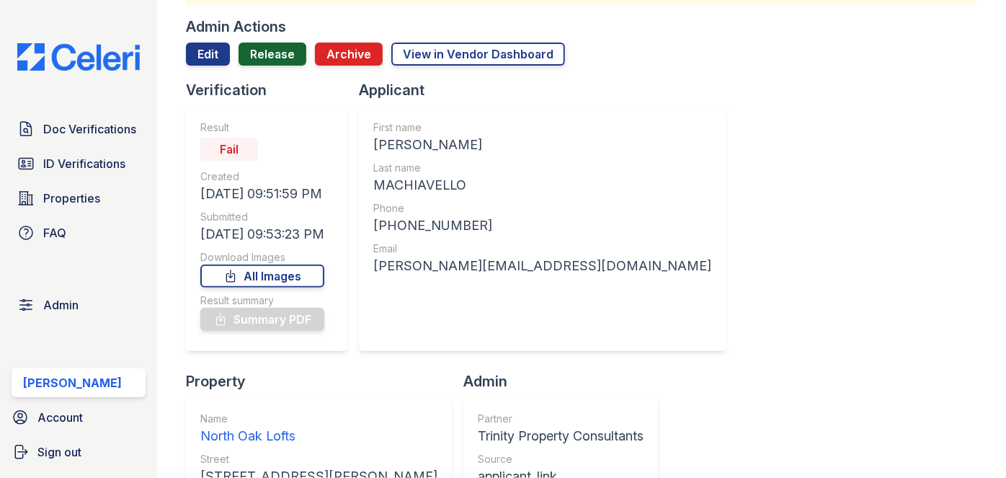
click at [261, 45] on link "Release" at bounding box center [272, 54] width 68 height 23
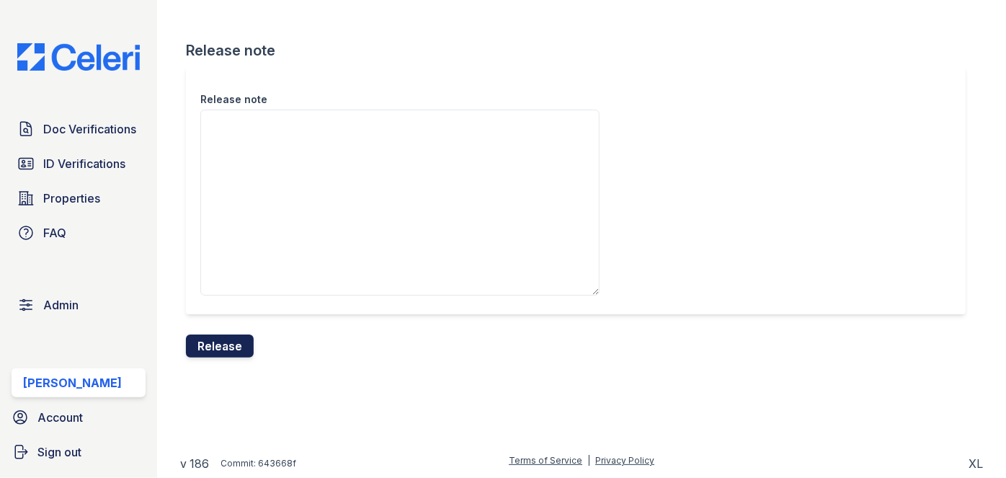
click at [225, 344] on button "Release" at bounding box center [220, 345] width 68 height 23
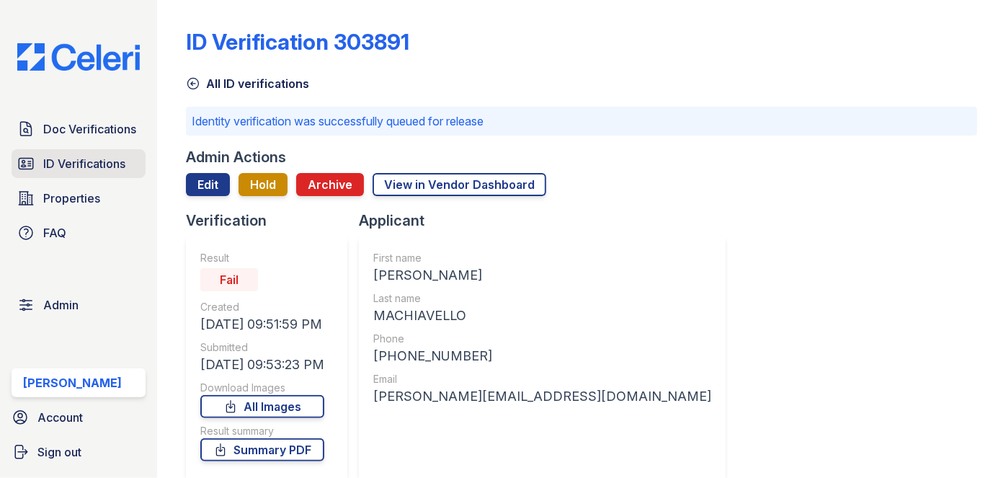
click at [122, 165] on span "ID Verifications" at bounding box center [84, 163] width 82 height 17
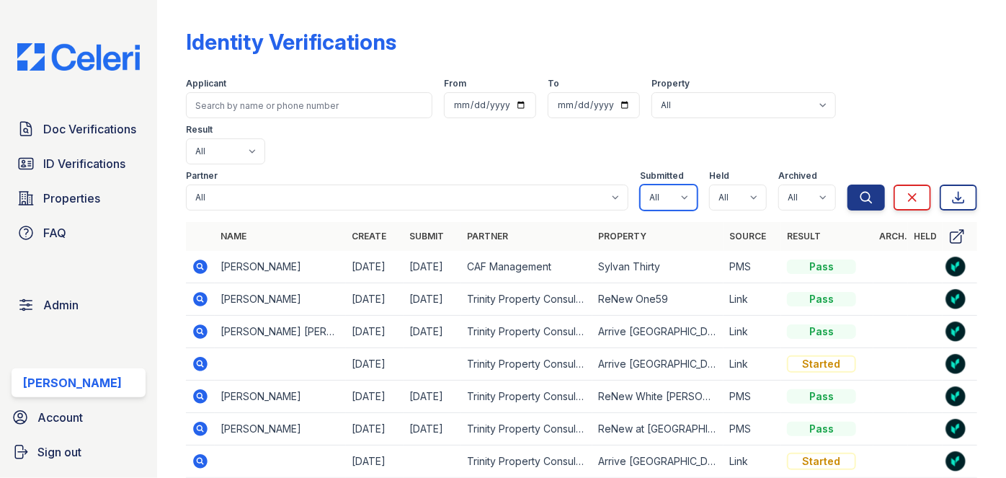
click at [682, 184] on select "All true false" at bounding box center [669, 197] width 58 height 26
select select "true"
click at [640, 184] on select "All true false" at bounding box center [669, 197] width 58 height 26
click at [745, 184] on select "All true false" at bounding box center [738, 197] width 58 height 26
select select "true"
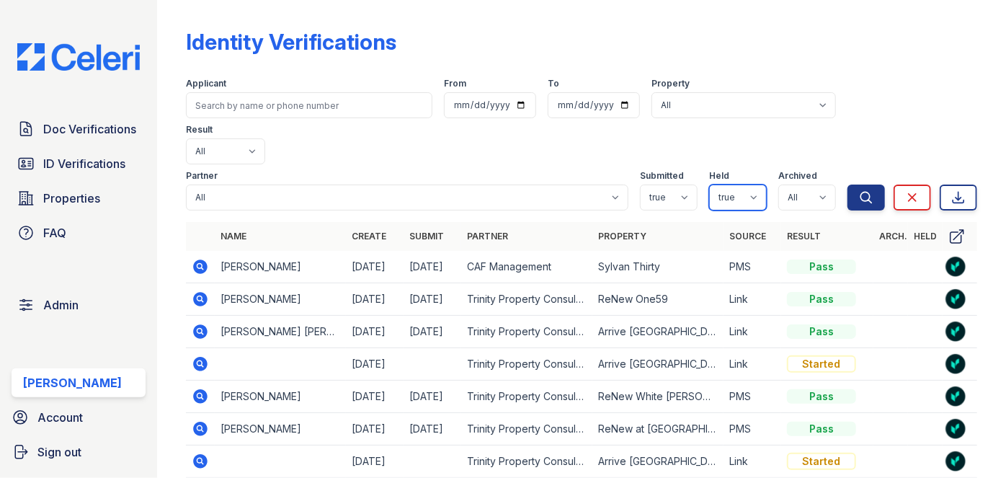
click at [709, 184] on select "All true false" at bounding box center [738, 197] width 58 height 26
drag, startPoint x: 795, startPoint y: 144, endPoint x: 784, endPoint y: 161, distance: 19.8
click at [795, 184] on select "All true false" at bounding box center [807, 197] width 58 height 26
select select "false"
click at [778, 184] on select "All true false" at bounding box center [807, 197] width 58 height 26
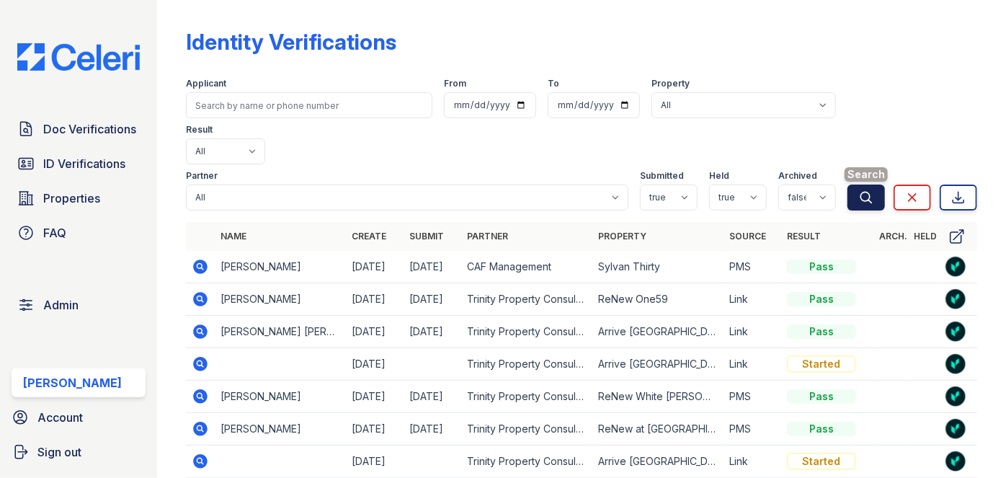
click at [859, 190] on icon "submit" at bounding box center [866, 197] width 14 height 14
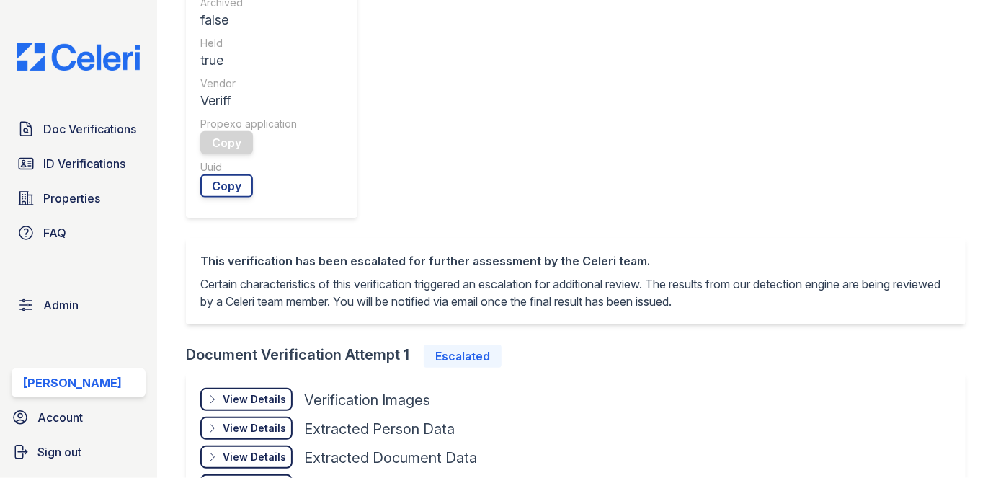
scroll to position [643, 0]
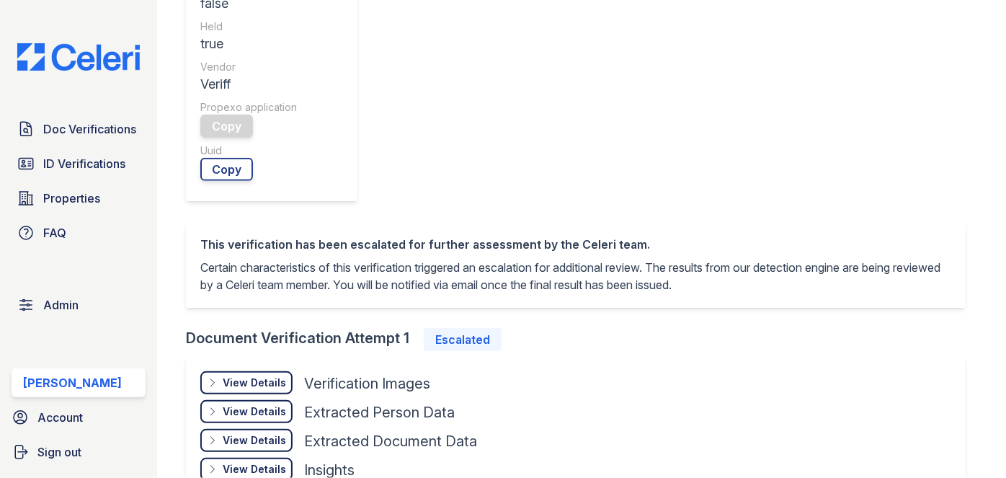
click at [254, 462] on div "View Details" at bounding box center [254, 469] width 63 height 14
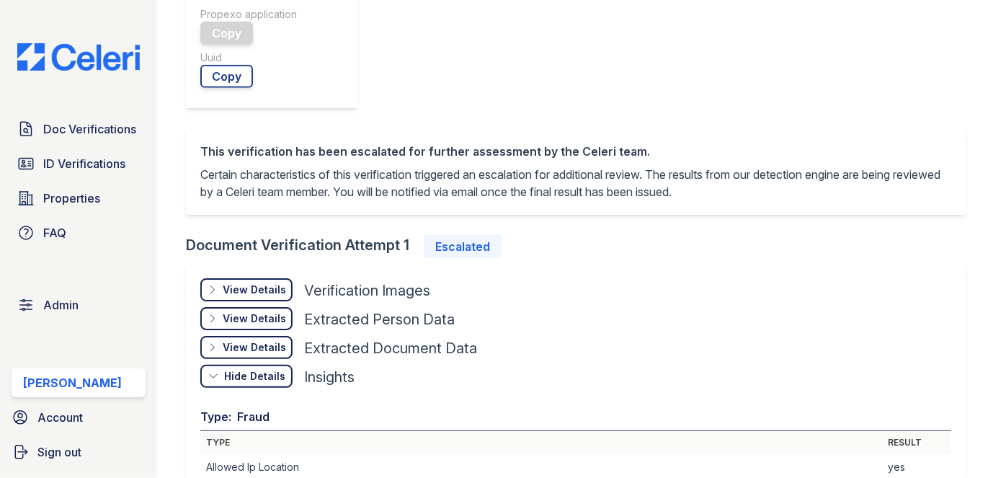
scroll to position [578, 0]
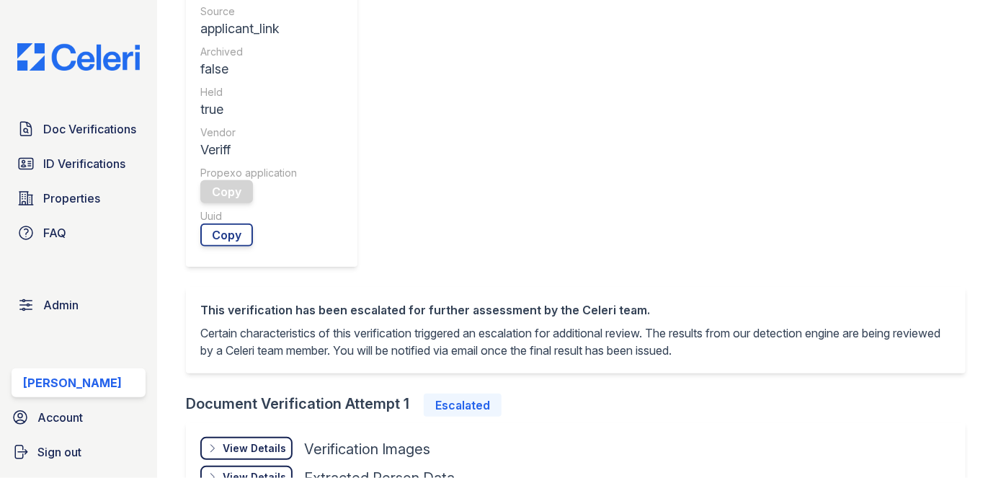
click at [256, 437] on div "View Details Details" at bounding box center [246, 448] width 92 height 23
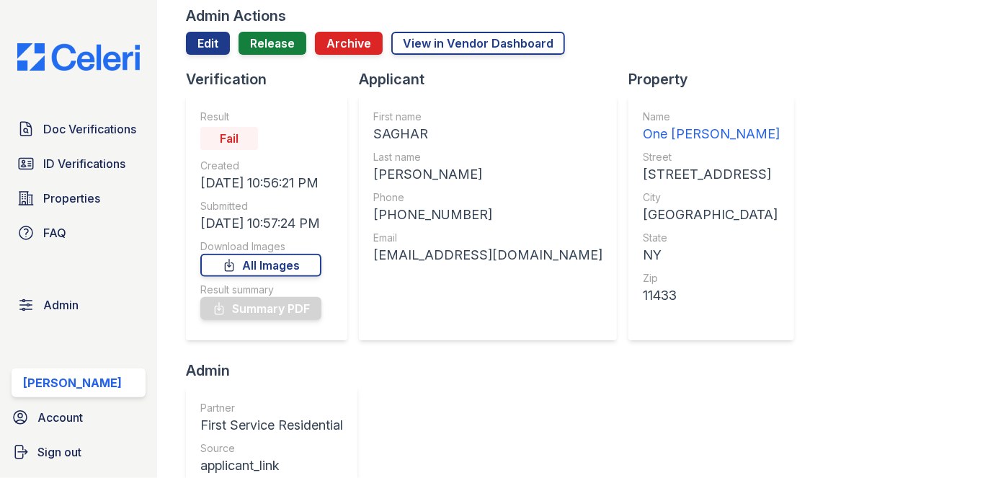
scroll to position [0, 0]
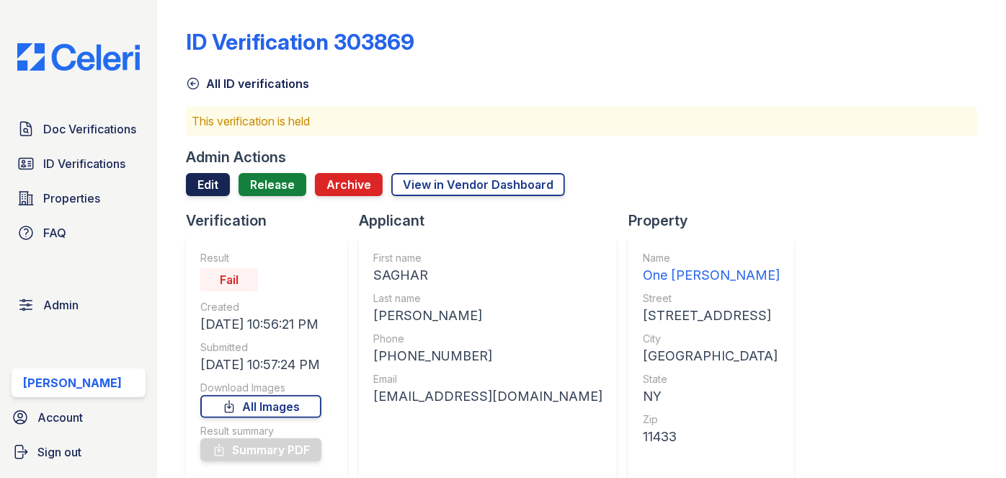
click at [209, 187] on link "Edit" at bounding box center [208, 184] width 44 height 23
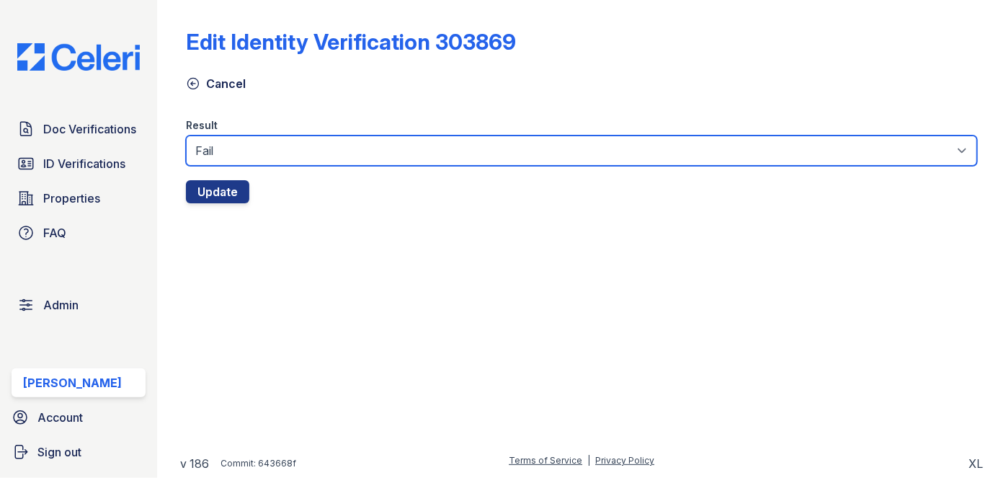
click at [243, 151] on select "Fail Pass" at bounding box center [581, 150] width 791 height 30
select select "pass"
click at [186, 135] on select "Fail Pass" at bounding box center [581, 150] width 791 height 30
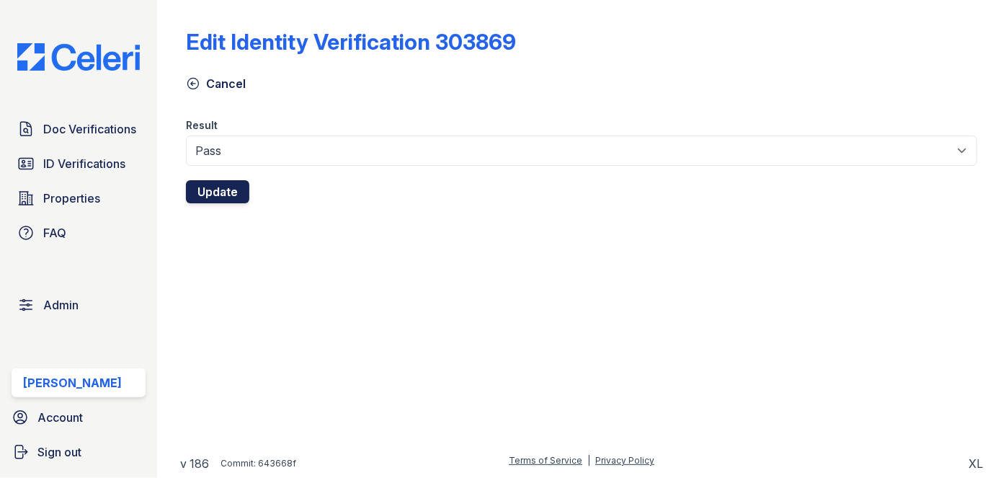
click at [234, 184] on button "Update" at bounding box center [217, 191] width 63 height 23
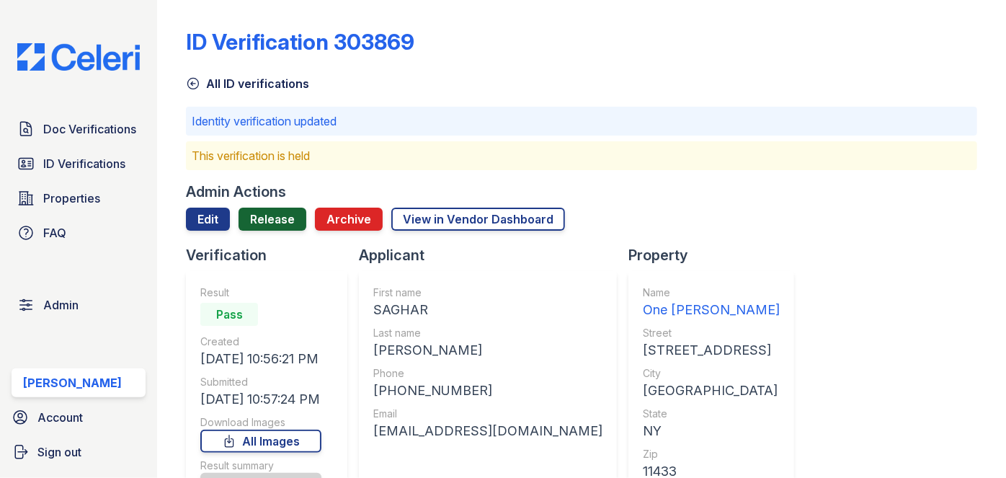
click at [277, 220] on link "Release" at bounding box center [272, 218] width 68 height 23
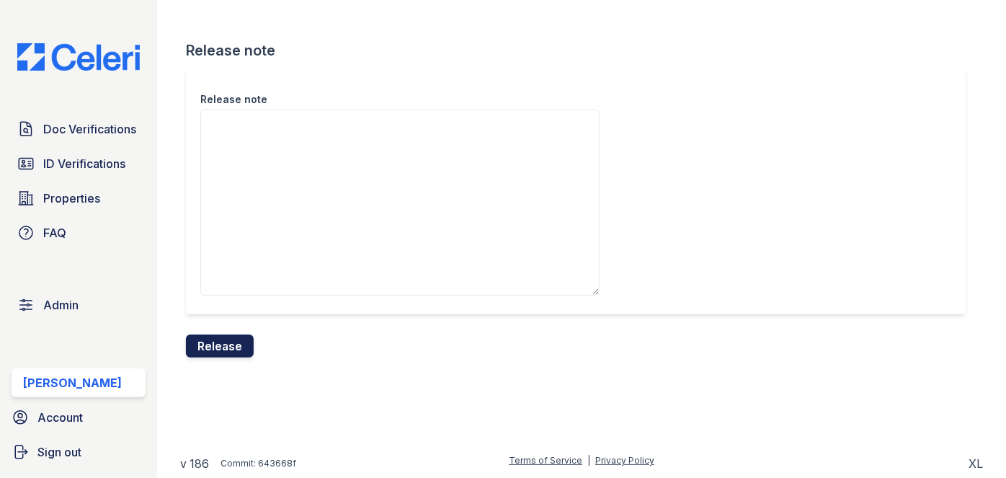
click at [238, 344] on button "Release" at bounding box center [220, 345] width 68 height 23
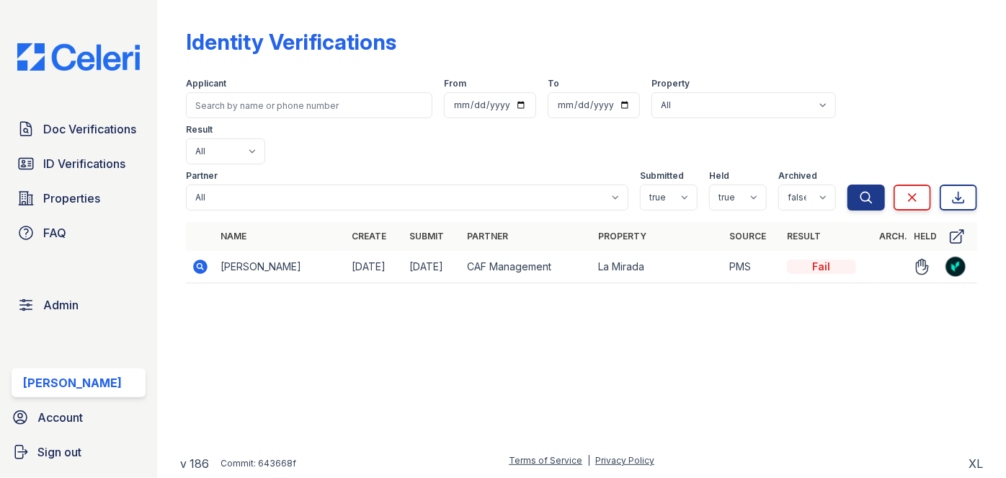
click at [200, 264] on icon at bounding box center [200, 266] width 4 height 4
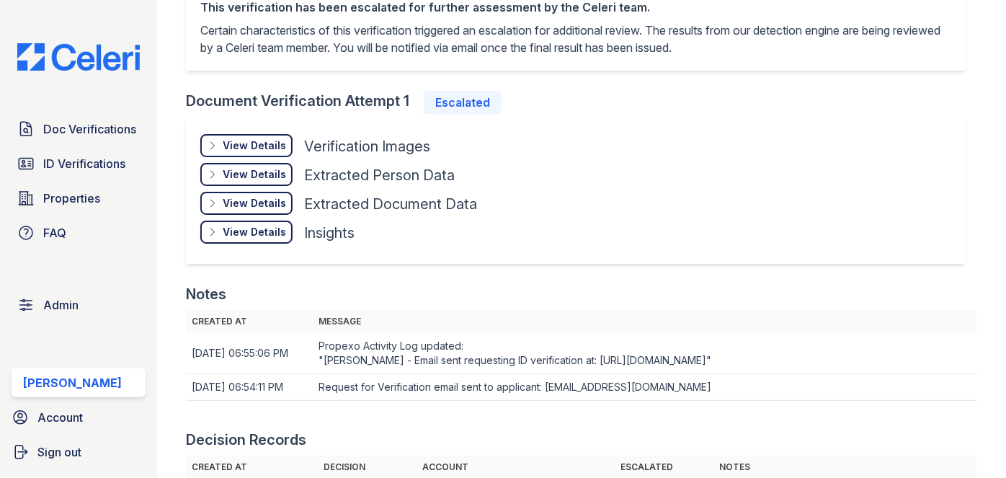
scroll to position [754, 0]
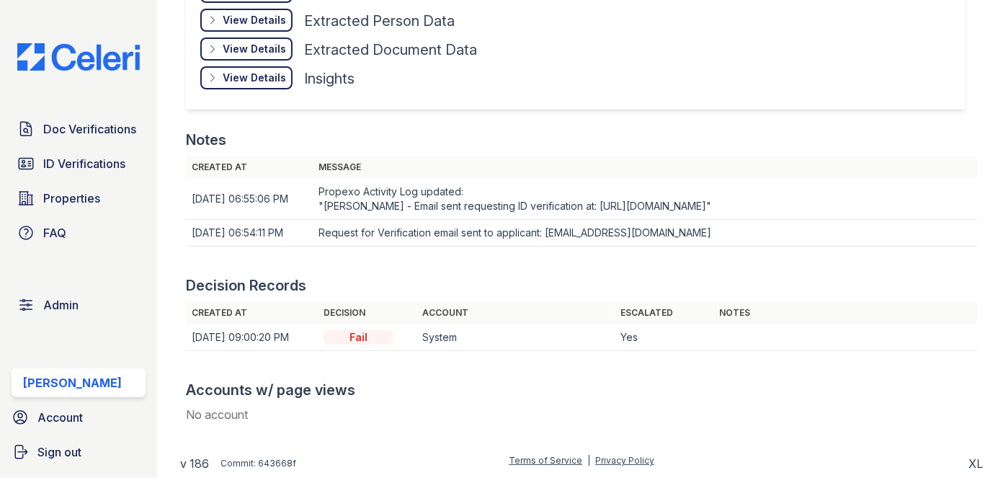
click at [263, 71] on div "View Details Details" at bounding box center [246, 77] width 92 height 23
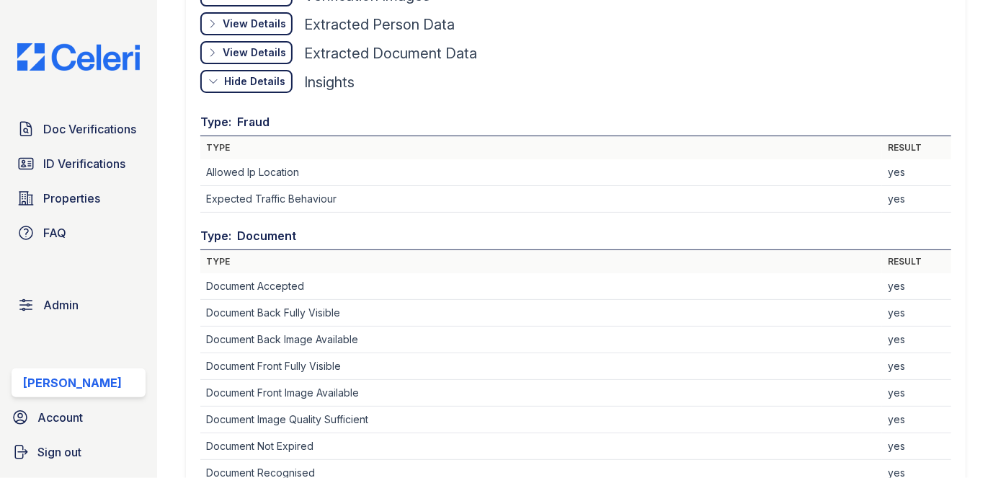
scroll to position [622, 0]
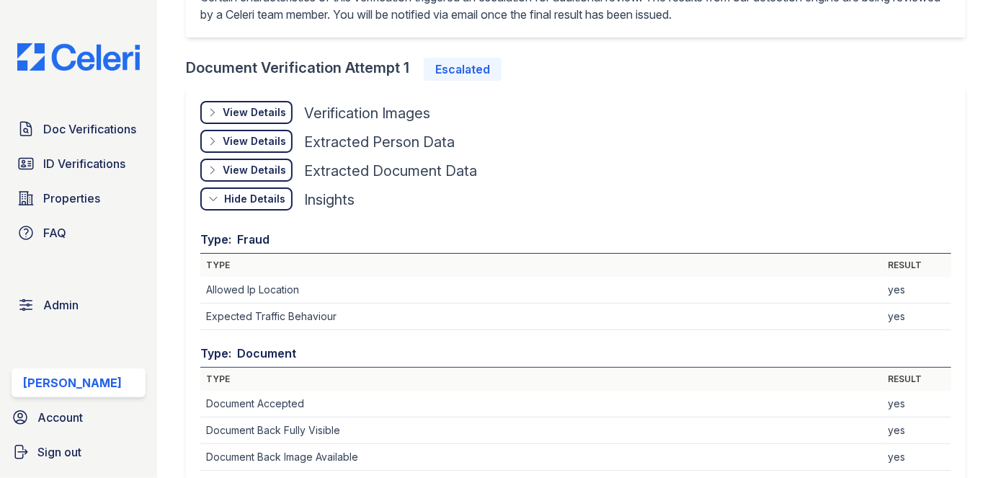
click at [270, 107] on div "View Details" at bounding box center [254, 112] width 63 height 14
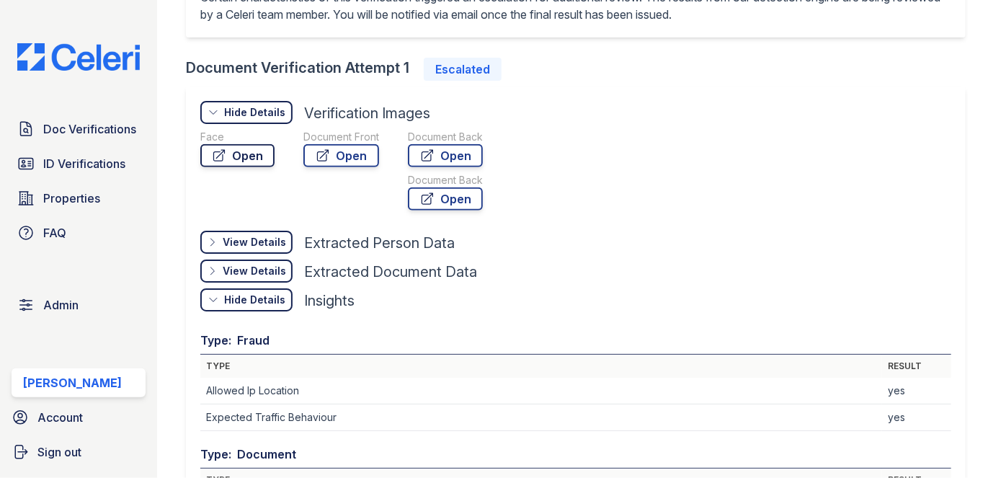
click at [248, 158] on link "Open" at bounding box center [237, 155] width 74 height 23
click at [343, 153] on link "Open" at bounding box center [341, 155] width 76 height 23
click at [432, 159] on icon at bounding box center [427, 155] width 14 height 14
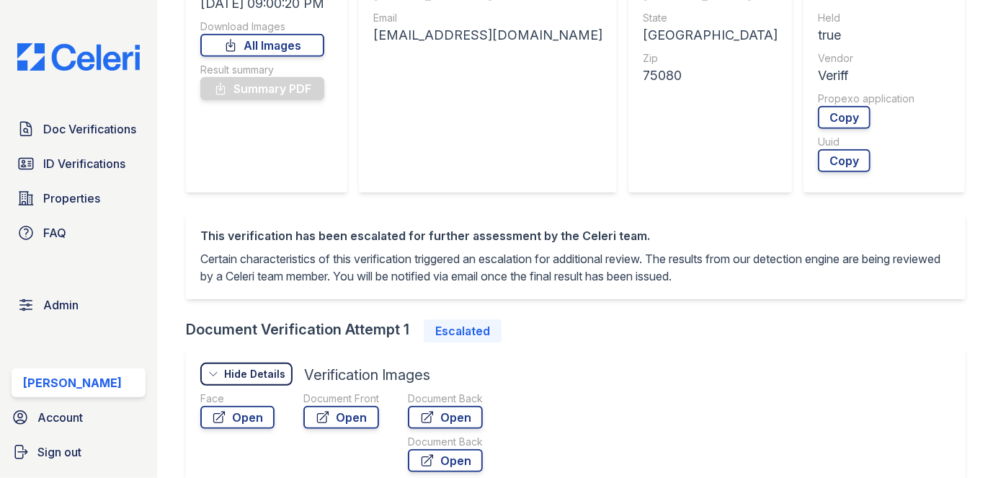
scroll to position [99, 0]
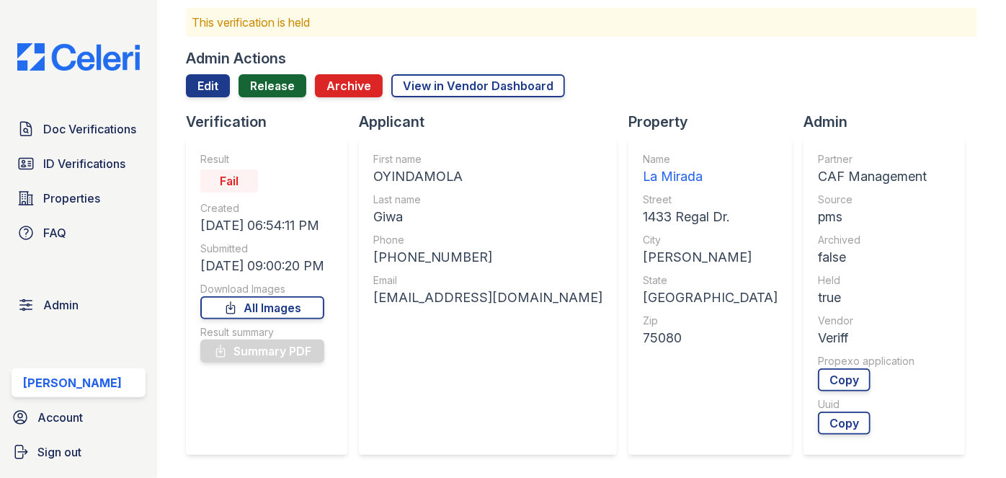
click at [266, 89] on link "Release" at bounding box center [272, 85] width 68 height 23
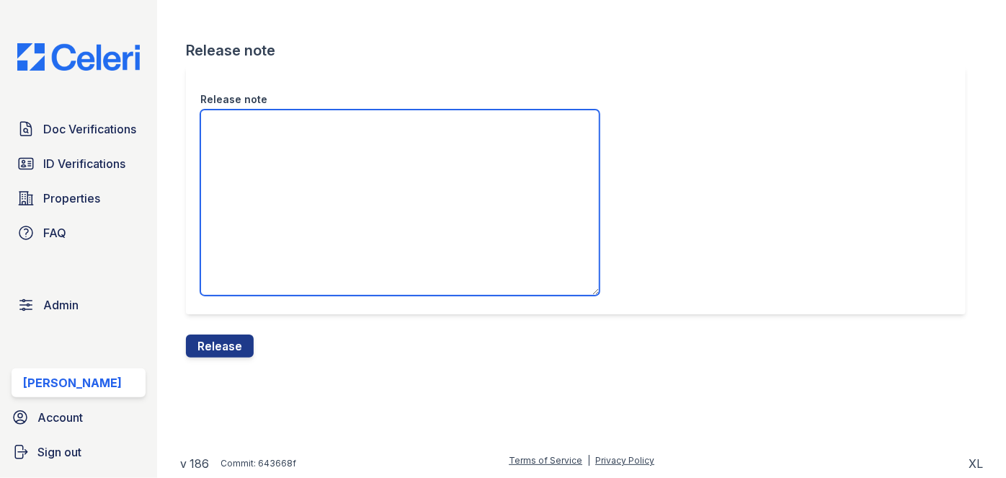
click at [267, 128] on textarea "Release note" at bounding box center [399, 203] width 399 height 186
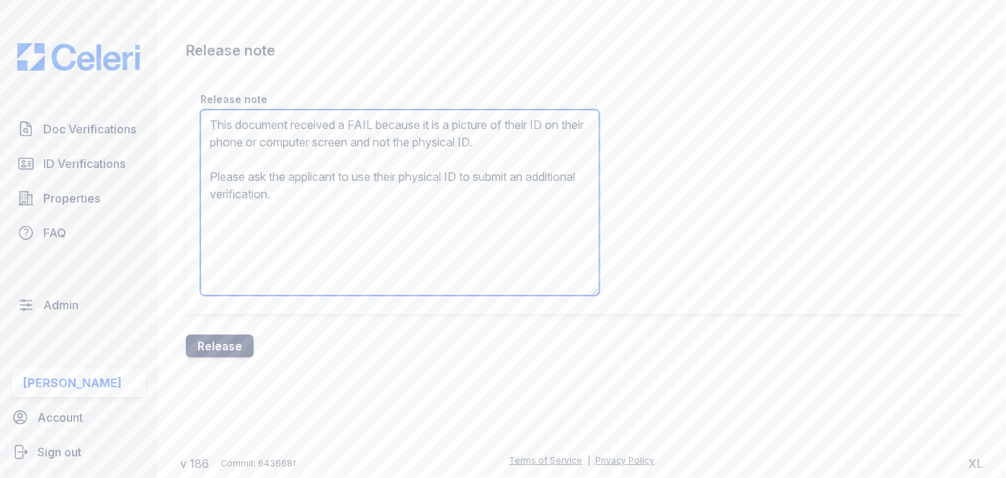
type textarea "This document received a FAIL because it is a picture of their ID on their phon…"
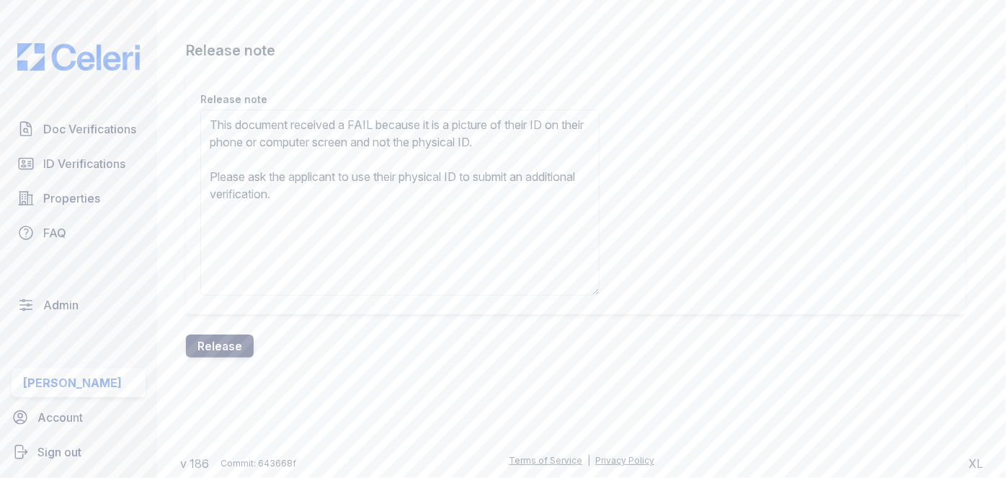
click at [230, 344] on button "Release" at bounding box center [220, 345] width 68 height 23
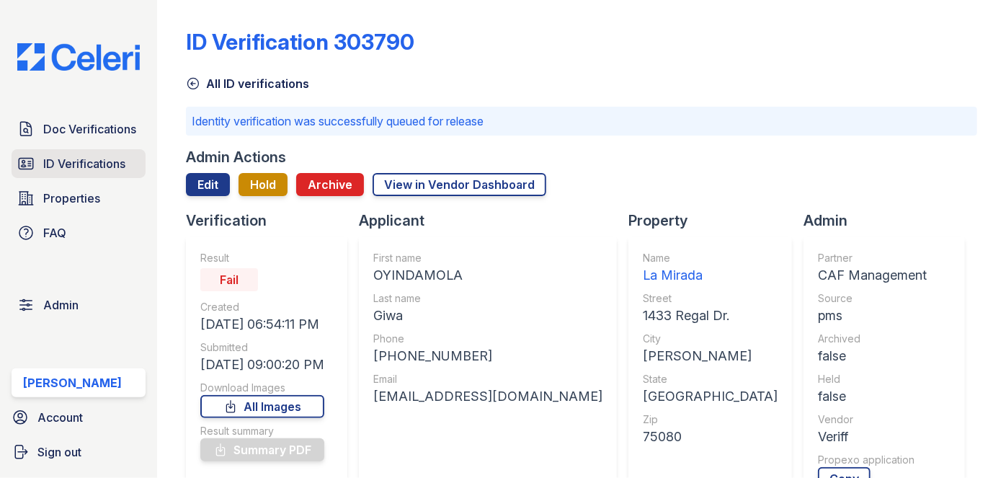
click at [135, 168] on link "ID Verifications" at bounding box center [79, 163] width 134 height 29
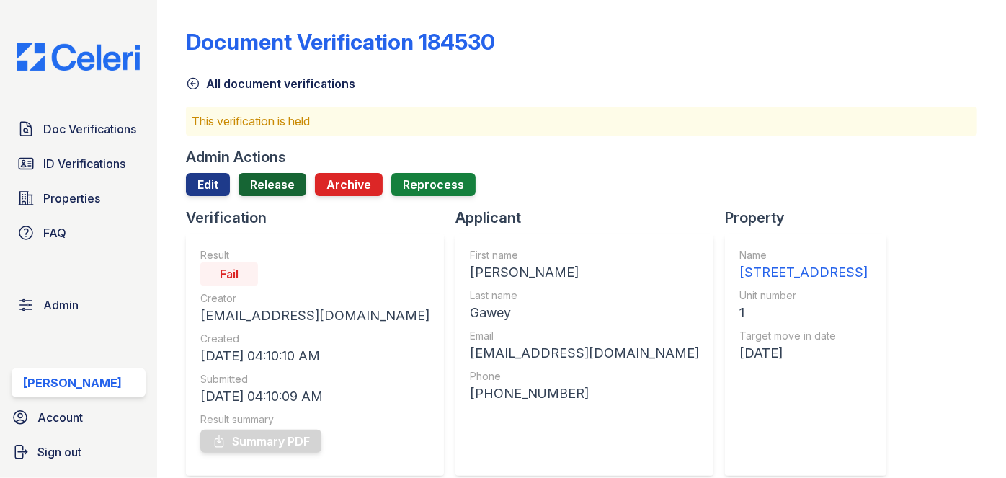
click at [261, 183] on link "Release" at bounding box center [272, 184] width 68 height 23
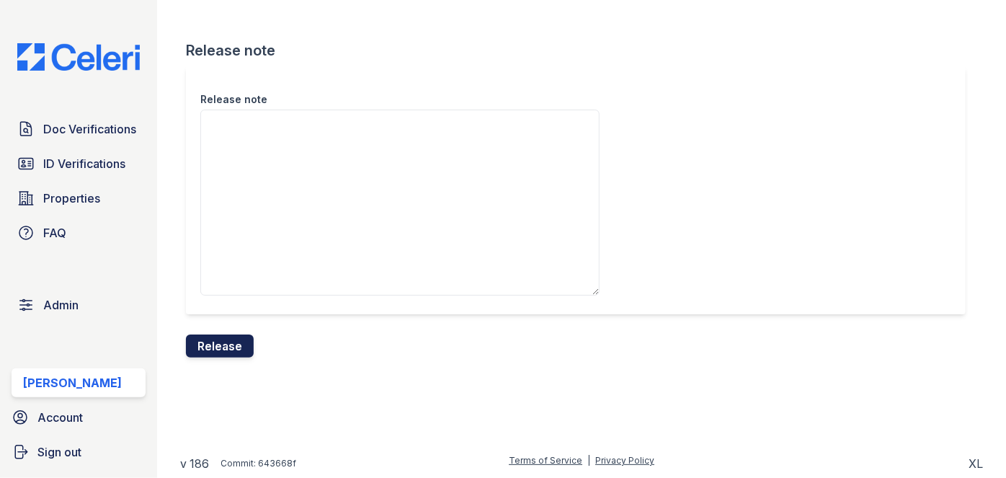
click at [238, 344] on button "Release" at bounding box center [220, 345] width 68 height 23
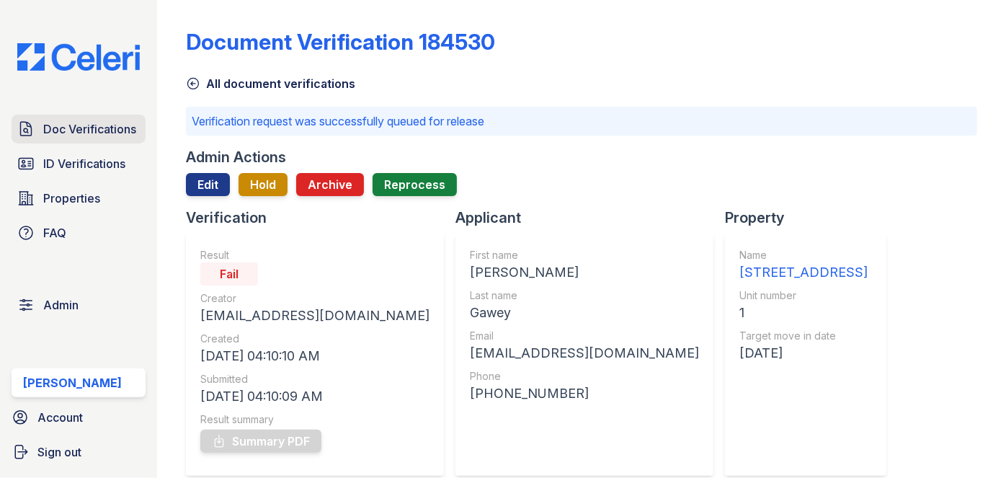
click at [110, 130] on span "Doc Verifications" at bounding box center [89, 128] width 93 height 17
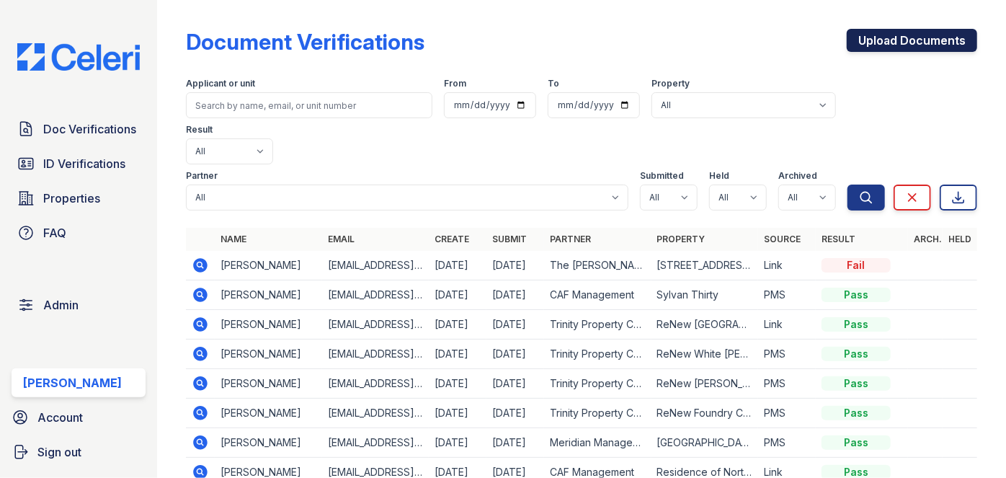
click at [862, 43] on link "Upload Documents" at bounding box center [912, 40] width 130 height 23
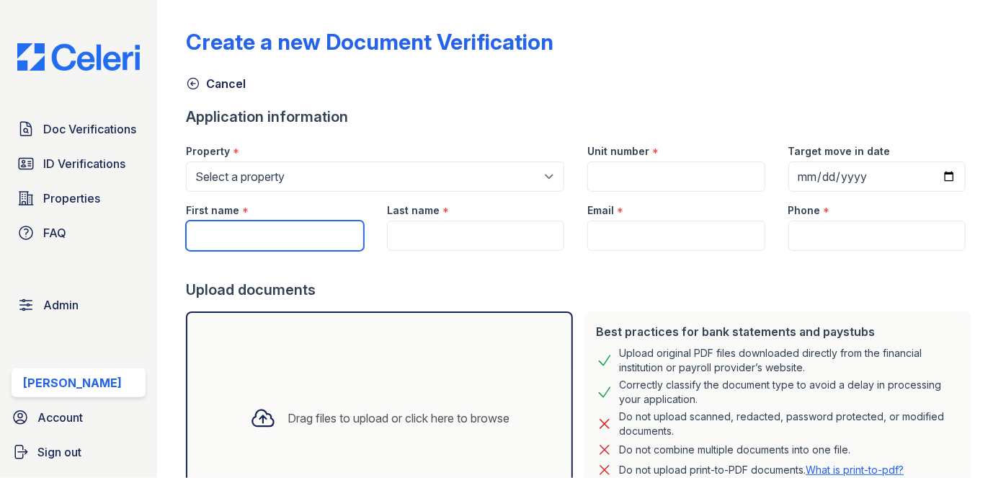
click at [264, 225] on input "First name" at bounding box center [274, 235] width 177 height 30
paste input "Toni Cooper"
click at [253, 229] on input "Toni Cooper" at bounding box center [274, 235] width 177 height 30
type input "Toni"
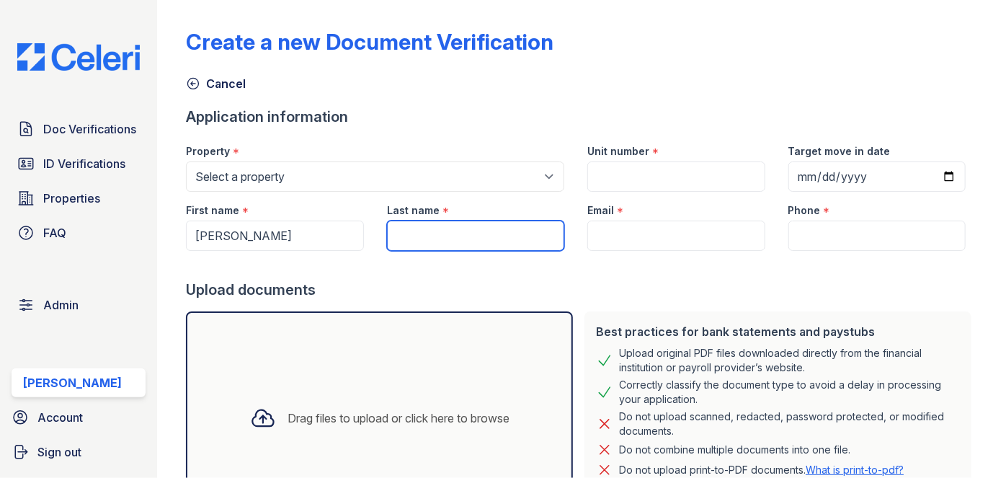
click at [444, 246] on input "Last name" at bounding box center [475, 235] width 177 height 30
paste input "Cooper"
type input "Cooper"
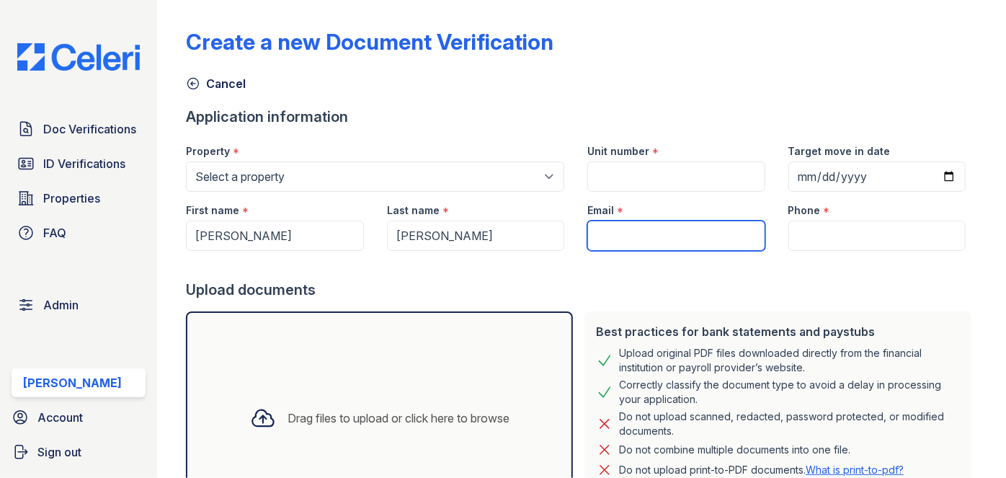
click at [623, 244] on input "Email" at bounding box center [675, 235] width 177 height 30
paste input "[EMAIL_ADDRESS][DOMAIN_NAME]"
type input "[EMAIL_ADDRESS][DOMAIN_NAME]"
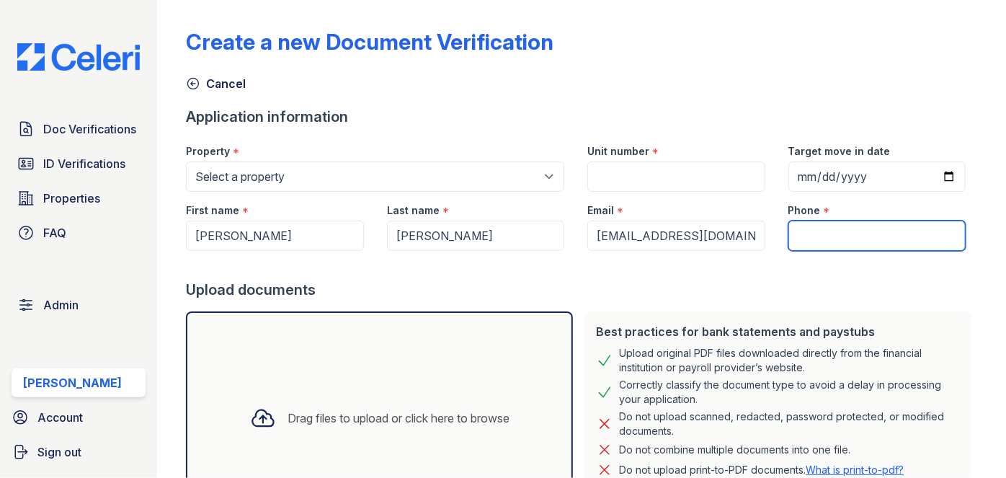
click at [826, 231] on input "Phone" at bounding box center [876, 235] width 177 height 30
type input "3054444444"
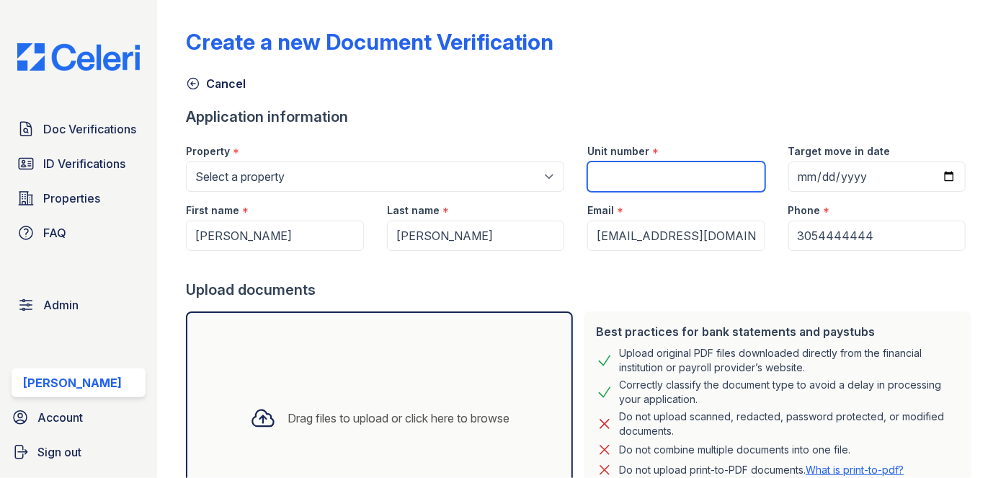
click at [603, 179] on input "Unit number" at bounding box center [675, 176] width 177 height 30
type input "203"
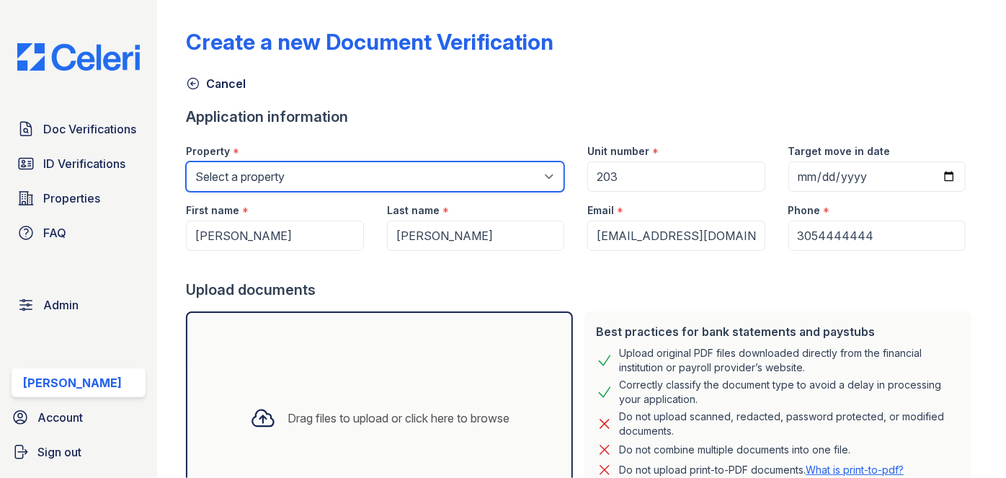
click at [263, 164] on select "Select a property 0000 Kinney Avenue 09 Cape Coral 10006 North Glowing Forge Co…" at bounding box center [375, 176] width 378 height 30
select select "141"
click at [186, 161] on select "Select a property 0000 Kinney Avenue 09 Cape Coral 10006 North Glowing Forge Co…" at bounding box center [375, 176] width 378 height 30
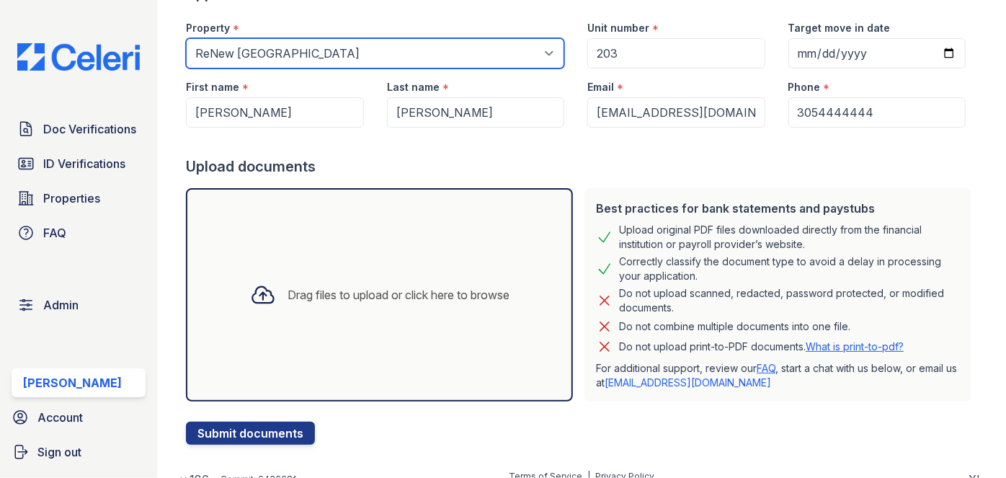
scroll to position [138, 0]
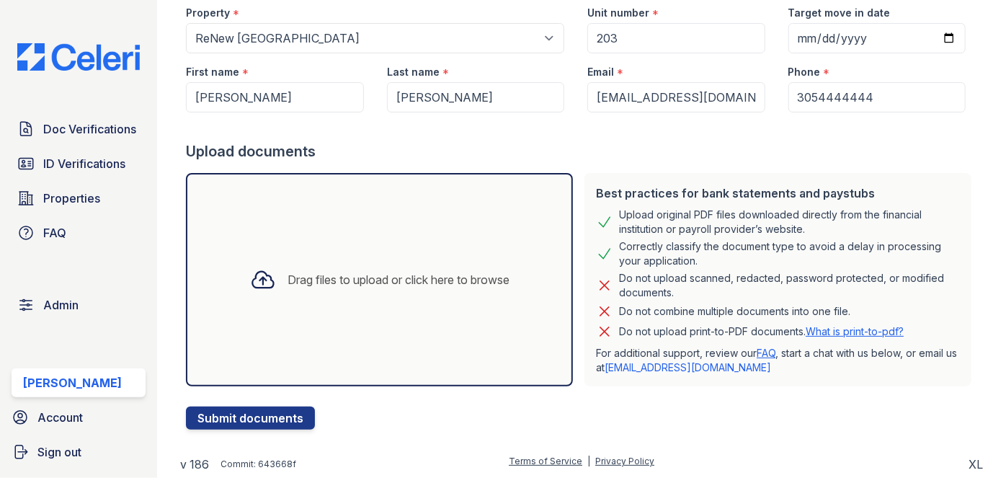
click at [334, 280] on div "Drag files to upload or click here to browse" at bounding box center [398, 279] width 222 height 17
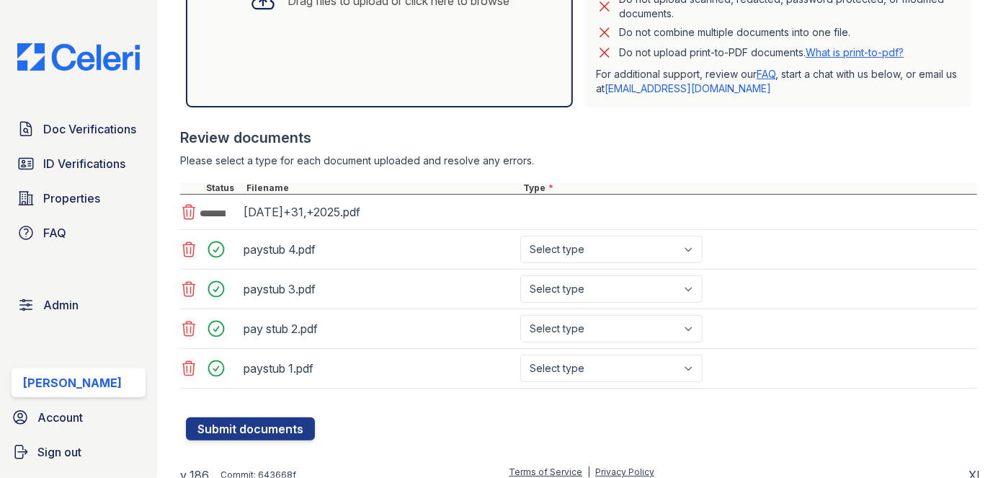
scroll to position [424, 0]
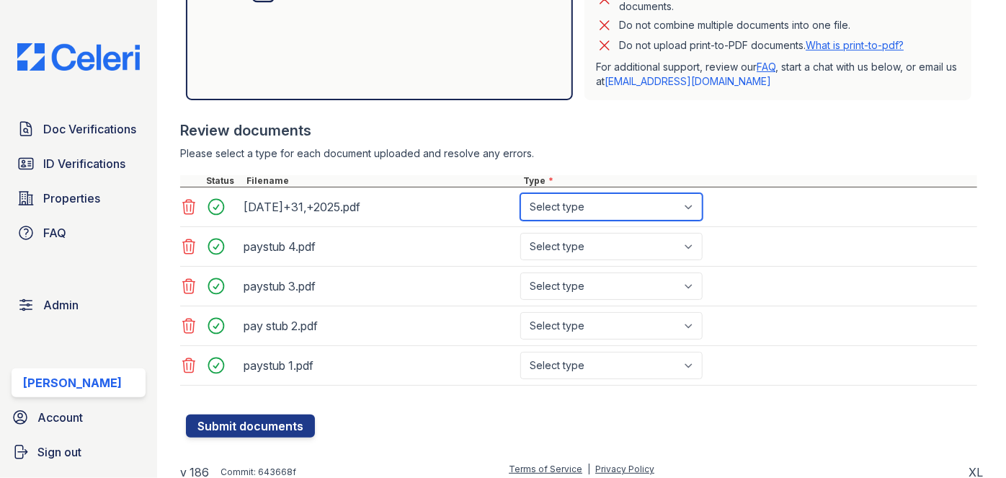
click at [682, 194] on select "Select type Paystub Bank Statement Offer Letter Tax Documents Benefit Award Let…" at bounding box center [611, 206] width 182 height 27
select select "other"
click at [520, 193] on select "Select type Paystub Bank Statement Offer Letter Tax Documents Benefit Award Let…" at bounding box center [611, 206] width 182 height 27
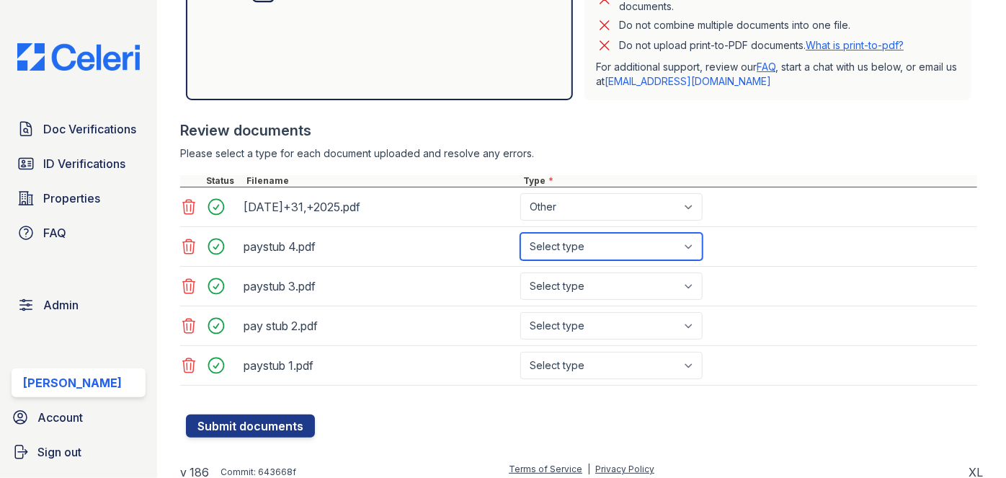
click at [609, 238] on select "Select type Paystub Bank Statement Offer Letter Tax Documents Benefit Award Let…" at bounding box center [611, 246] width 182 height 27
select select "paystub"
click at [520, 233] on select "Select type Paystub Bank Statement Offer Letter Tax Documents Benefit Award Let…" at bounding box center [611, 246] width 182 height 27
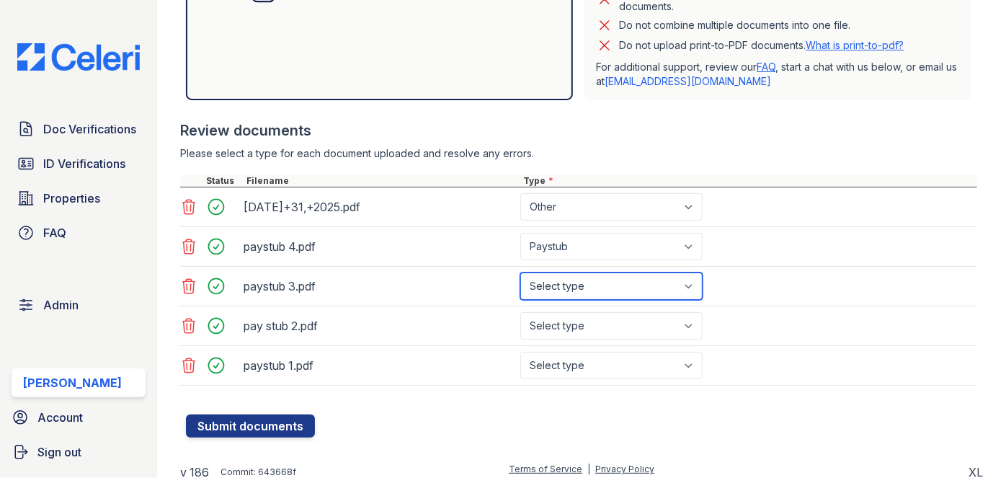
click at [579, 290] on select "Select type Paystub Bank Statement Offer Letter Tax Documents Benefit Award Let…" at bounding box center [611, 285] width 182 height 27
select select "paystub"
click at [520, 272] on select "Select type Paystub Bank Statement Offer Letter Tax Documents Benefit Award Let…" at bounding box center [611, 285] width 182 height 27
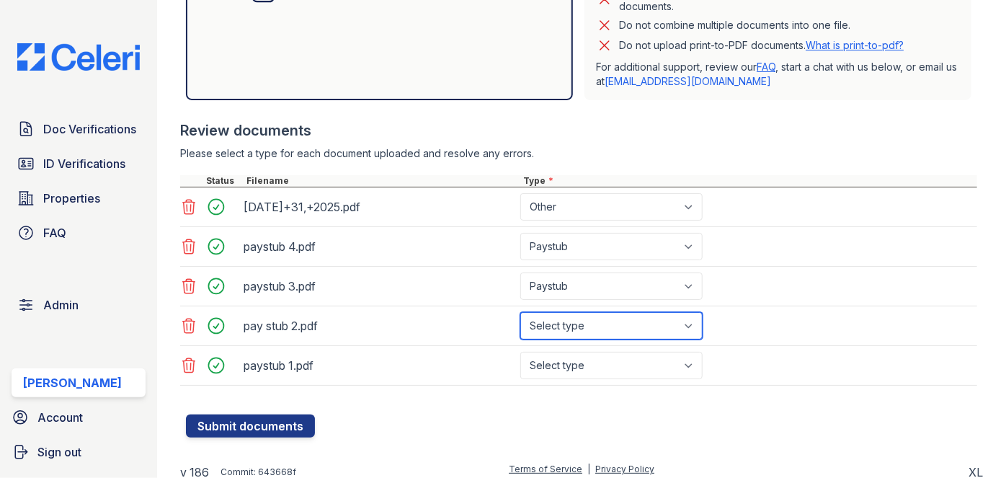
click at [568, 319] on select "Select type Paystub Bank Statement Offer Letter Tax Documents Benefit Award Let…" at bounding box center [611, 325] width 182 height 27
click at [520, 312] on select "Select type Paystub Bank Statement Offer Letter Tax Documents Benefit Award Let…" at bounding box center [611, 325] width 182 height 27
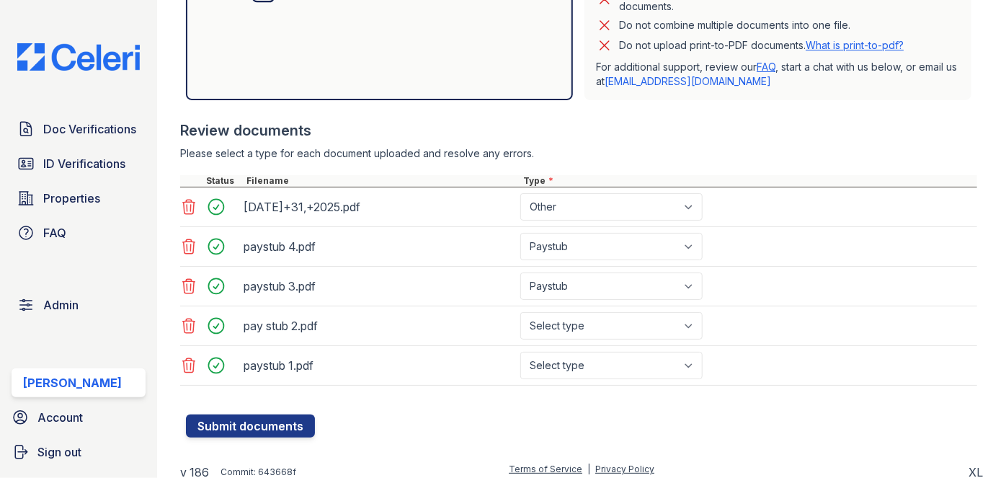
click at [576, 306] on div "pay stub 2.pdf Select type Paystub Bank Statement Offer Letter Tax Documents Be…" at bounding box center [578, 326] width 797 height 40
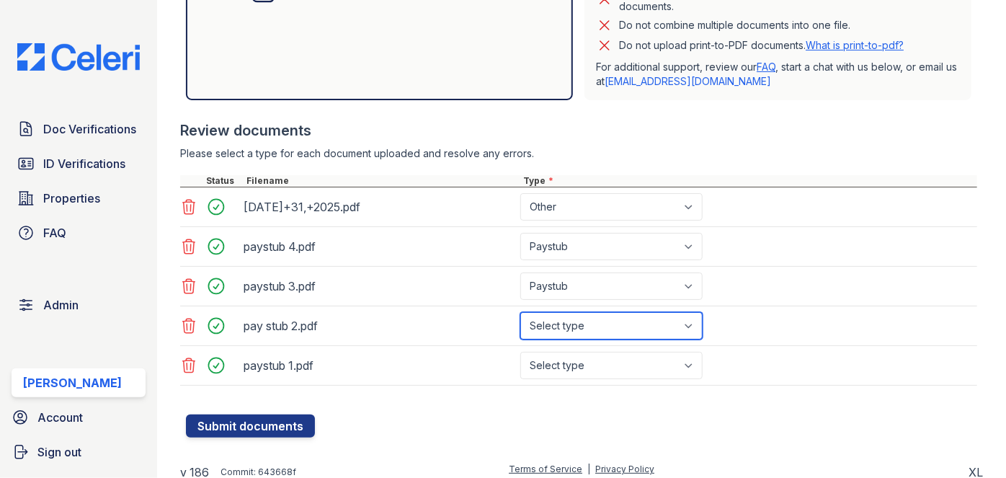
click at [572, 326] on select "Select type Paystub Bank Statement Offer Letter Tax Documents Benefit Award Let…" at bounding box center [611, 325] width 182 height 27
select select "paystub"
click at [520, 312] on select "Select type Paystub Bank Statement Offer Letter Tax Documents Benefit Award Let…" at bounding box center [611, 325] width 182 height 27
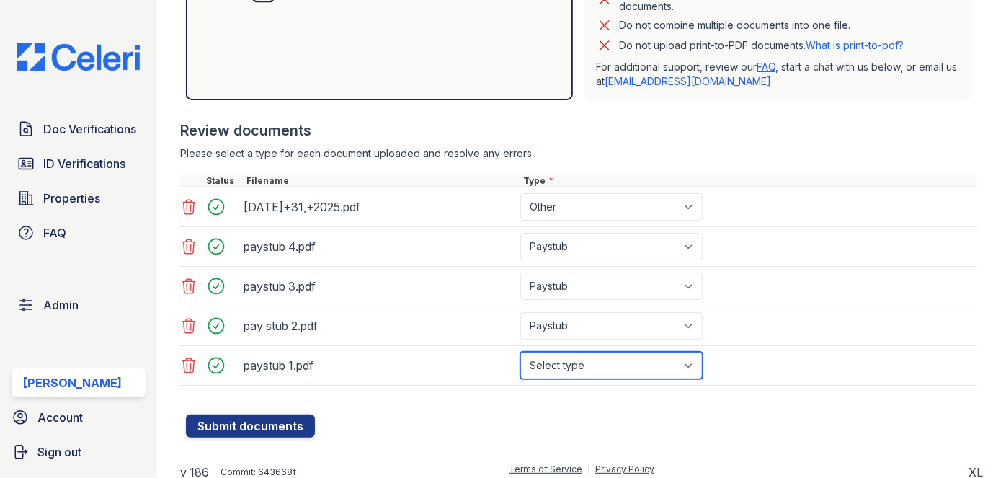
click at [568, 363] on select "Select type Paystub Bank Statement Offer Letter Tax Documents Benefit Award Let…" at bounding box center [611, 365] width 182 height 27
select select "paystub"
click at [520, 352] on select "Select type Paystub Bank Statement Offer Letter Tax Documents Benefit Award Let…" at bounding box center [611, 365] width 182 height 27
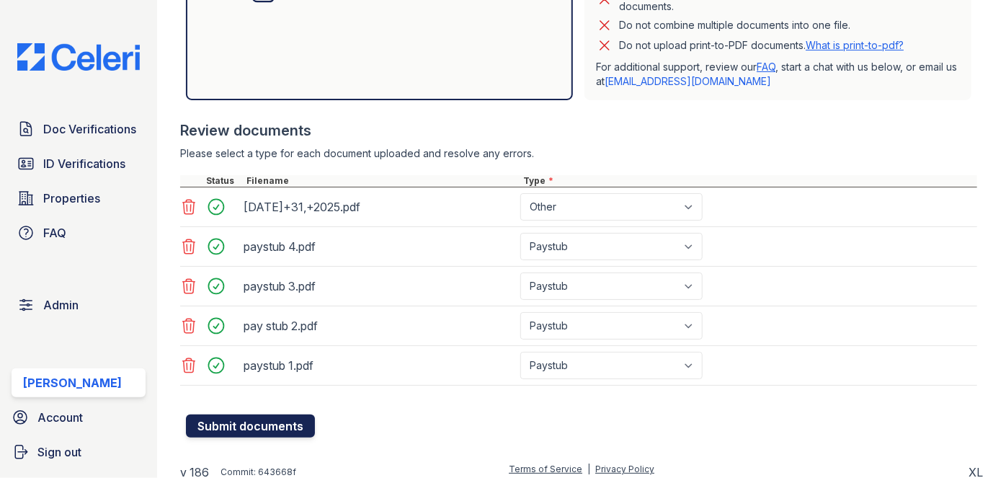
click at [282, 417] on button "Submit documents" at bounding box center [250, 425] width 129 height 23
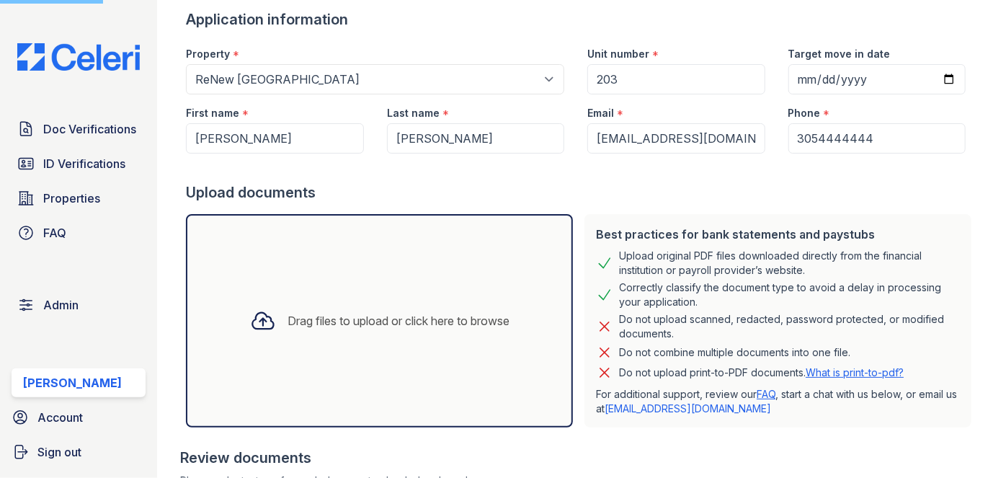
scroll to position [0, 0]
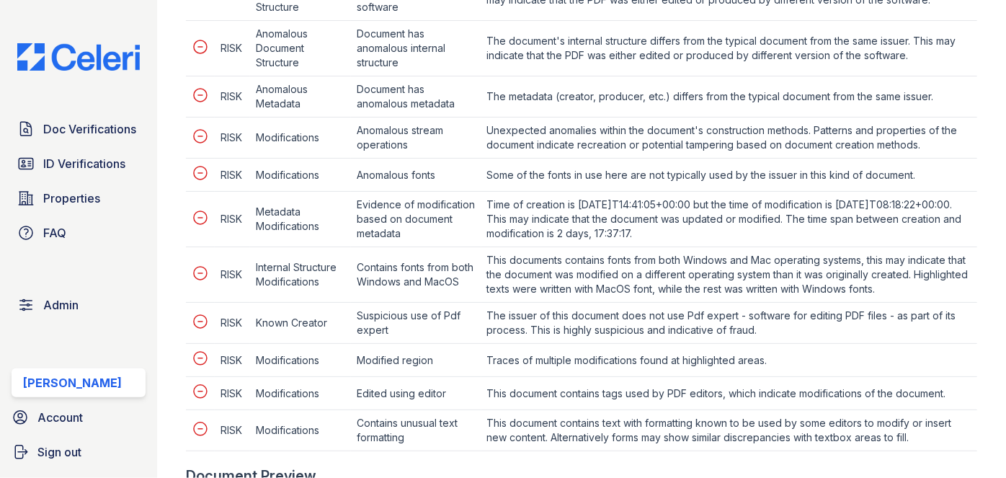
scroll to position [916, 0]
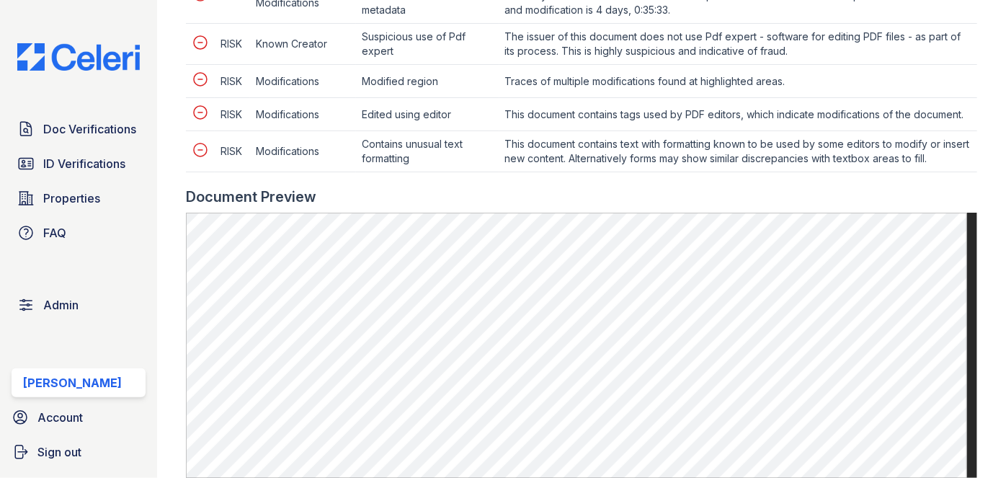
scroll to position [1048, 0]
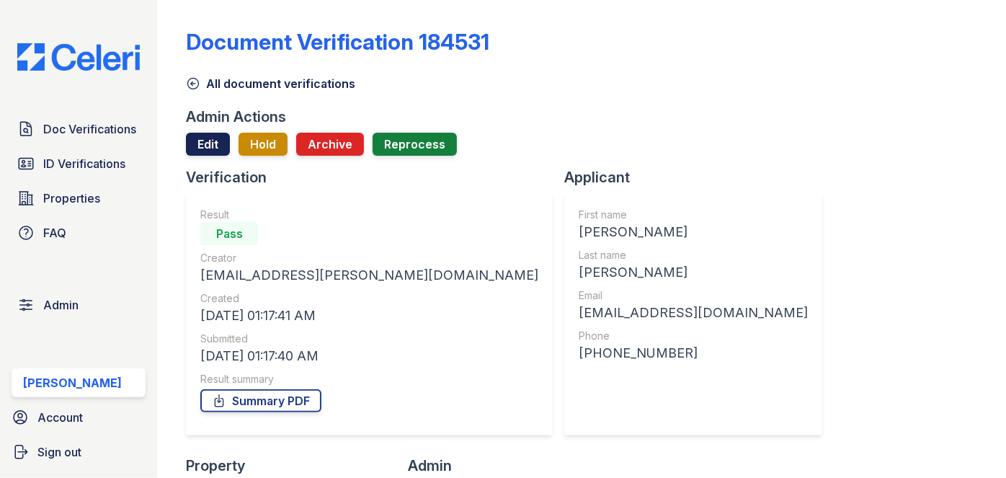
click at [197, 143] on link "Edit" at bounding box center [208, 144] width 44 height 23
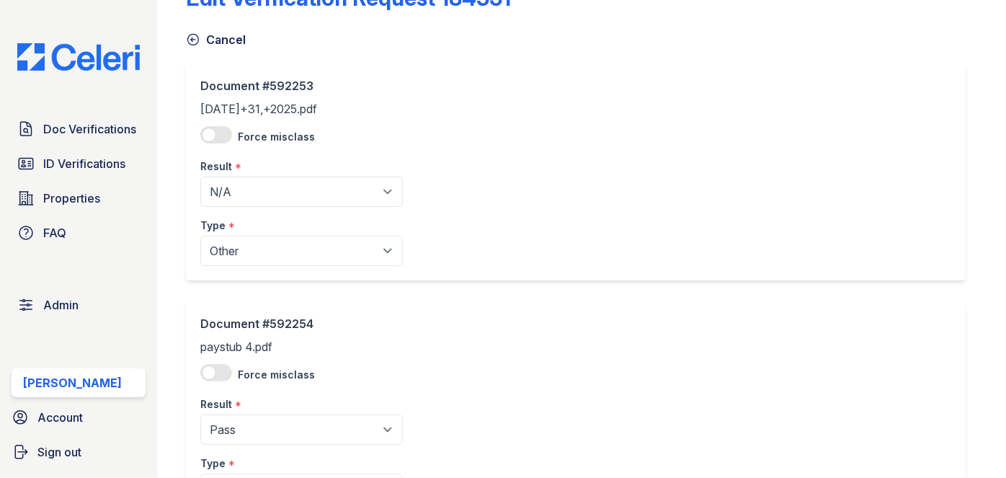
scroll to position [65, 0]
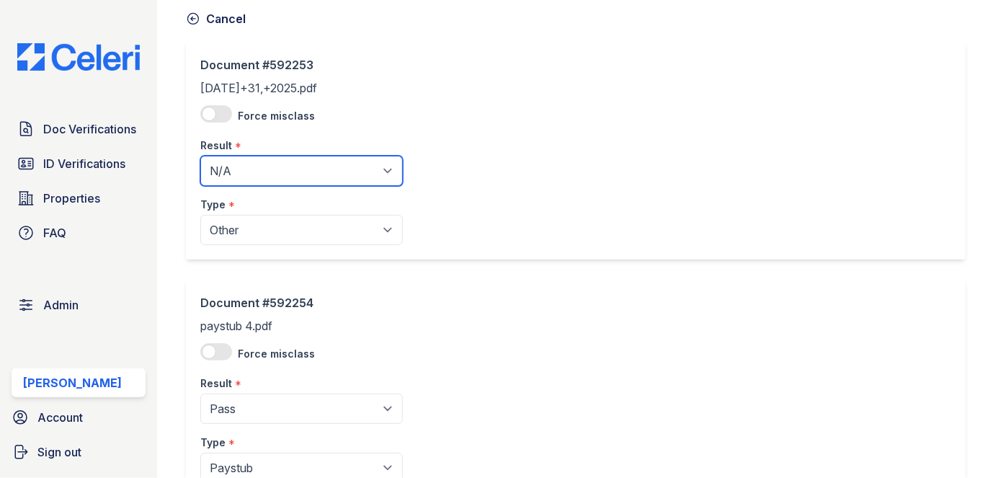
click at [322, 164] on select "Pending Sent Started Processing Pass Fail Caution Error N/A" at bounding box center [301, 171] width 202 height 30
select select "pass"
click at [200, 156] on select "Pending Sent Started Processing Pass Fail Caution Error N/A" at bounding box center [301, 171] width 202 height 30
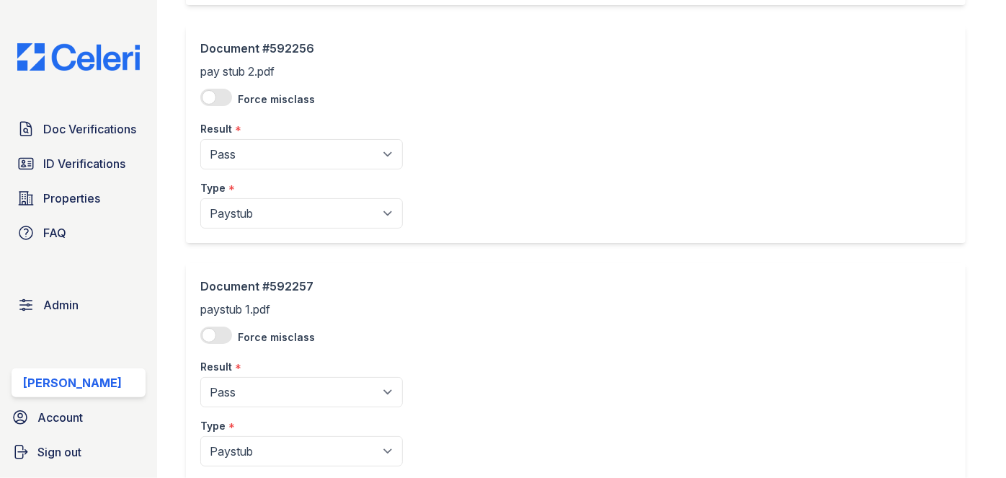
scroll to position [888, 0]
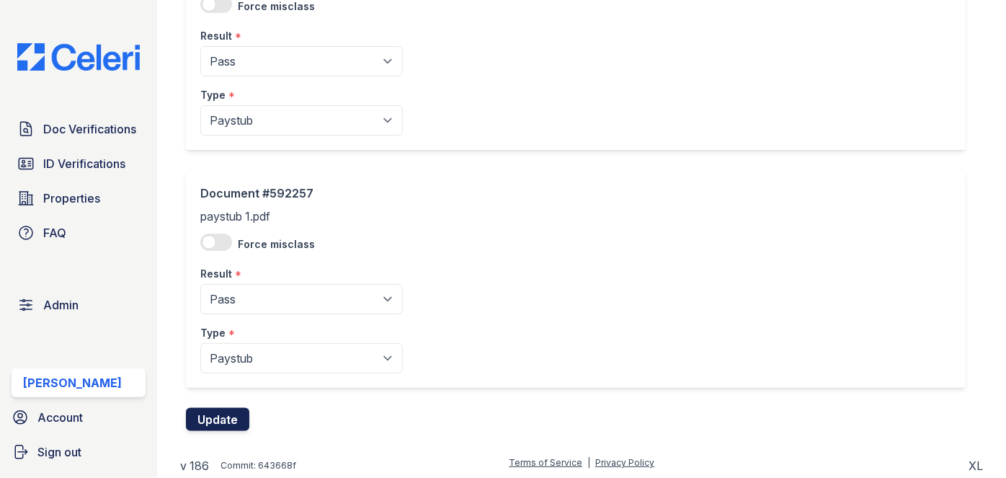
click at [241, 414] on button "Update" at bounding box center [217, 419] width 63 height 23
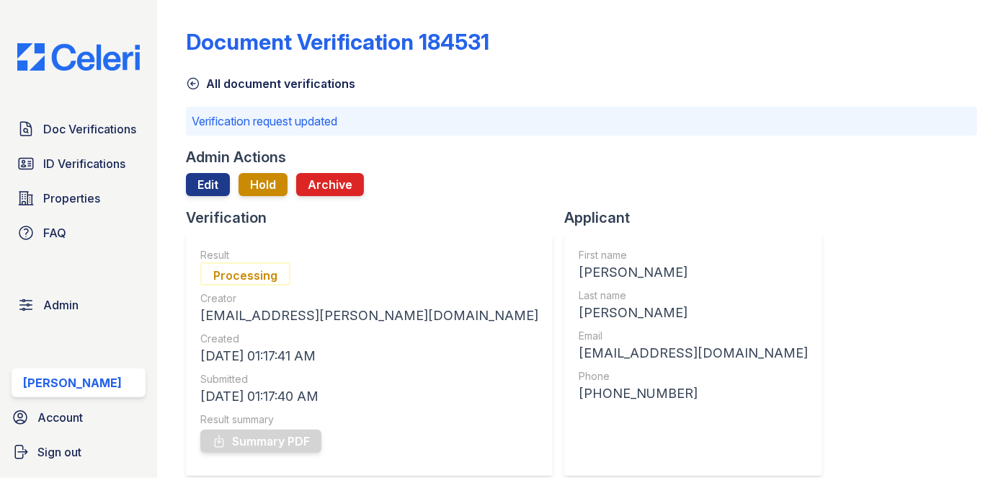
scroll to position [130, 0]
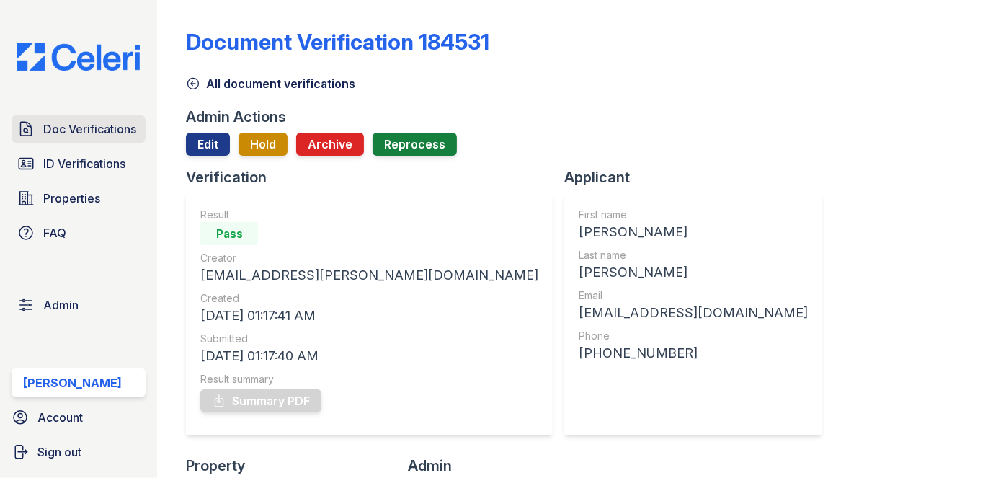
click at [82, 133] on span "Doc Verifications" at bounding box center [89, 128] width 93 height 17
